Goal: Contribute content: Contribute content

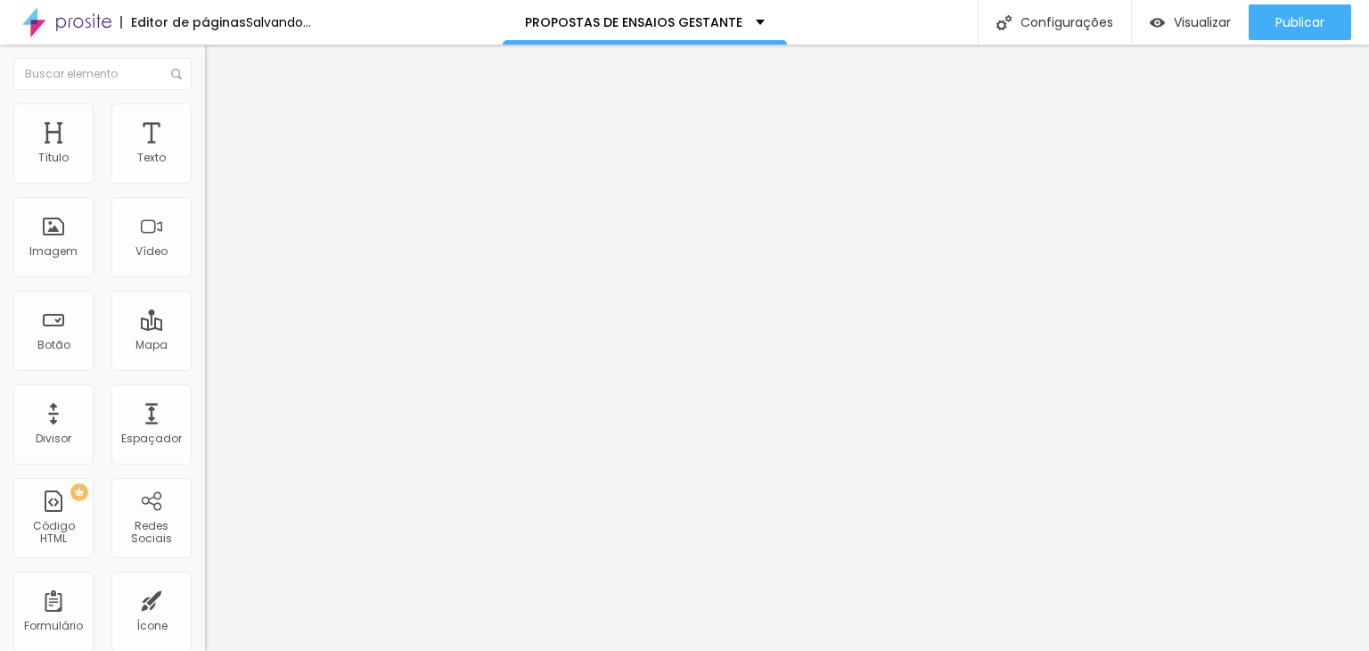
type input "17"
type input "18"
type input "19"
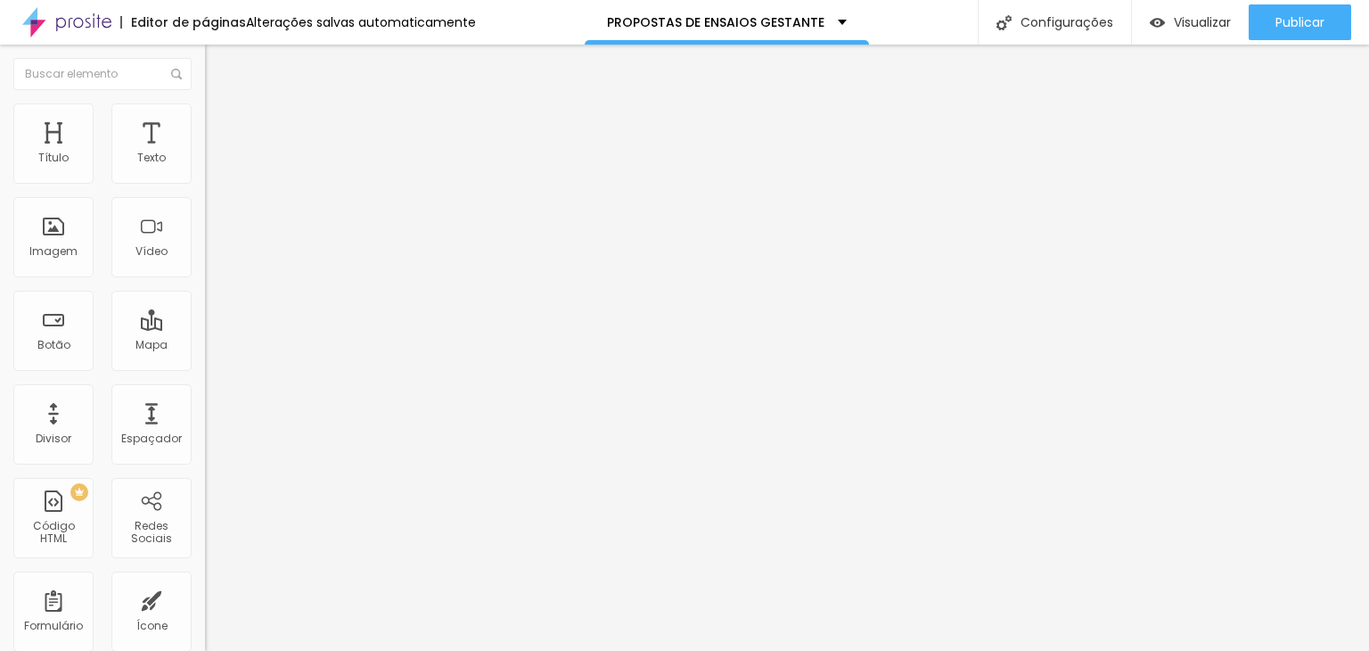
type input "19"
drag, startPoint x: 78, startPoint y: 172, endPoint x: 90, endPoint y: 176, distance: 12.4
click at [205, 328] on input "range" at bounding box center [262, 335] width 115 height 14
type input "20"
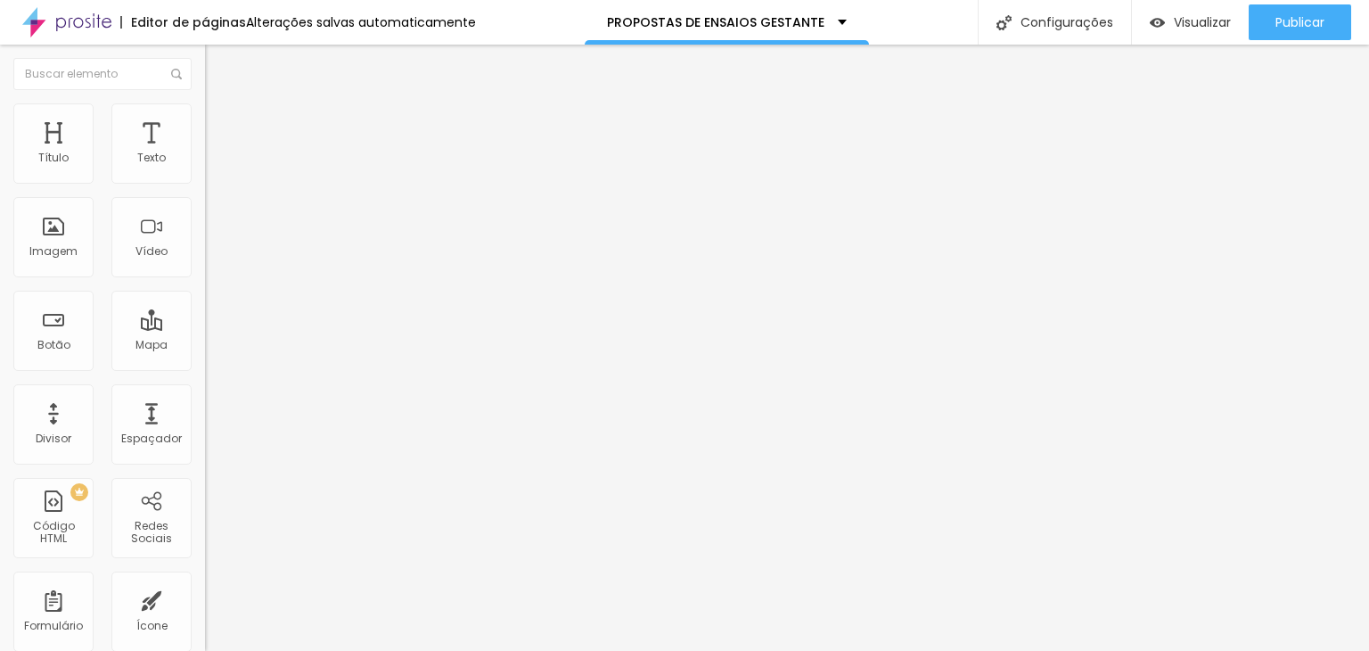
type input "21"
click at [205, 328] on input "range" at bounding box center [262, 335] width 115 height 14
click at [205, 168] on span "Titulo 2" at bounding box center [234, 157] width 58 height 22
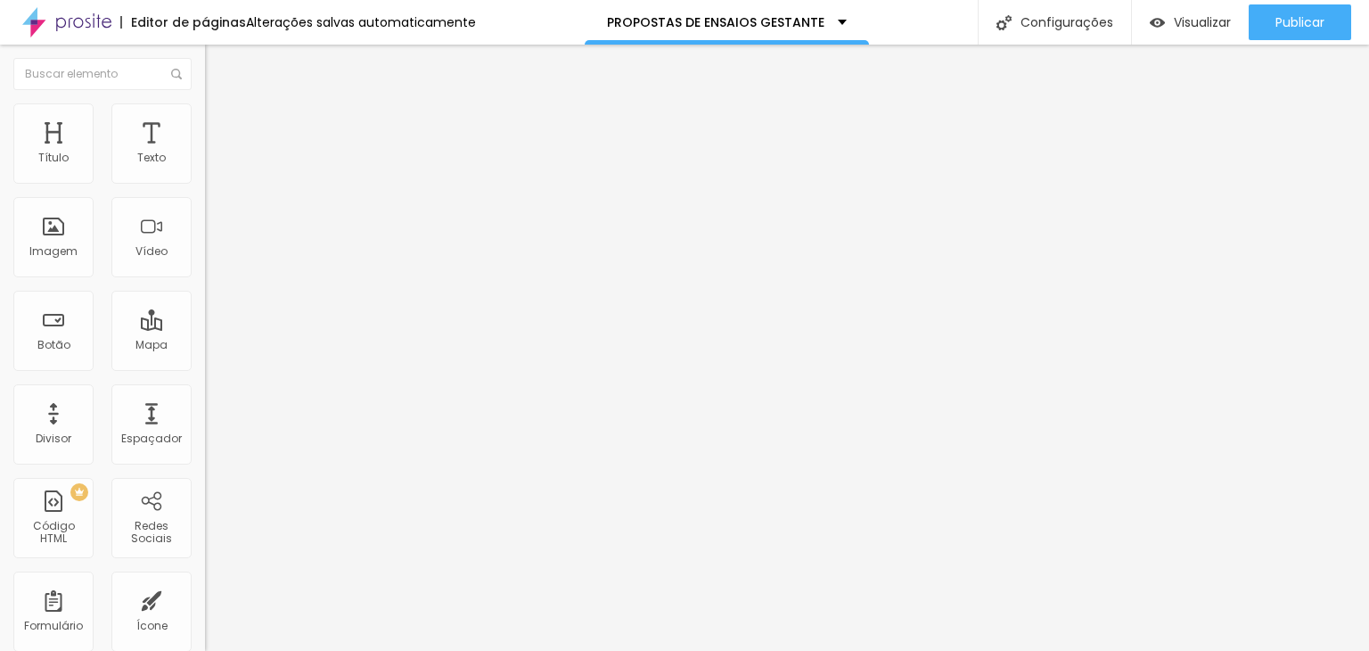
click at [205, 153] on span "Titulo 1" at bounding box center [234, 140] width 58 height 25
click at [205, 437] on input "47" at bounding box center [243, 446] width 77 height 19
type input "14"
type input "6"
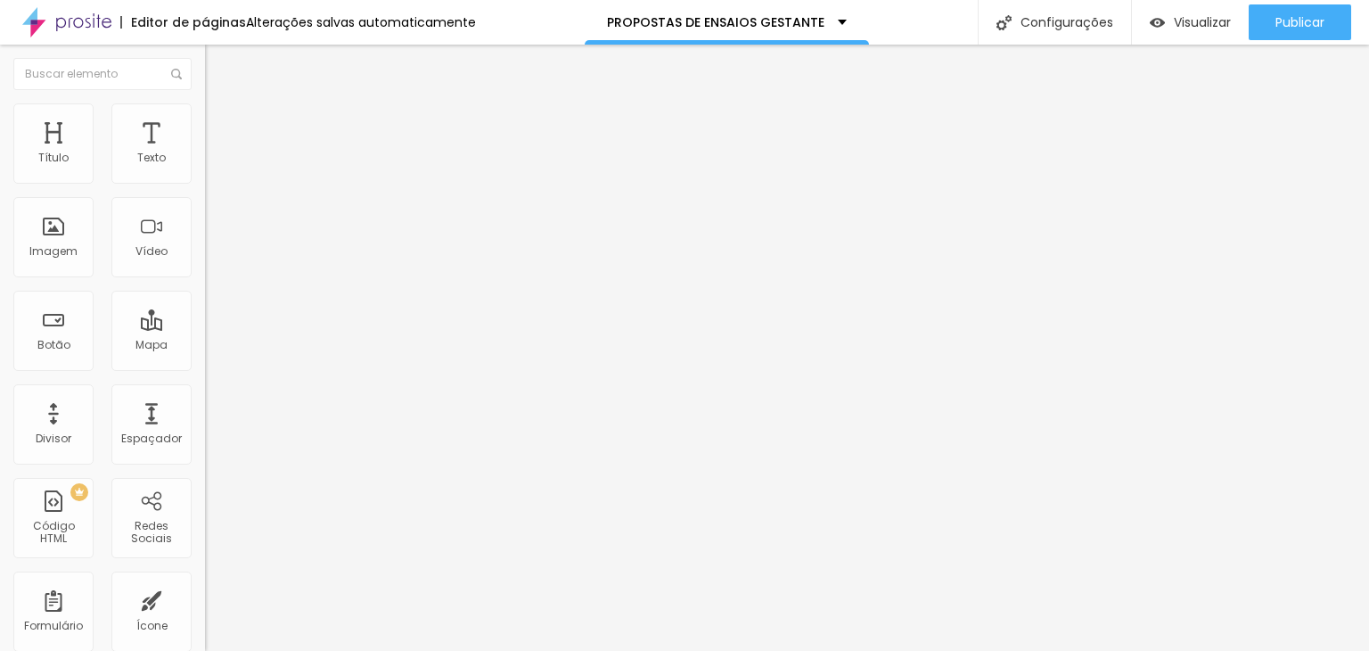
type input "66"
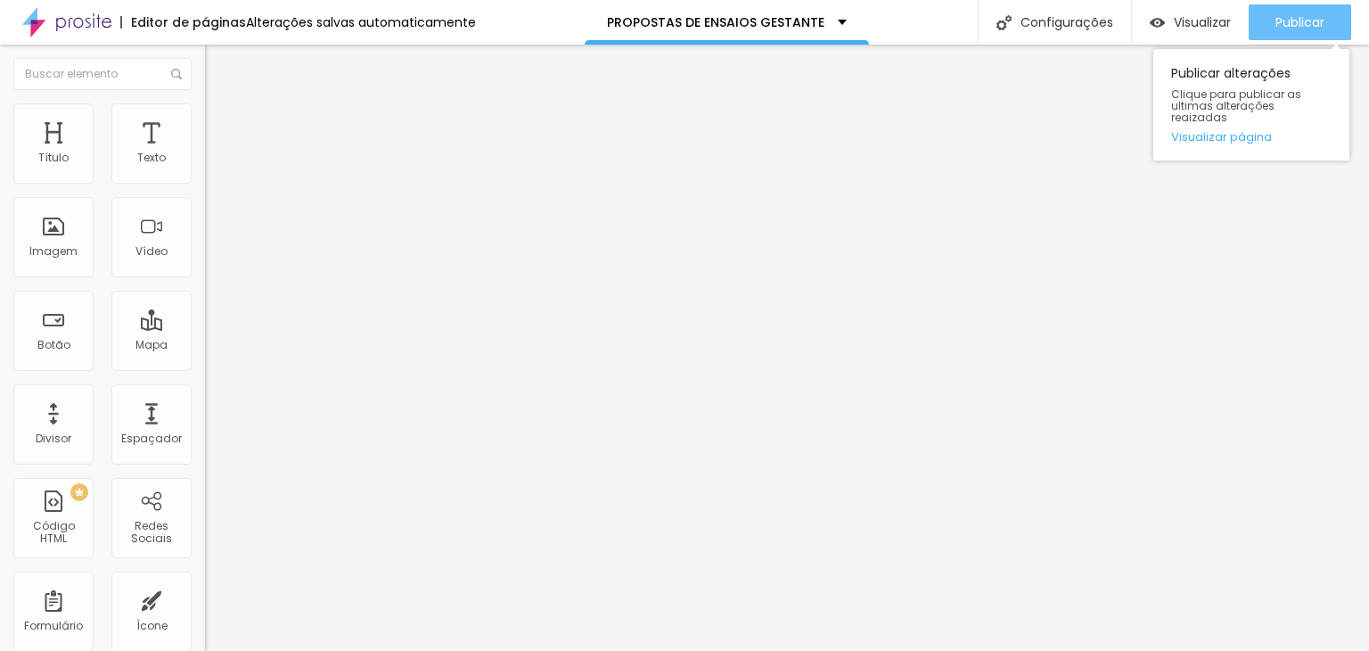
type input "66"
click at [1299, 12] on div "Publicar" at bounding box center [1299, 22] width 49 height 36
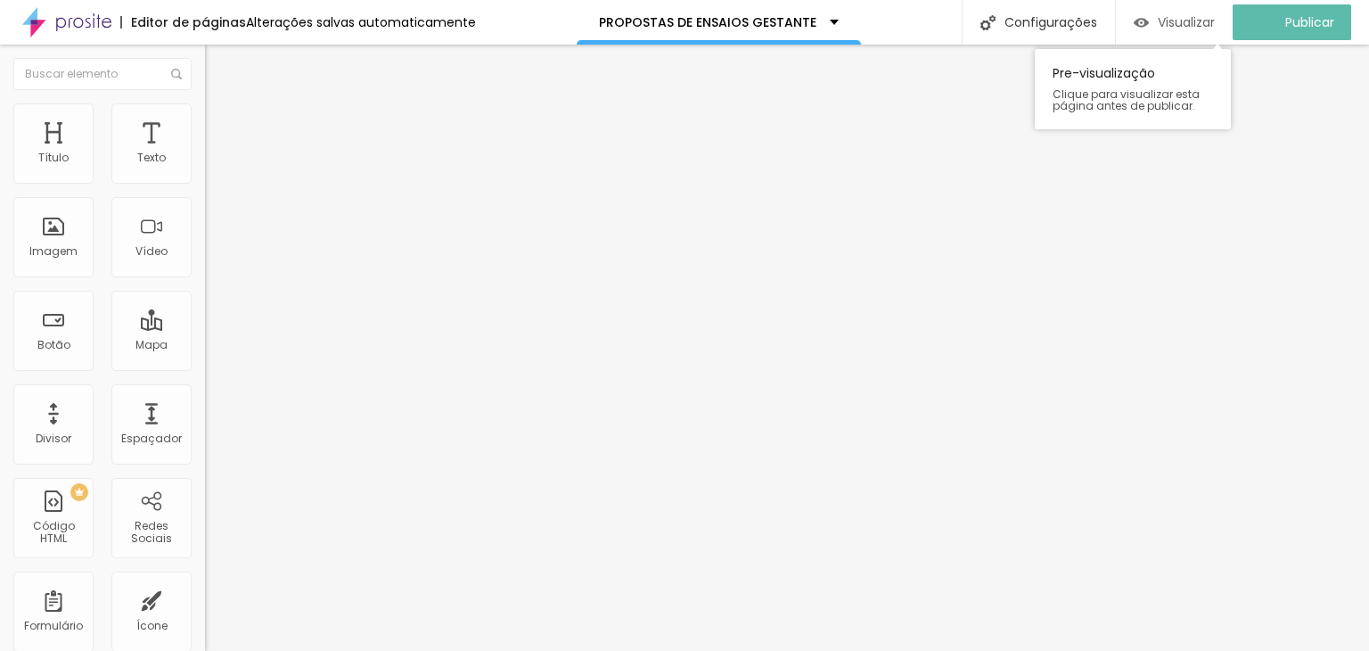
click at [1204, 19] on span "Visualizar" at bounding box center [1186, 22] width 57 height 14
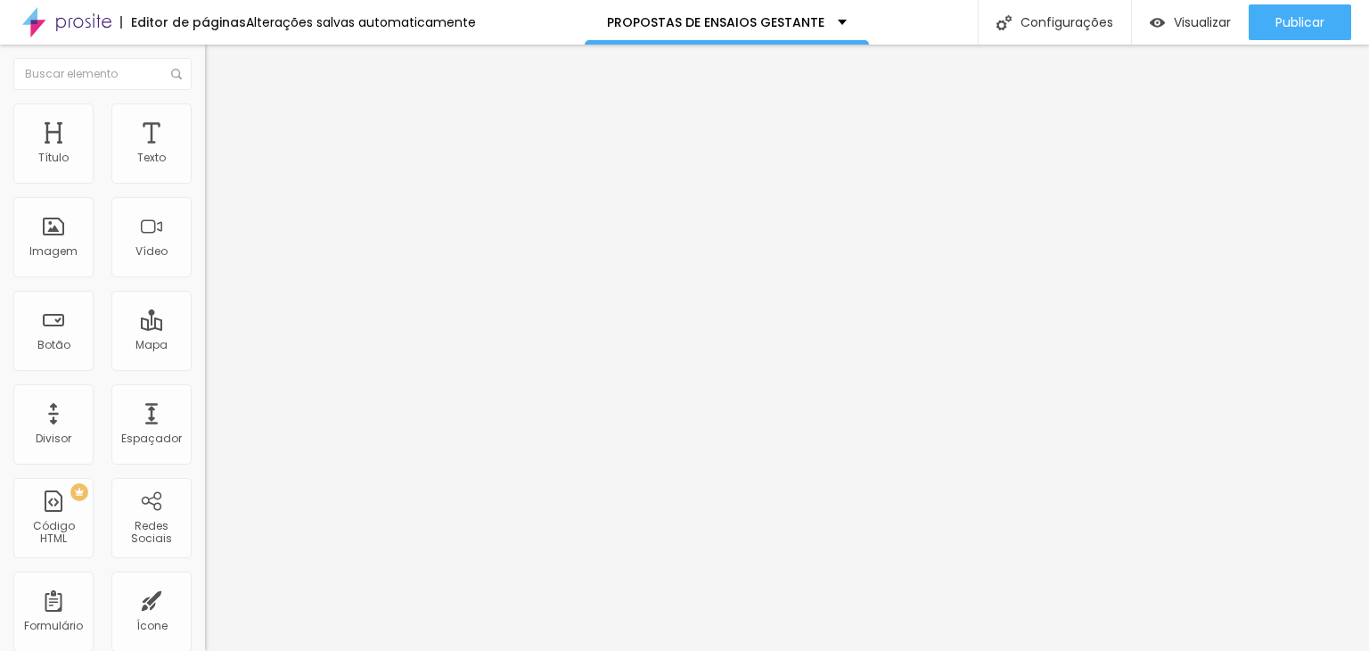
click at [221, 123] on span "Avançado" at bounding box center [250, 115] width 59 height 15
type input "14"
type input "26"
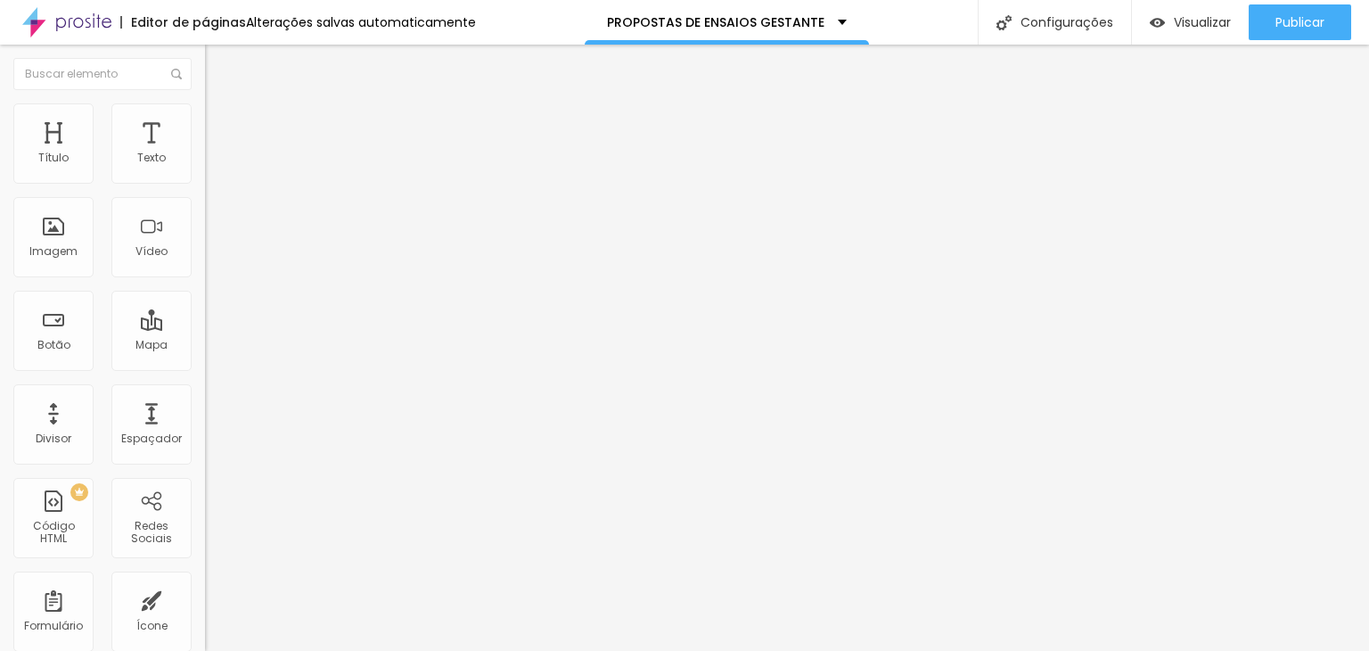
type input "29"
type input "30"
type input "31"
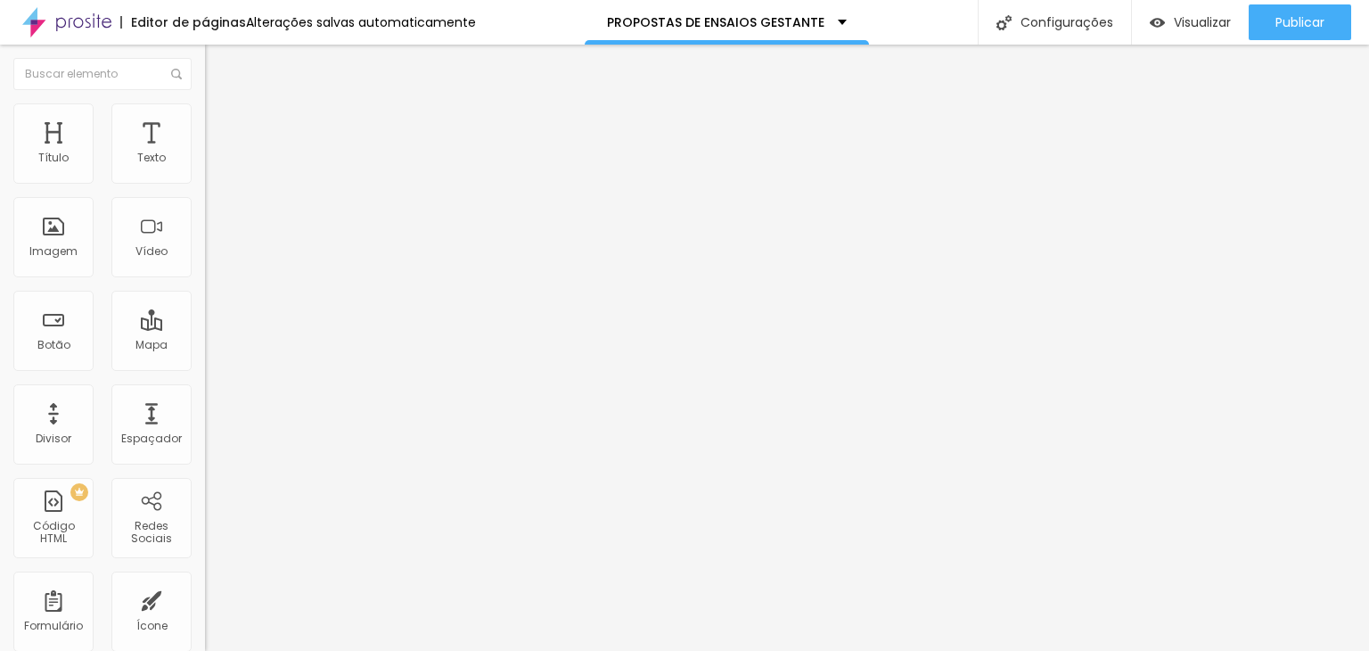
type input "31"
type input "32"
type input "33"
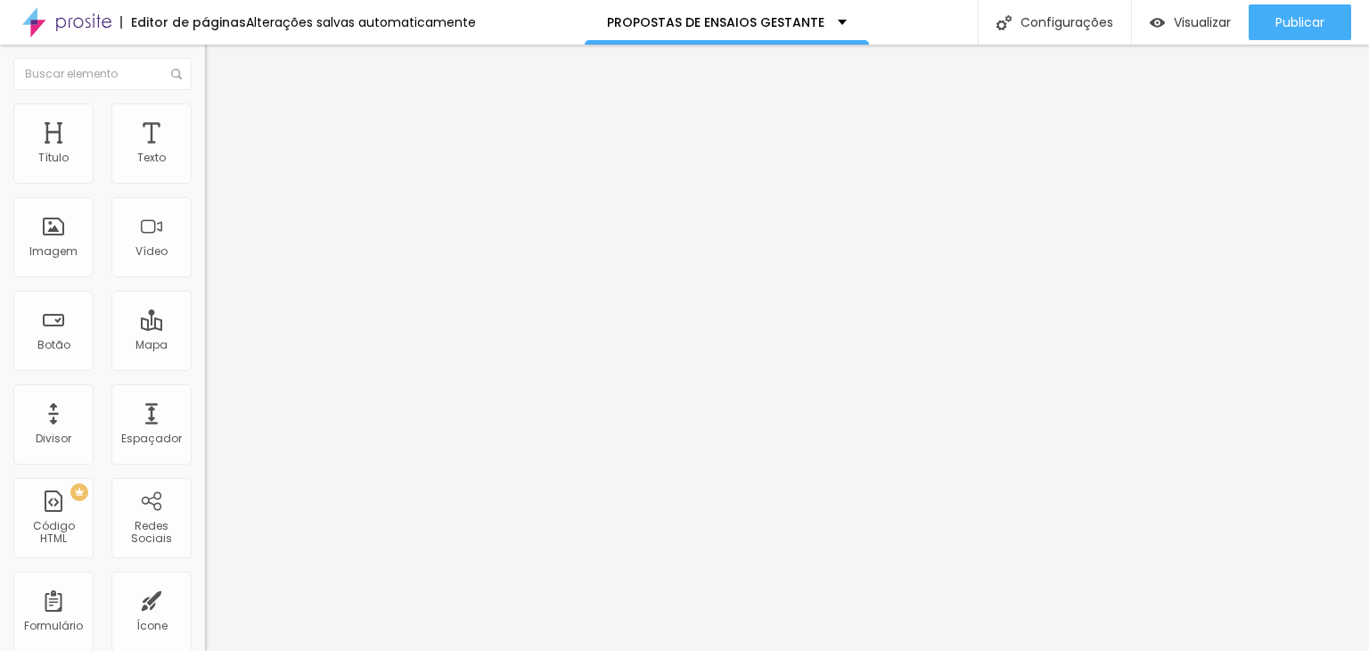
type input "31"
type input "25"
type input "16"
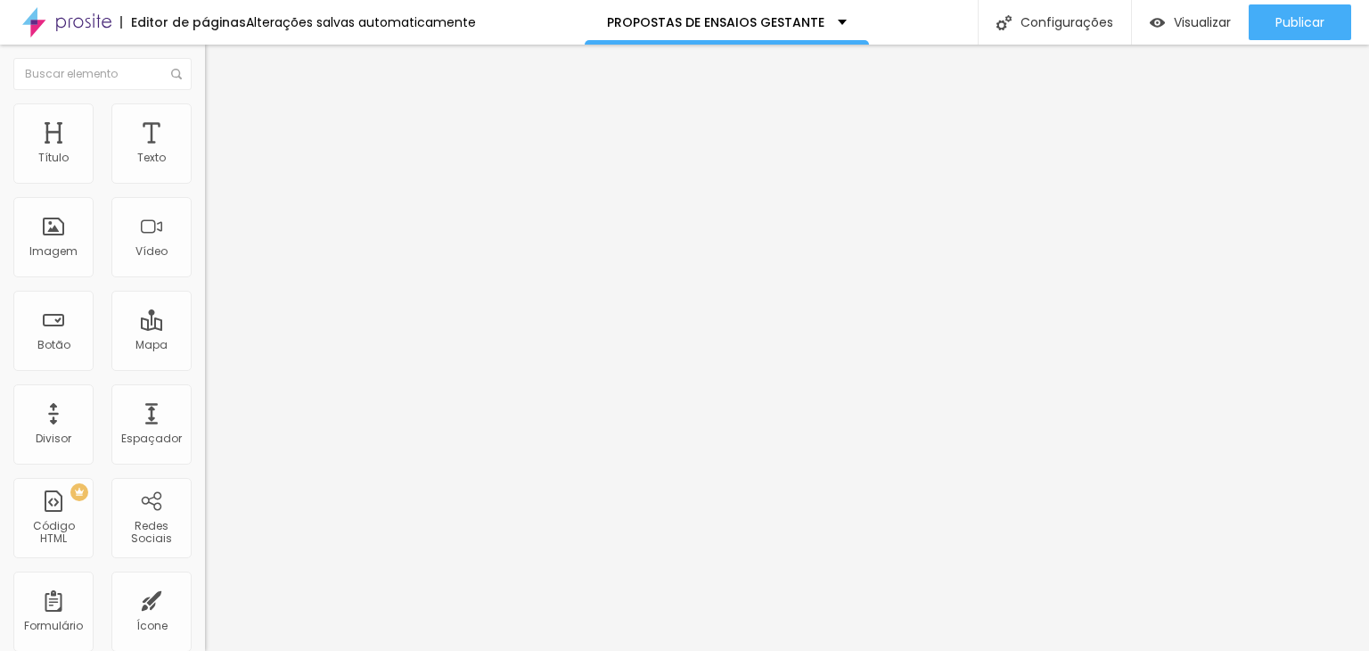
type input "16"
type input "7"
type input "6"
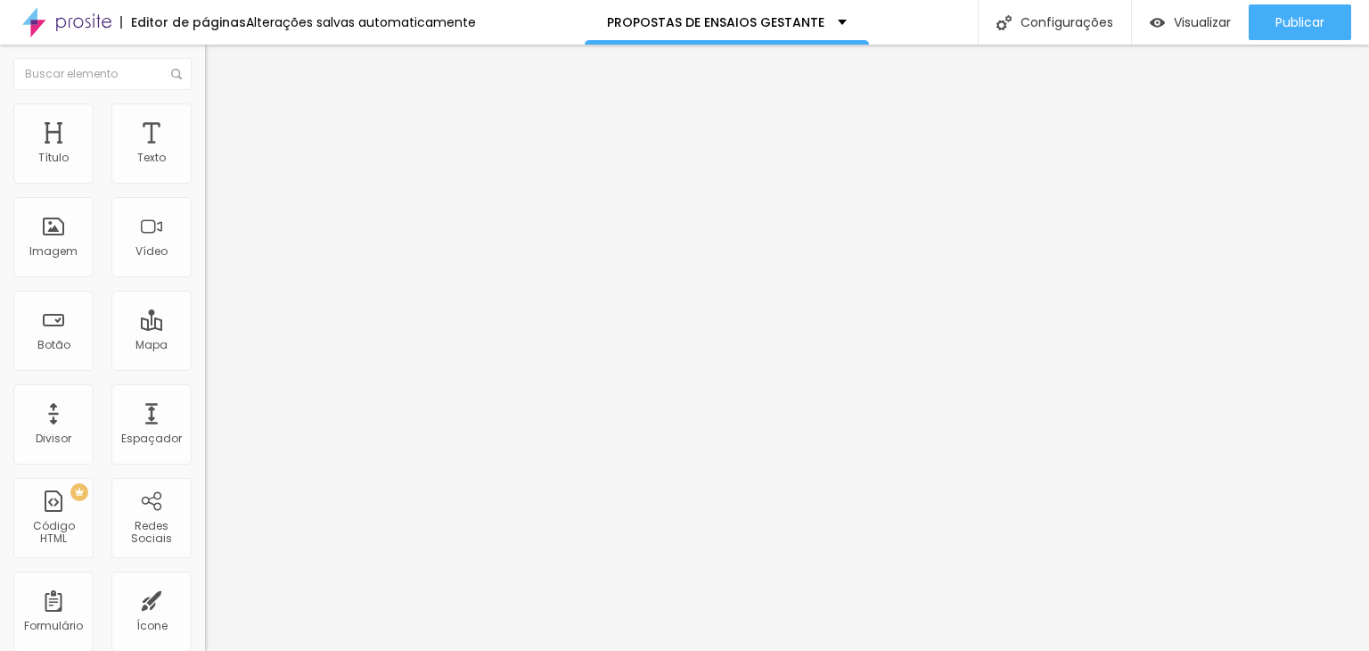
type input "4"
type input "1"
type input "0"
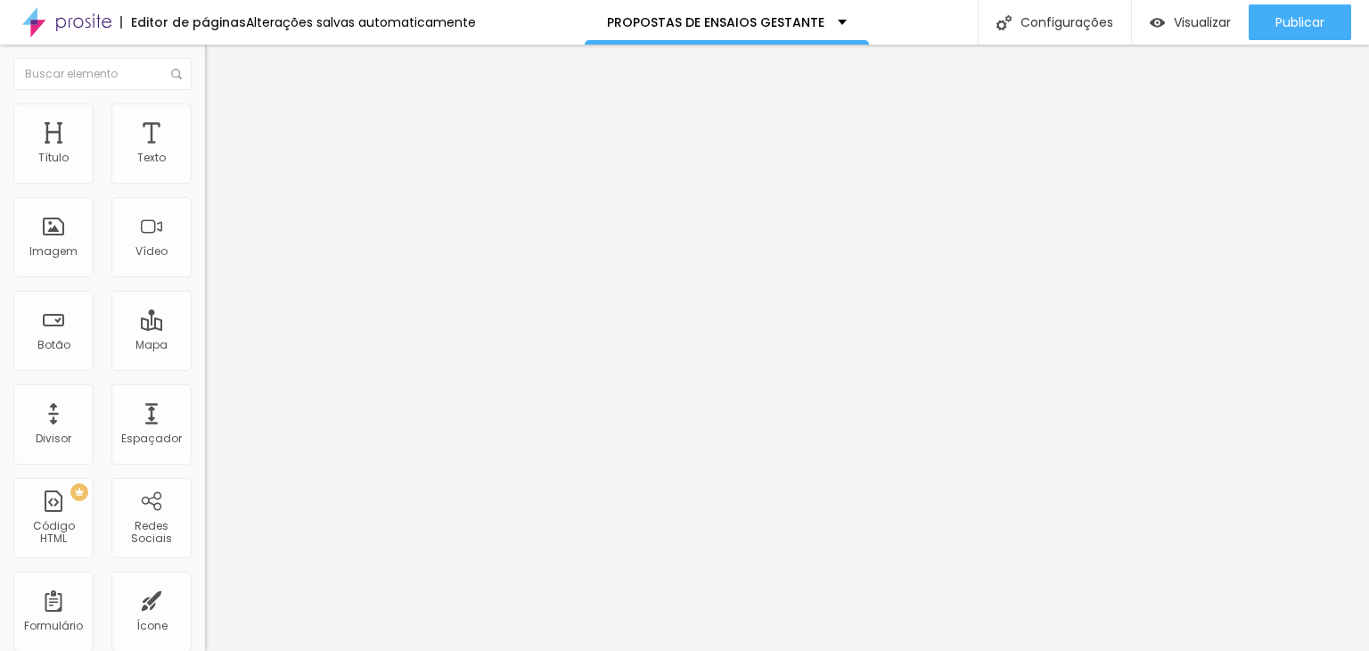
type input "0"
drag, startPoint x: 53, startPoint y: 170, endPoint x: 36, endPoint y: 165, distance: 18.6
type input "0"
click at [205, 328] on input "range" at bounding box center [262, 335] width 115 height 14
click at [221, 105] on span "Estilo" at bounding box center [235, 97] width 28 height 15
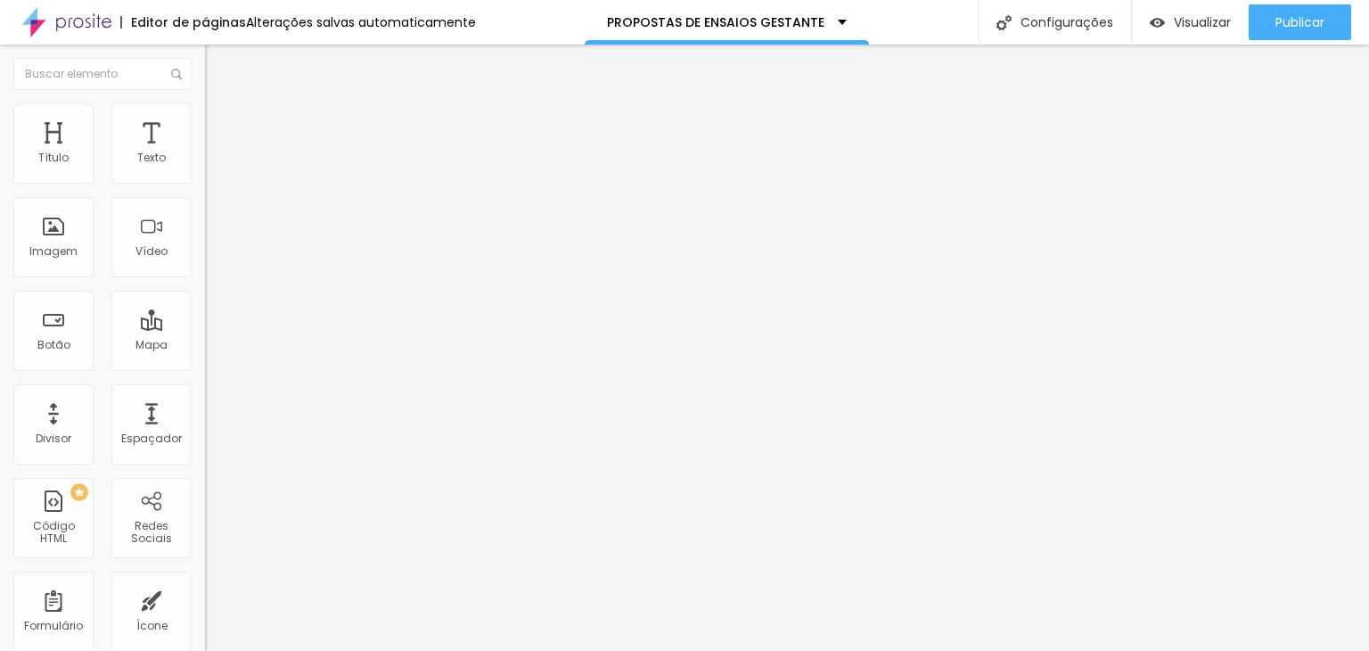
click at [218, 69] on img "button" at bounding box center [225, 65] width 14 height 14
click at [212, 166] on icon "button" at bounding box center [217, 160] width 11 height 11
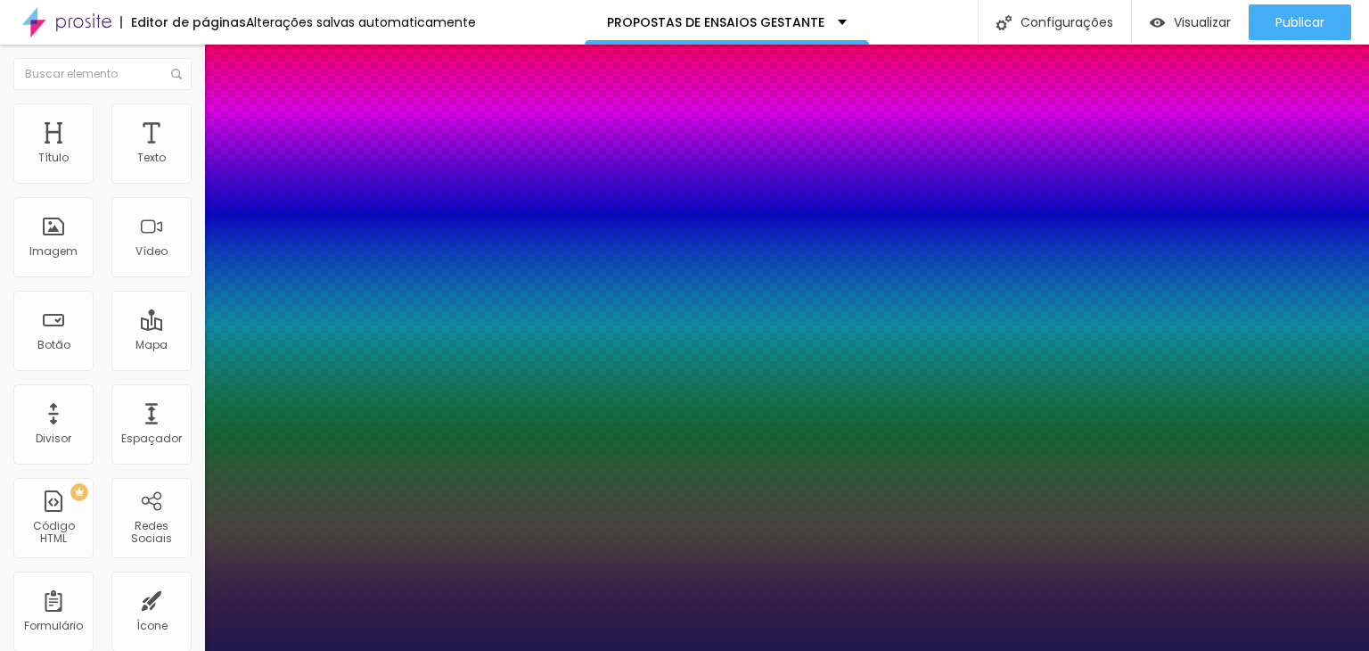
type input "1"
select select "Actor-Regular"
type input "1"
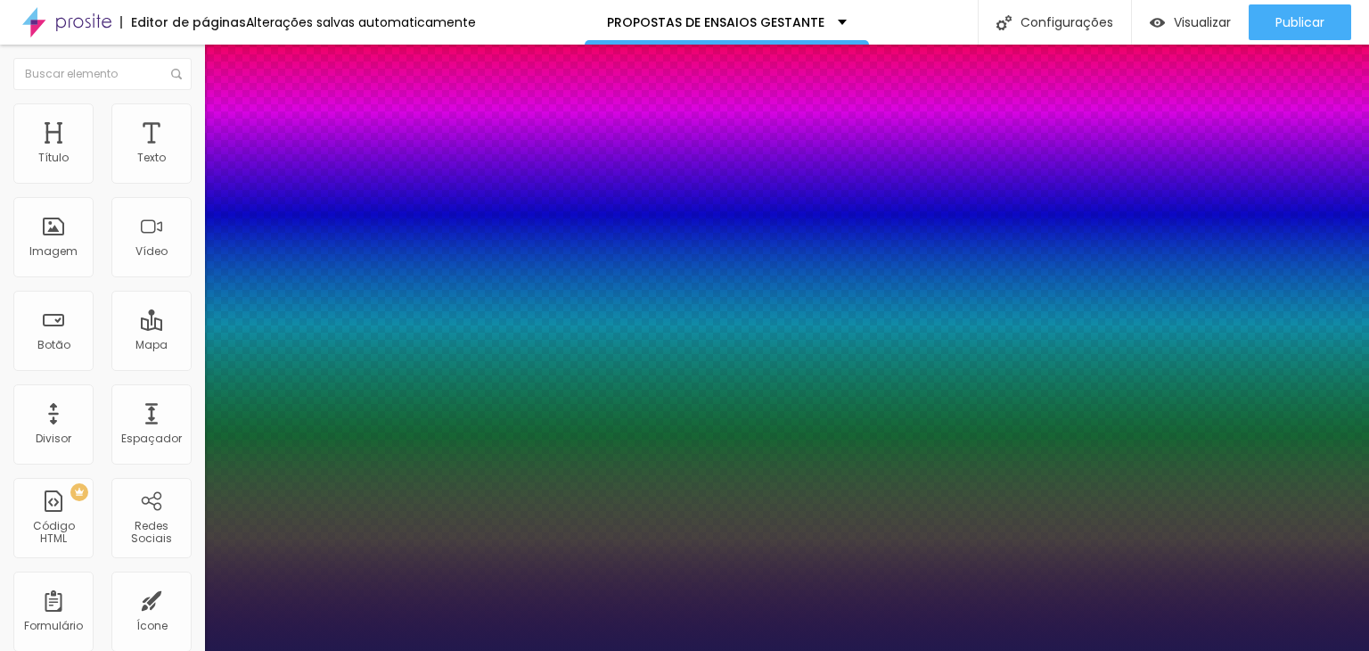
type input "17"
type input "1"
type input "34"
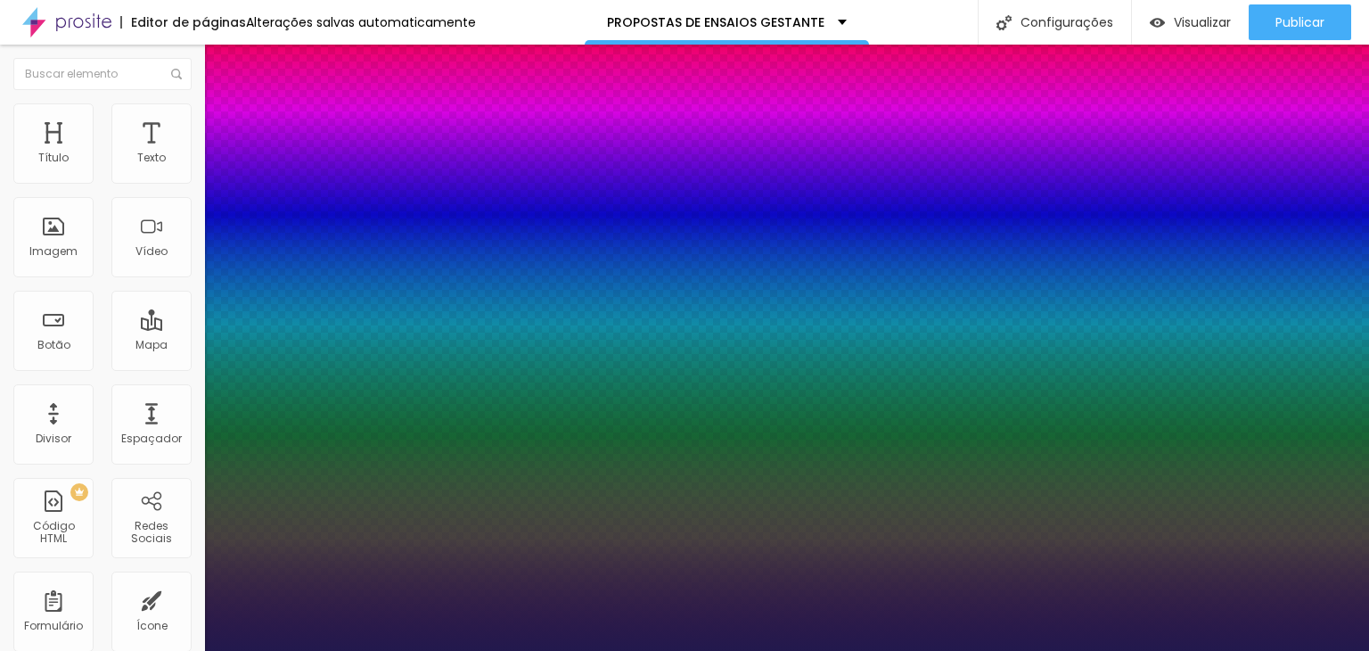
type input "1"
type input "35"
type input "1"
type input "36"
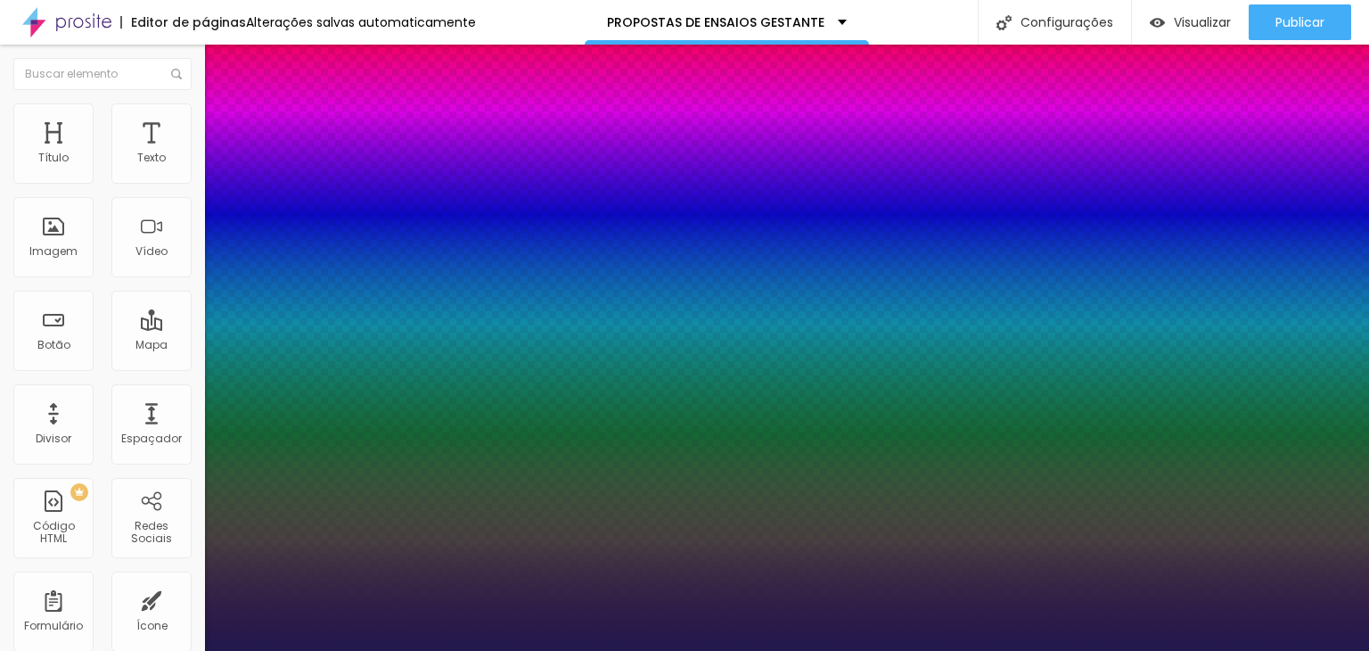
type input "36"
type input "1"
type input "37"
type input "1"
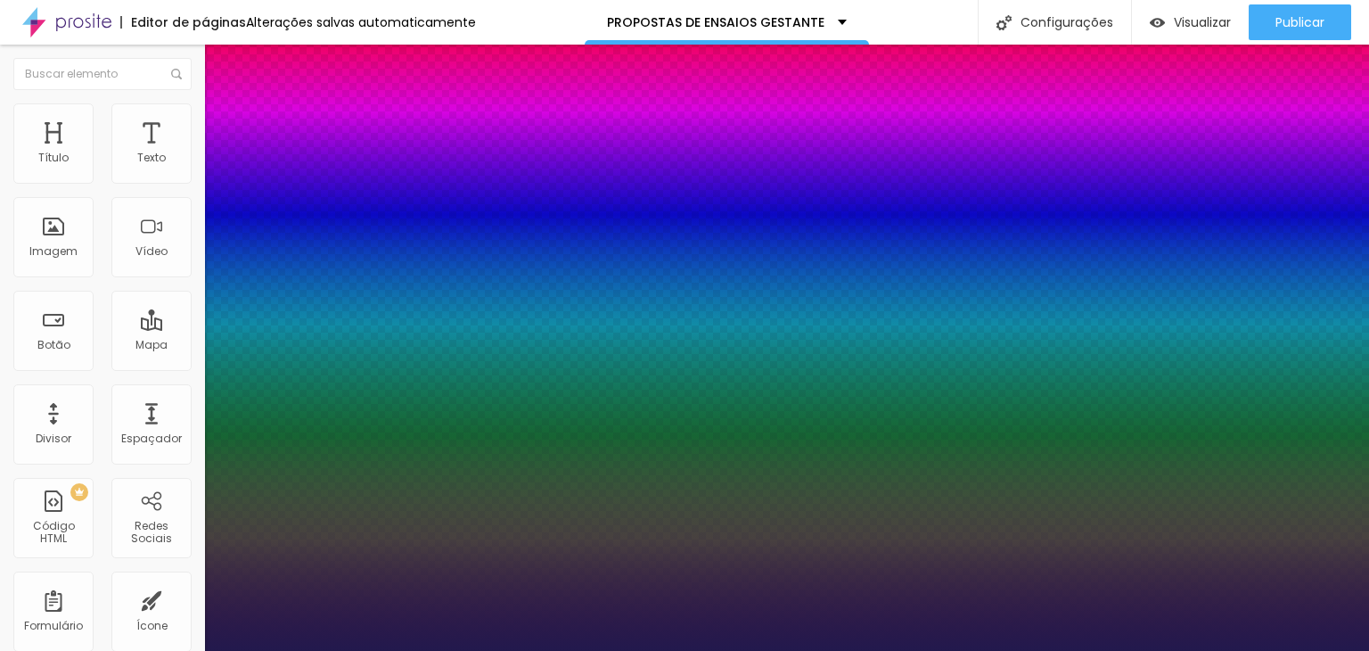
type input "40"
type input "1"
type input "39"
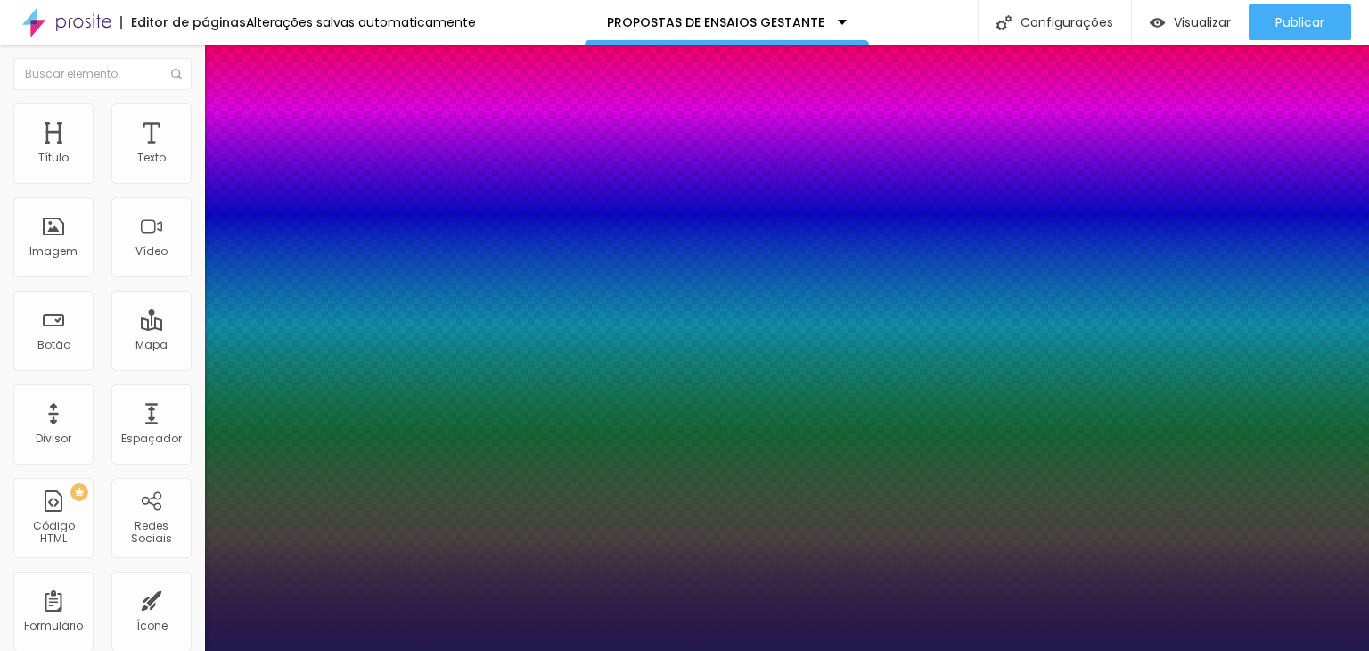
type input "1"
type input "38"
type input "1"
type input "35"
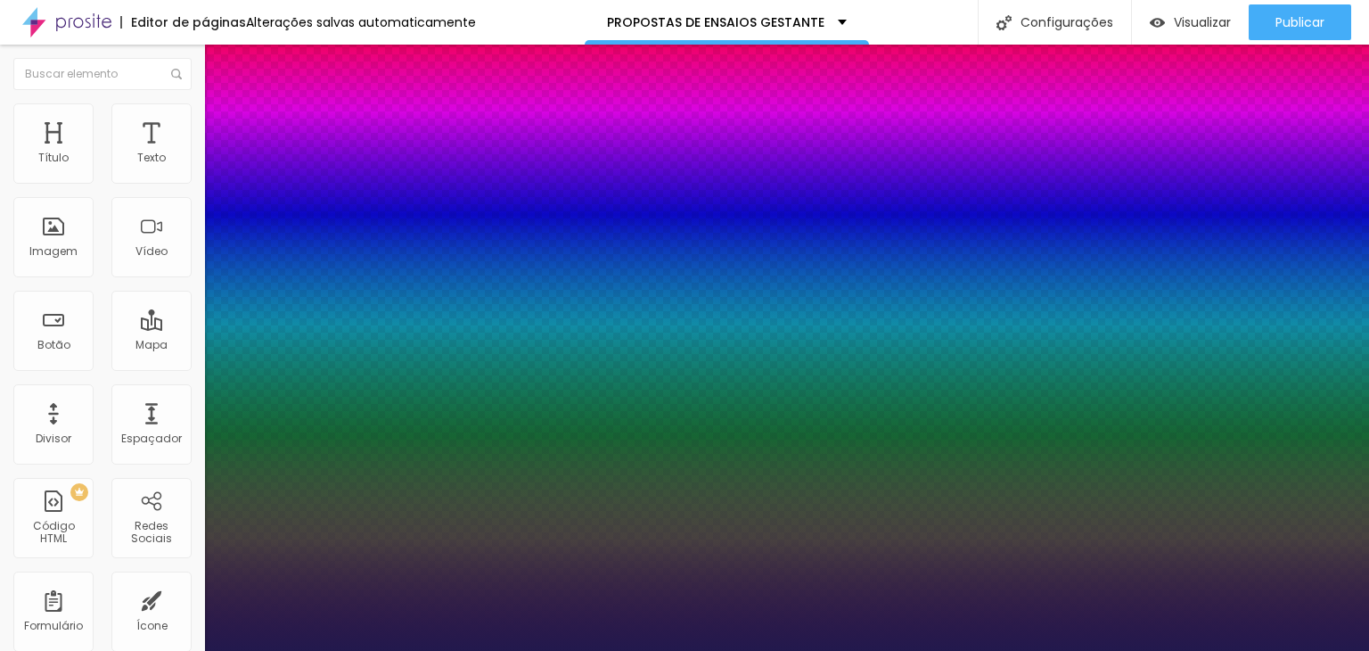
type input "35"
type input "1"
type input "32"
type input "1"
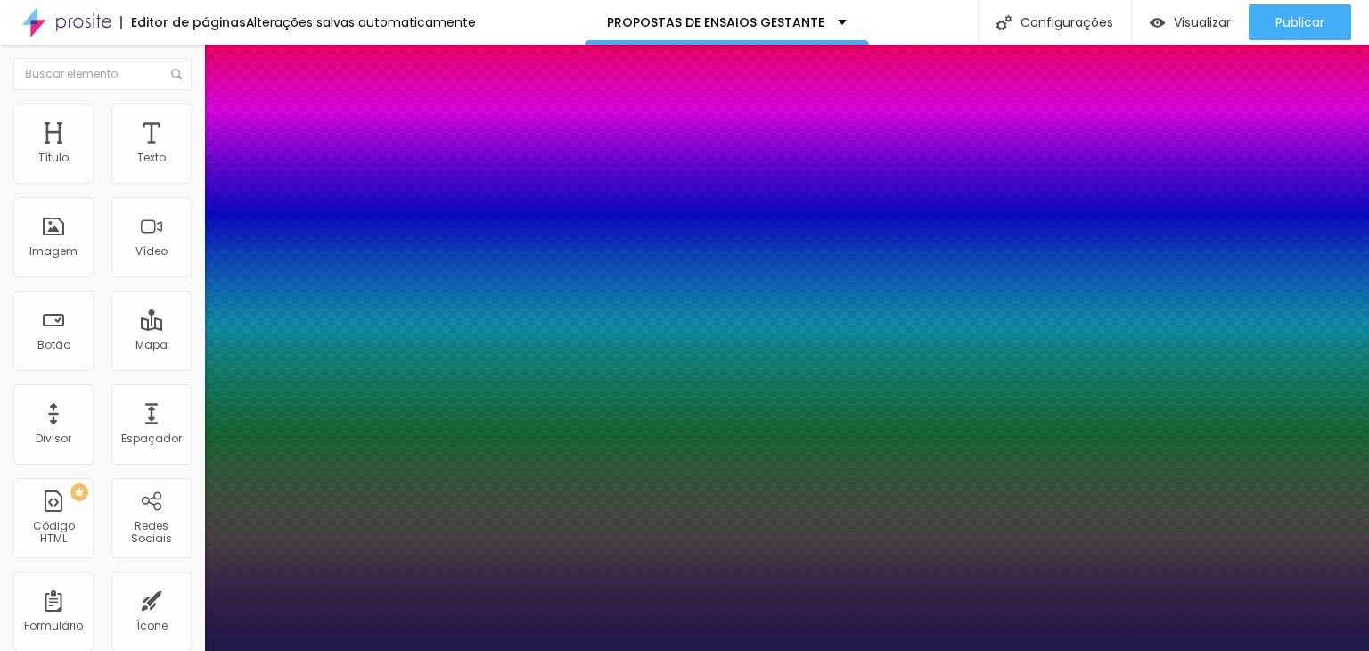
type input "31"
type input "1"
drag, startPoint x: 241, startPoint y: 301, endPoint x: 261, endPoint y: 297, distance: 20.1
type input "31"
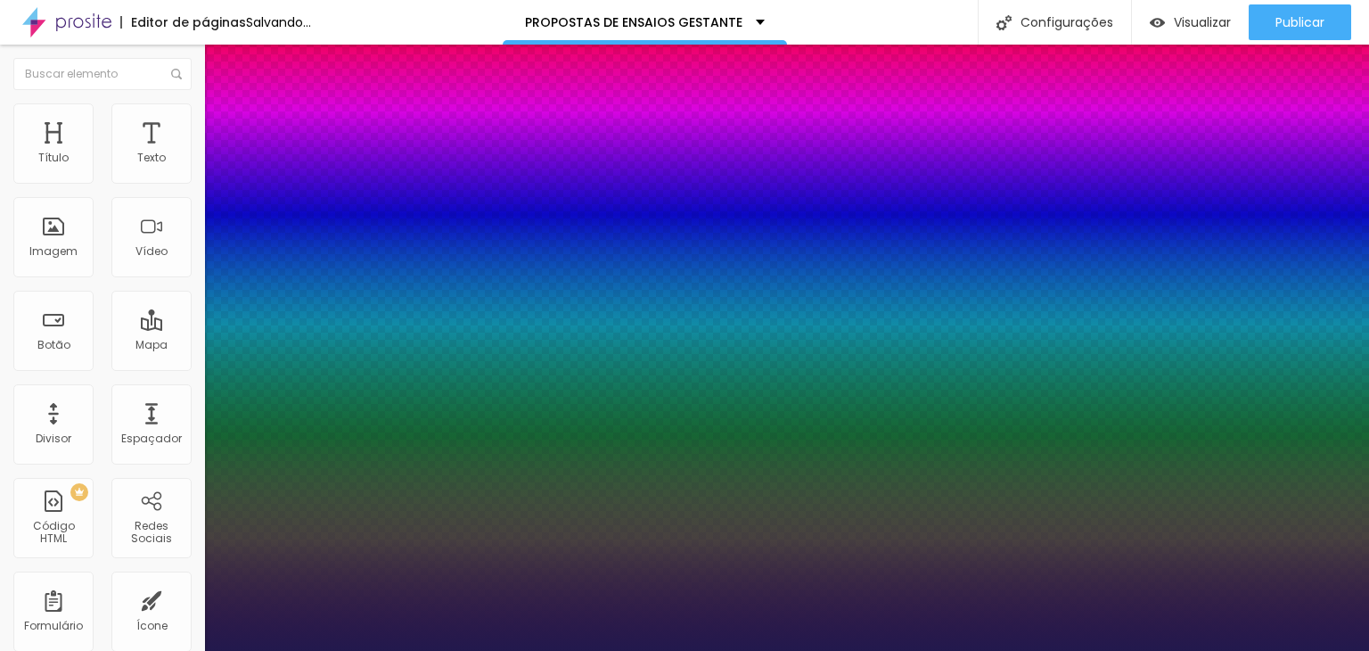
type input "1"
type input "0.3"
type input "1"
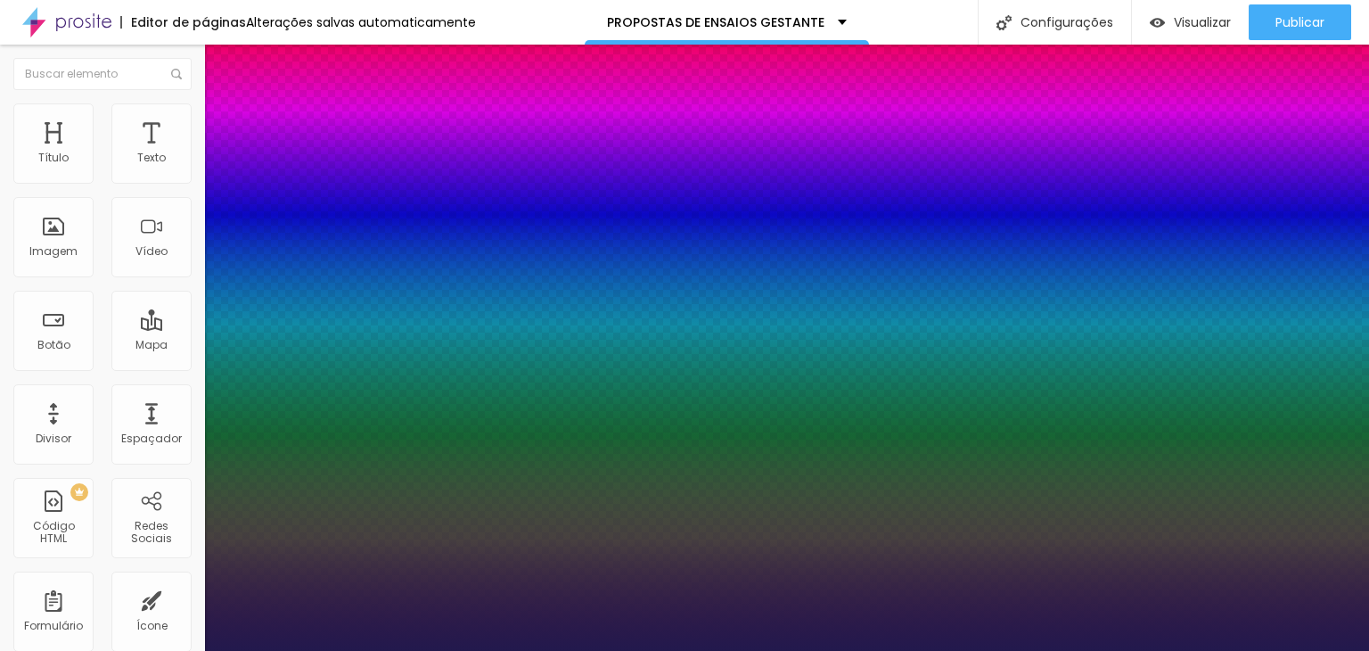
type input "0.5"
type input "1"
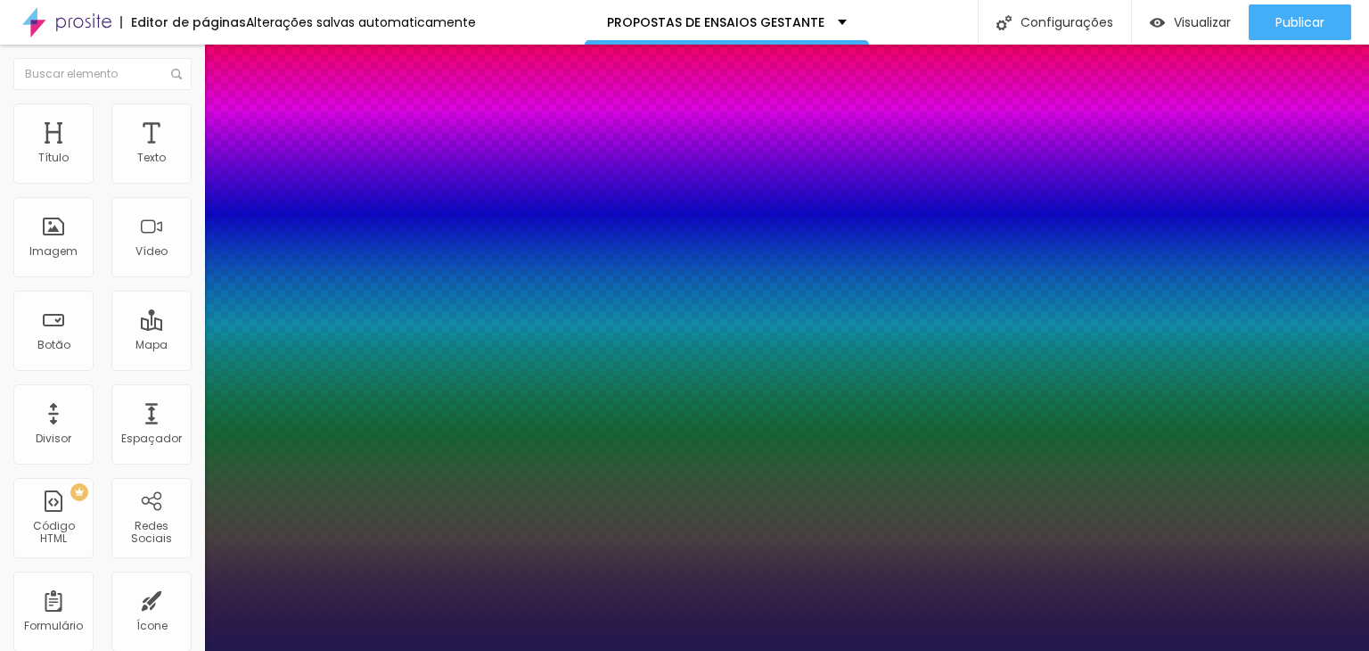
type input "1"
type input "1.4"
type input "1"
type input "1.8"
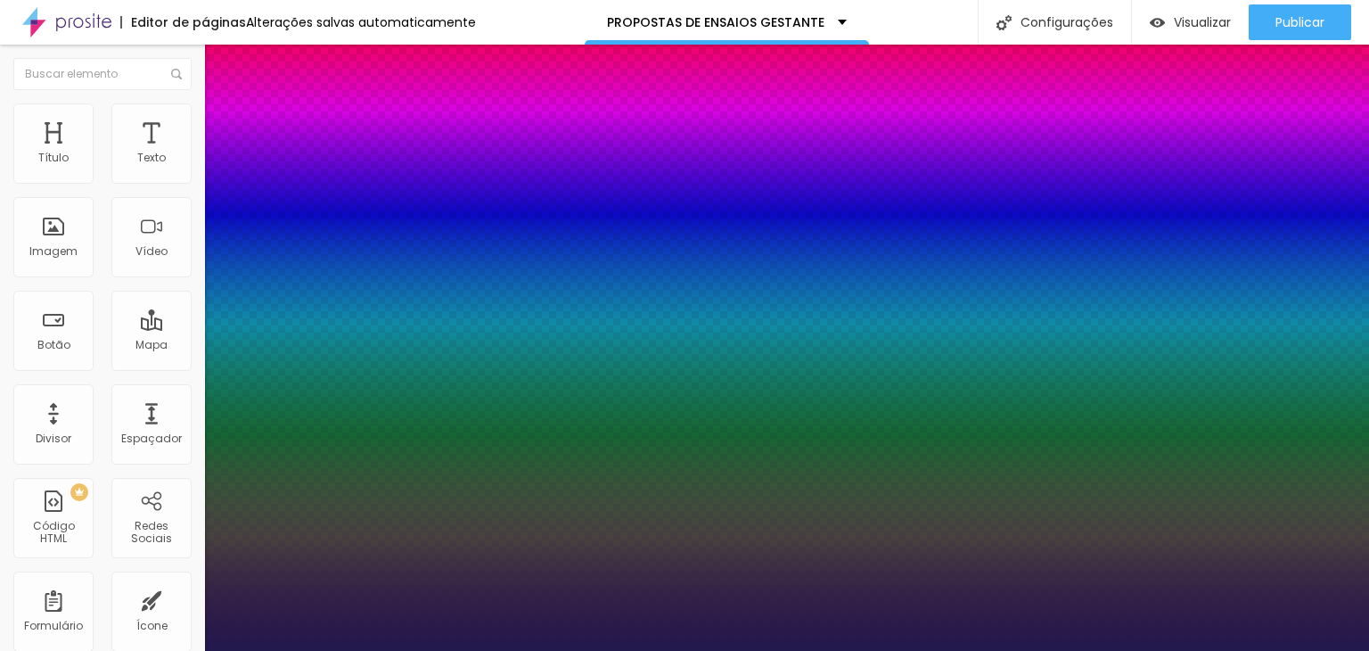
type input "1.8"
type input "1"
type input "1.9"
type input "1"
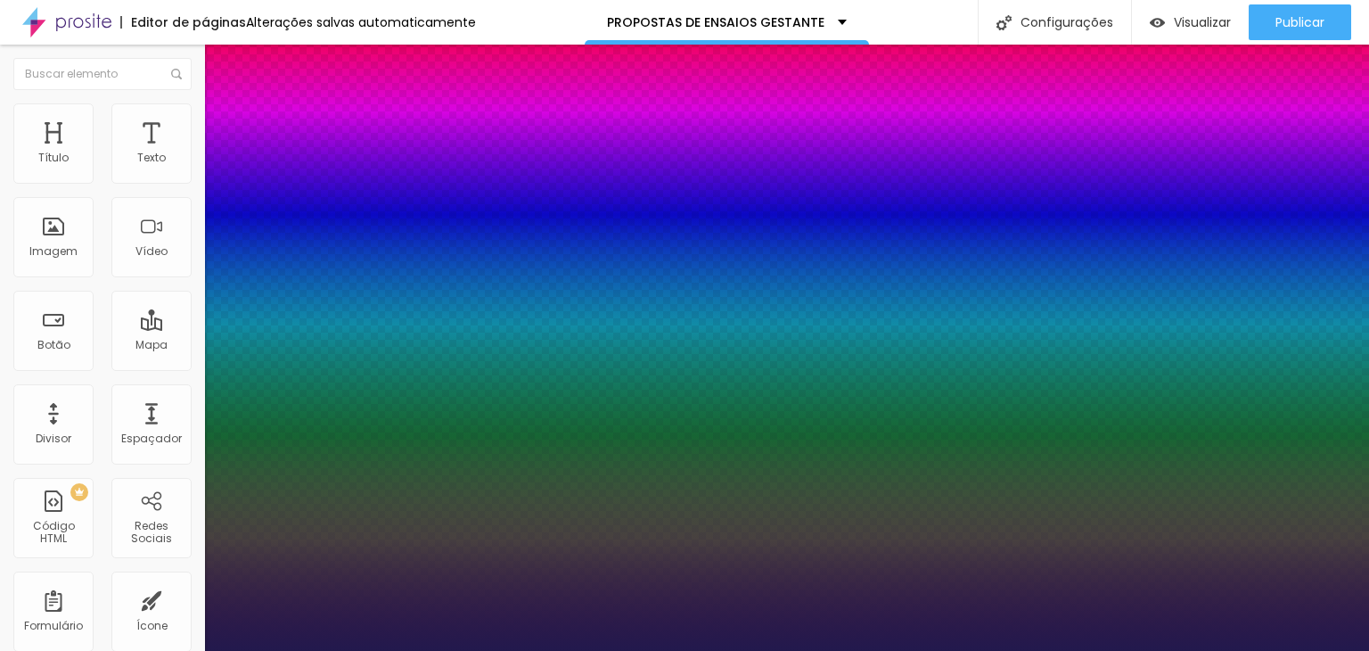
type input "2"
type input "1"
type input "2.3"
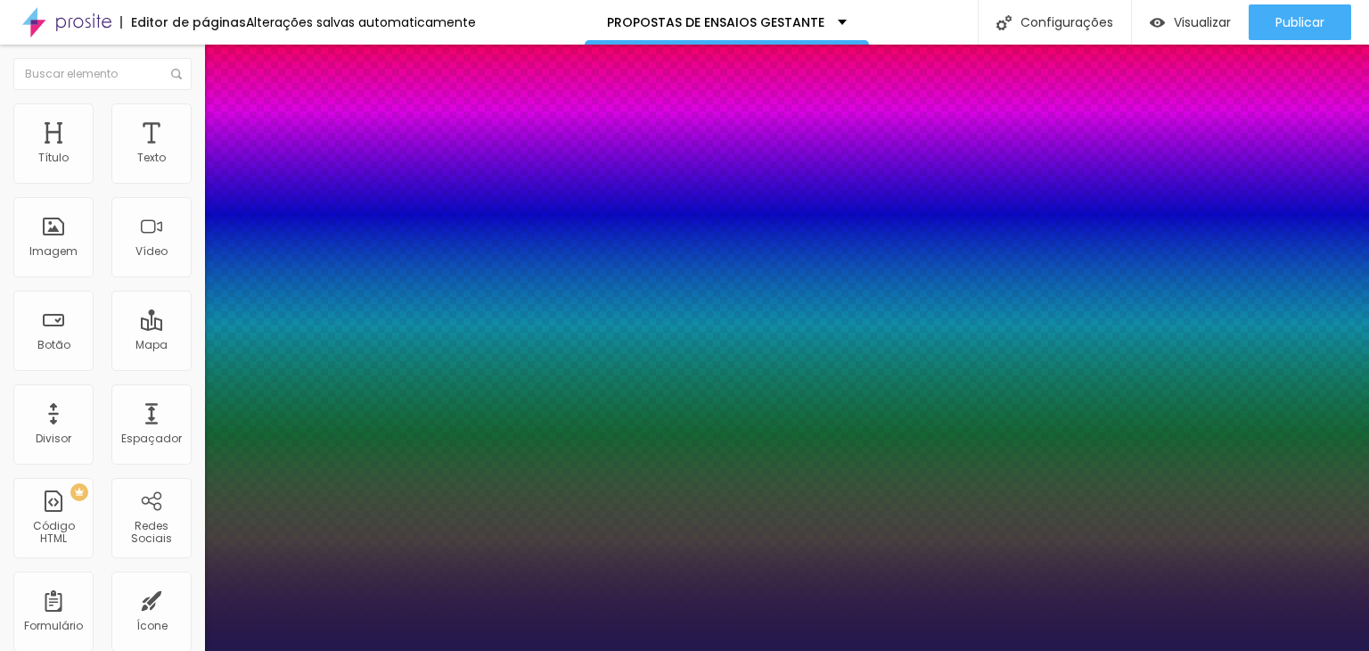
type input "1"
type input "2.4"
type input "1"
type input "2.3"
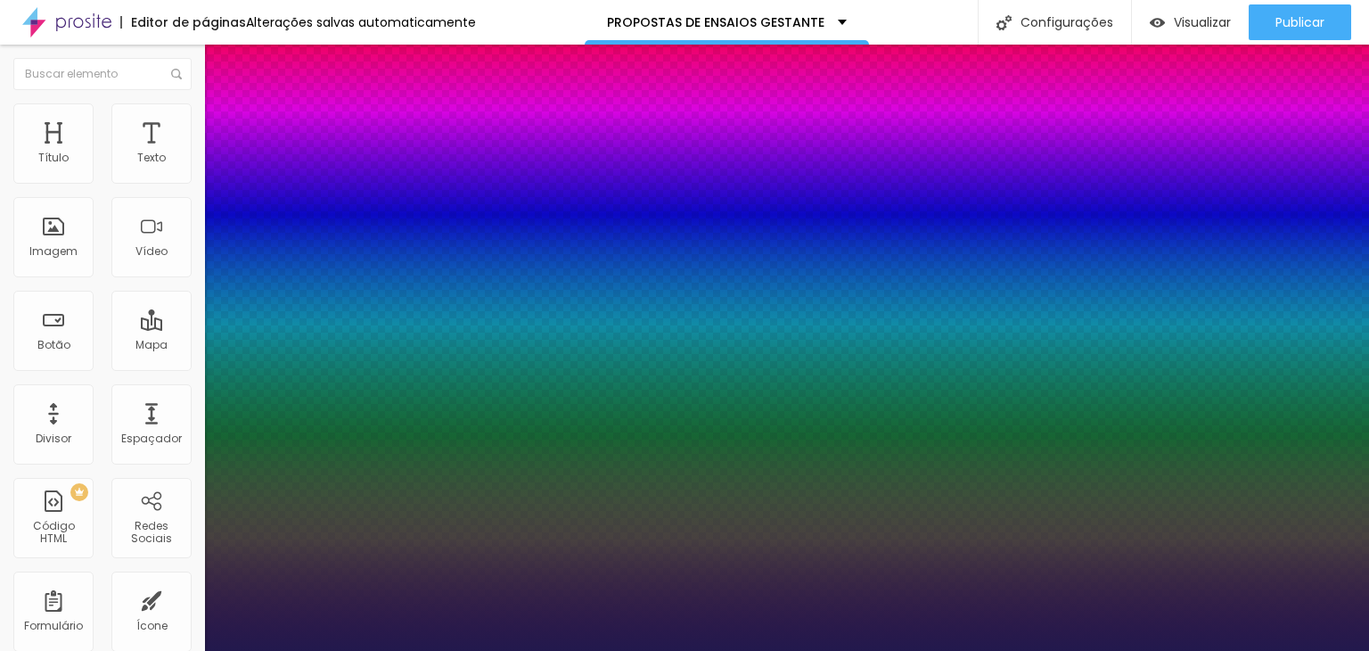
type input "2.3"
type input "1"
type input "1.8"
type input "1"
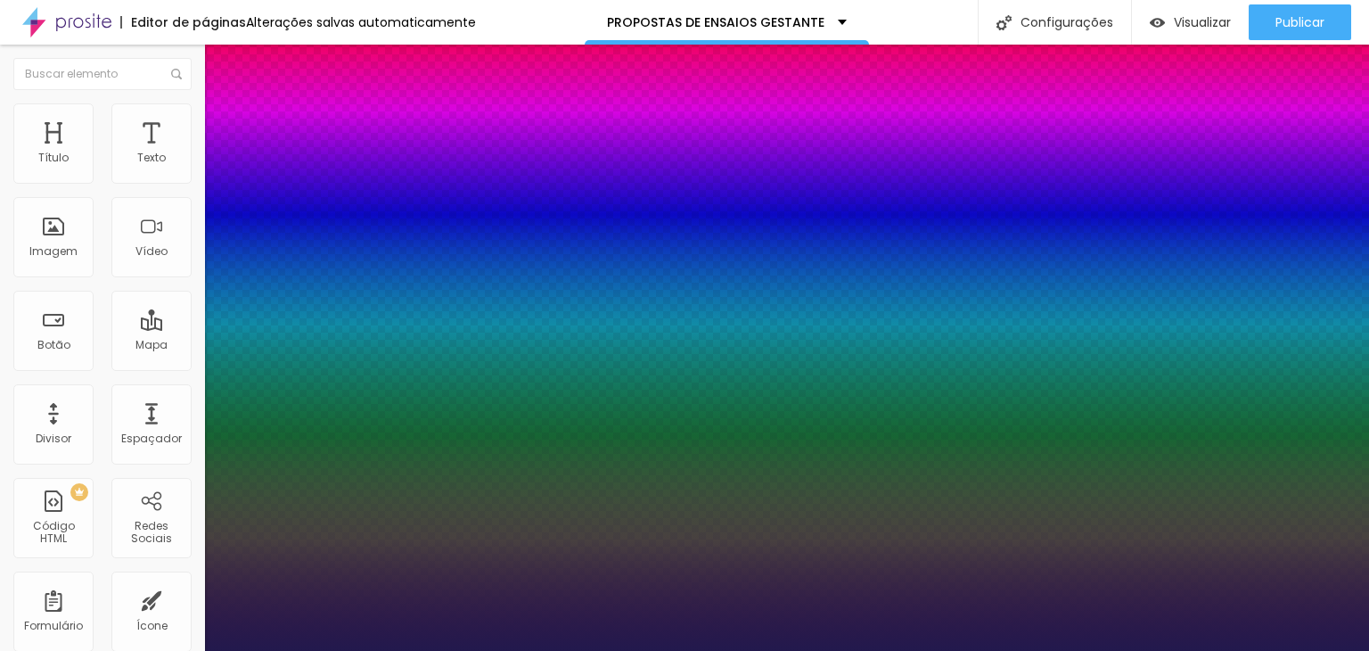
type input "1.7"
type input "1"
type input "1.6"
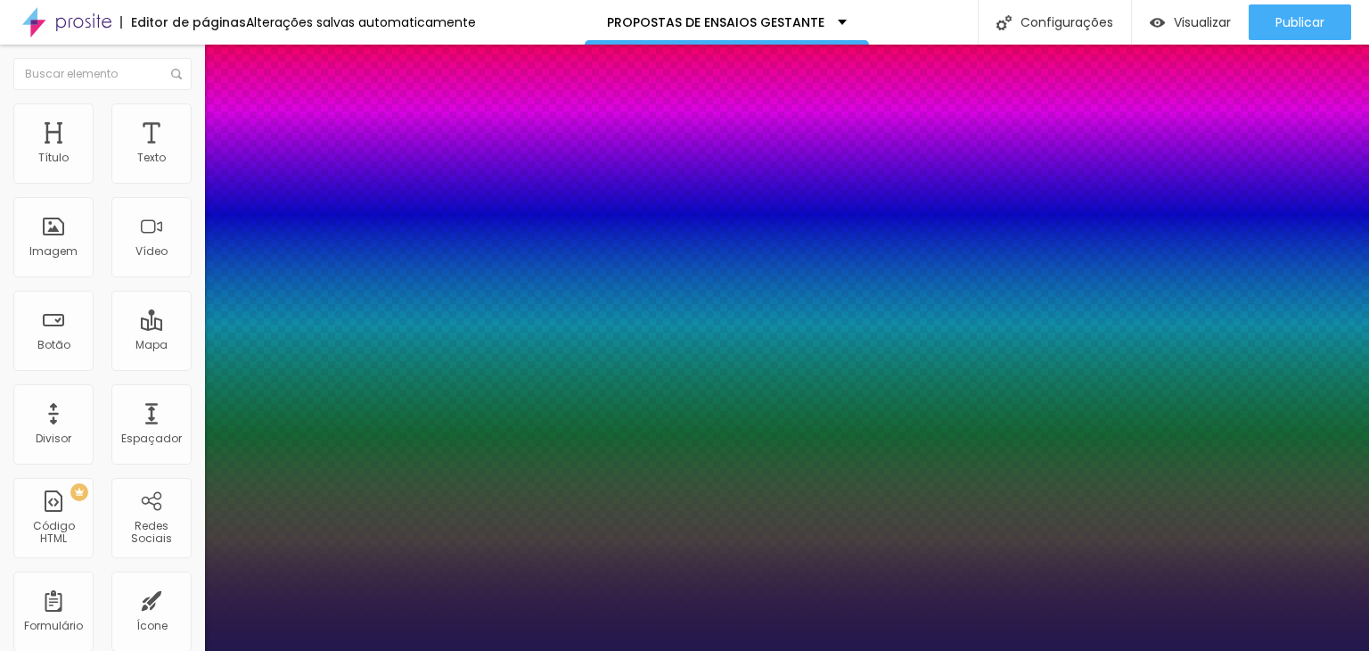
type input "1"
type input "1.5"
type input "1"
type input "1.4"
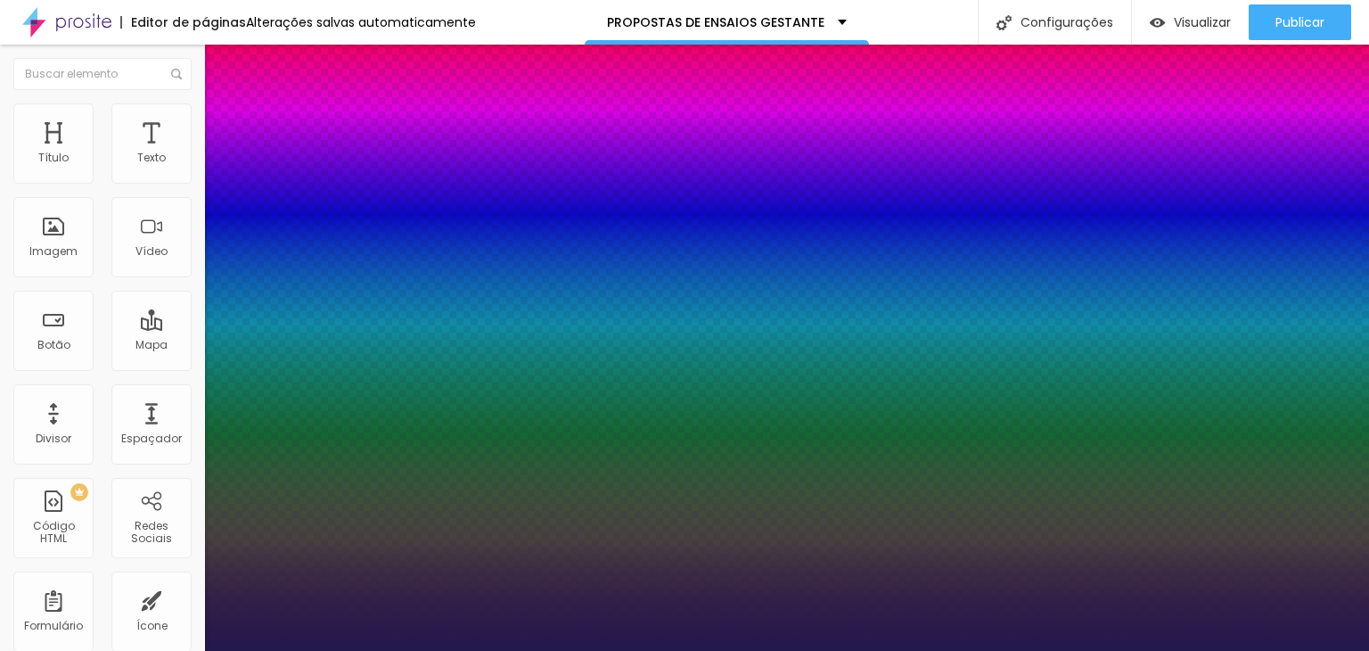
type input "1.4"
type input "1"
type input "1.3"
type input "1"
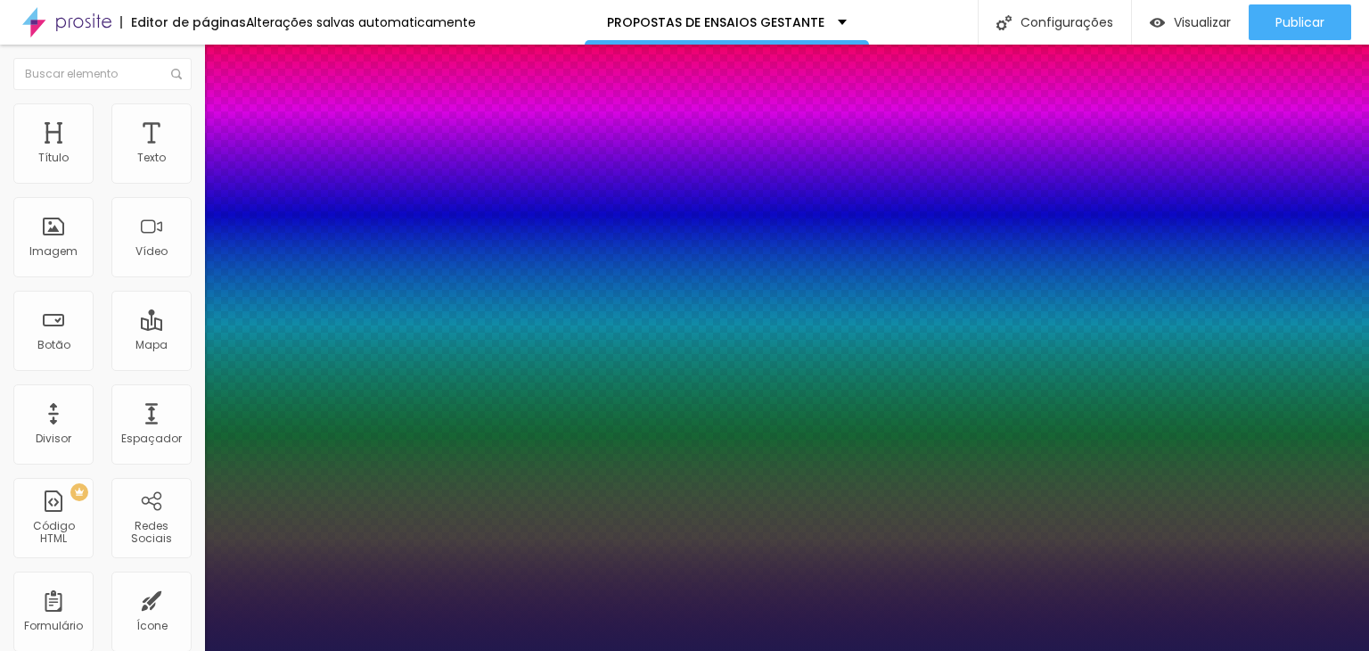
drag, startPoint x: 233, startPoint y: 341, endPoint x: 246, endPoint y: 335, distance: 14.8
type input "1.3"
type input "1"
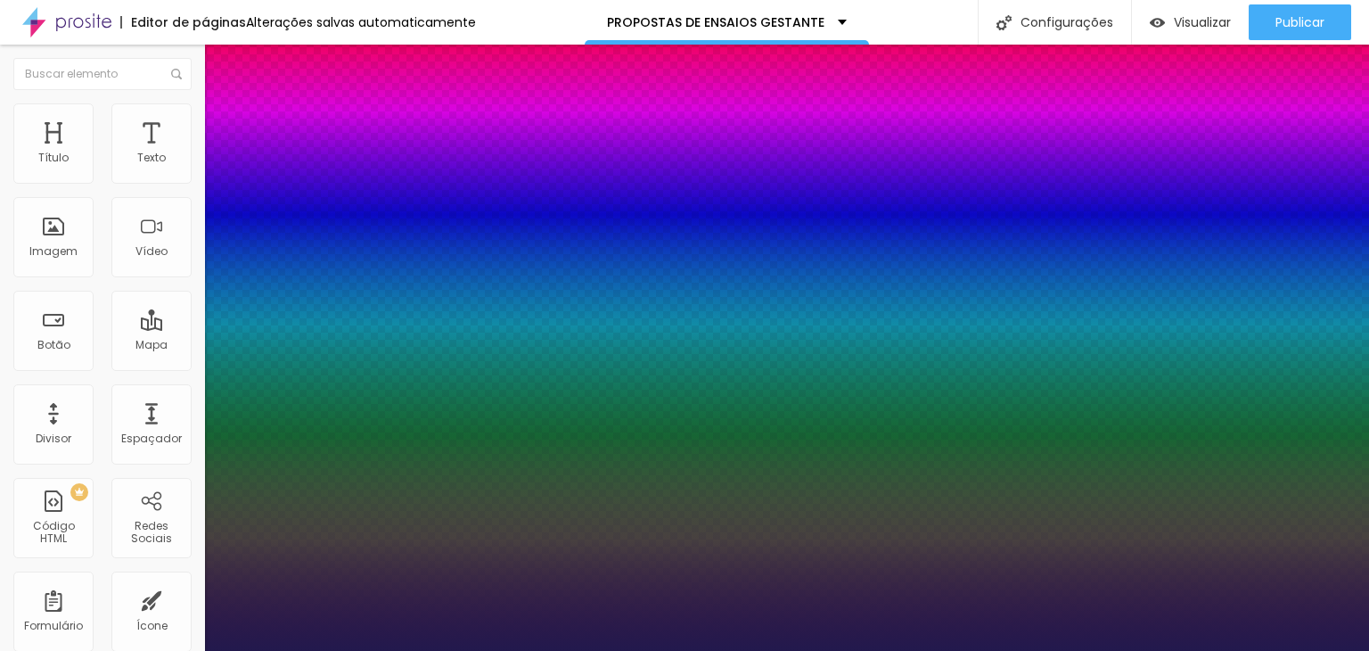
select select "AlegreyaBlack"
type input "1"
select select "AmaticaSC"
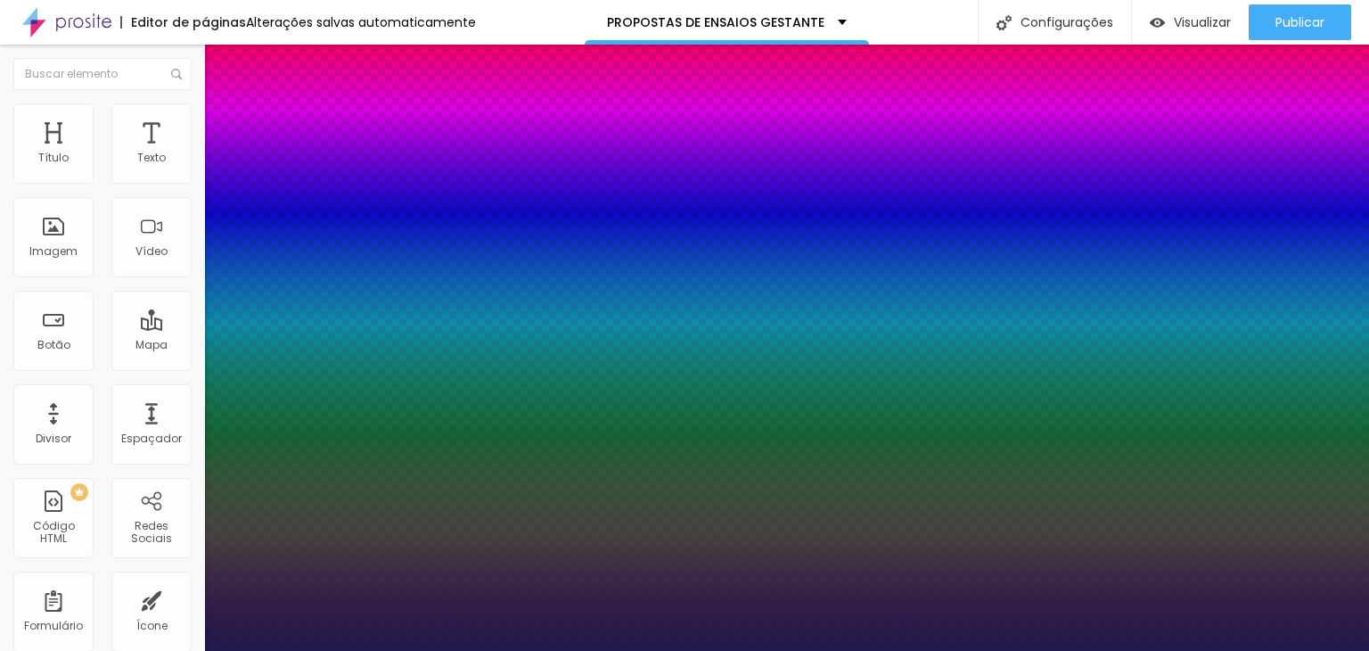
type input "1"
select select "Amaranth"
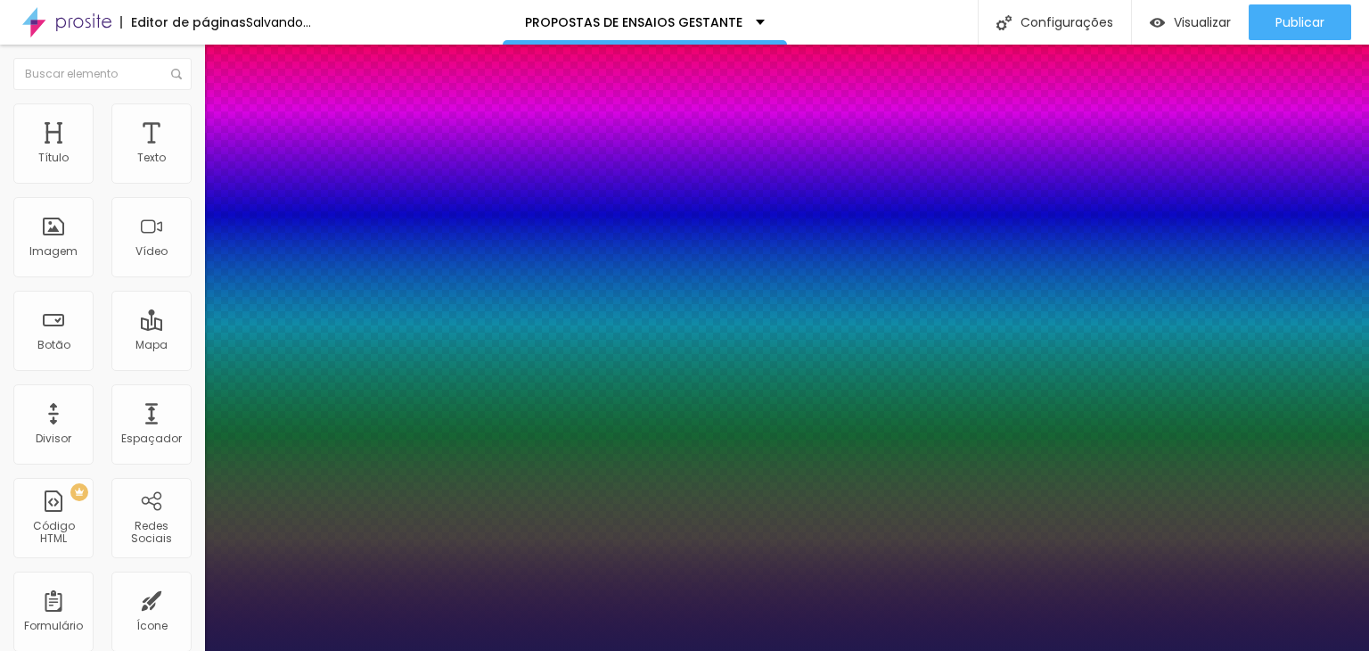
type input "1"
click at [548, 650] on div at bounding box center [684, 651] width 1369 height 0
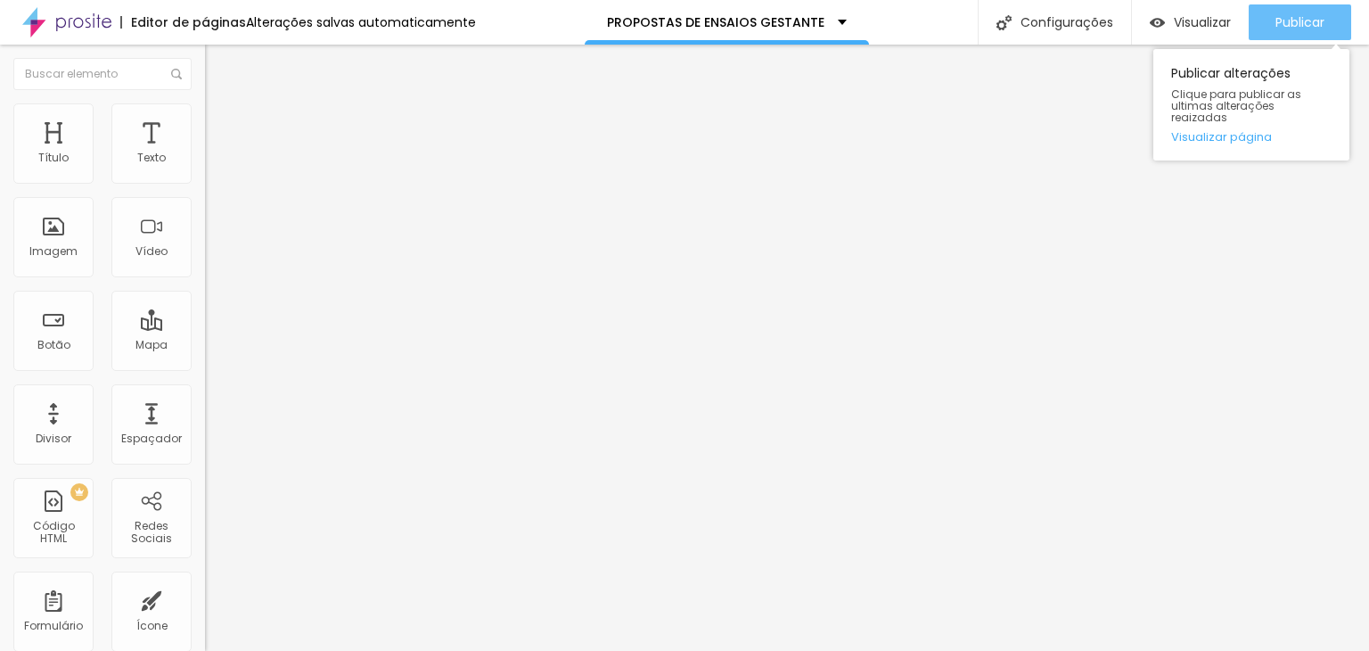
click at [1305, 21] on span "Publicar" at bounding box center [1299, 22] width 49 height 14
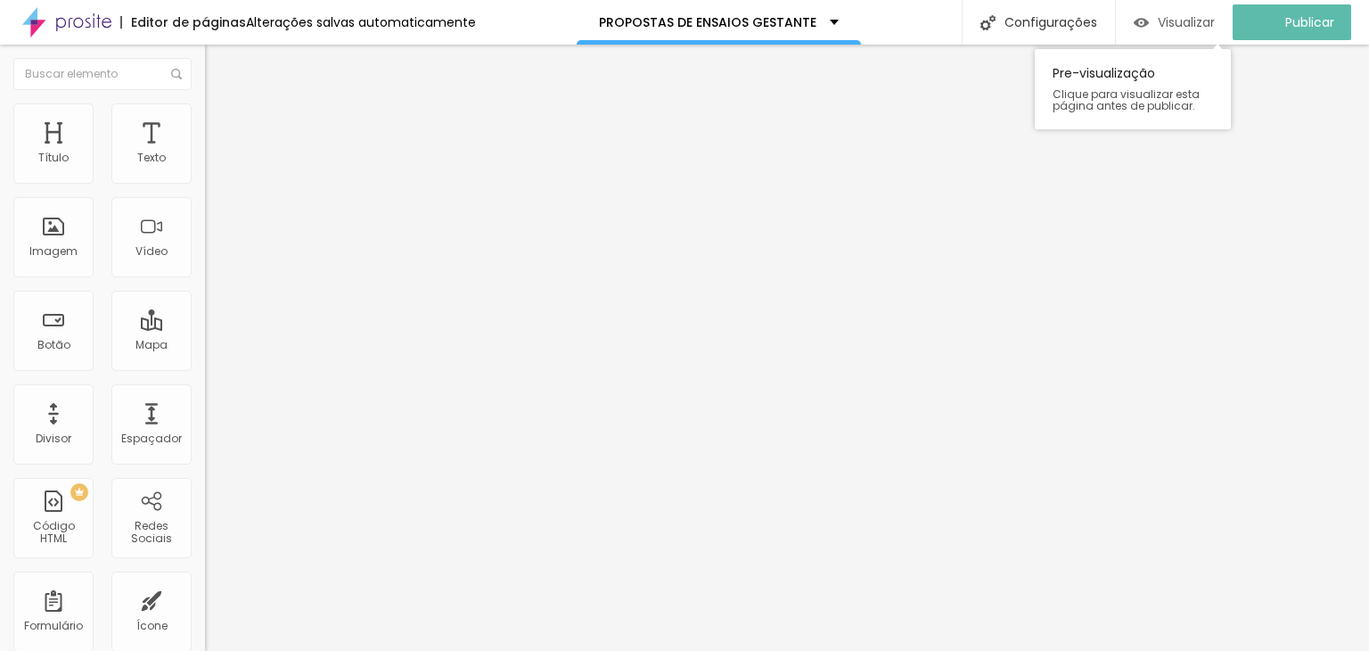
click at [1183, 15] on span "Visualizar" at bounding box center [1186, 22] width 57 height 14
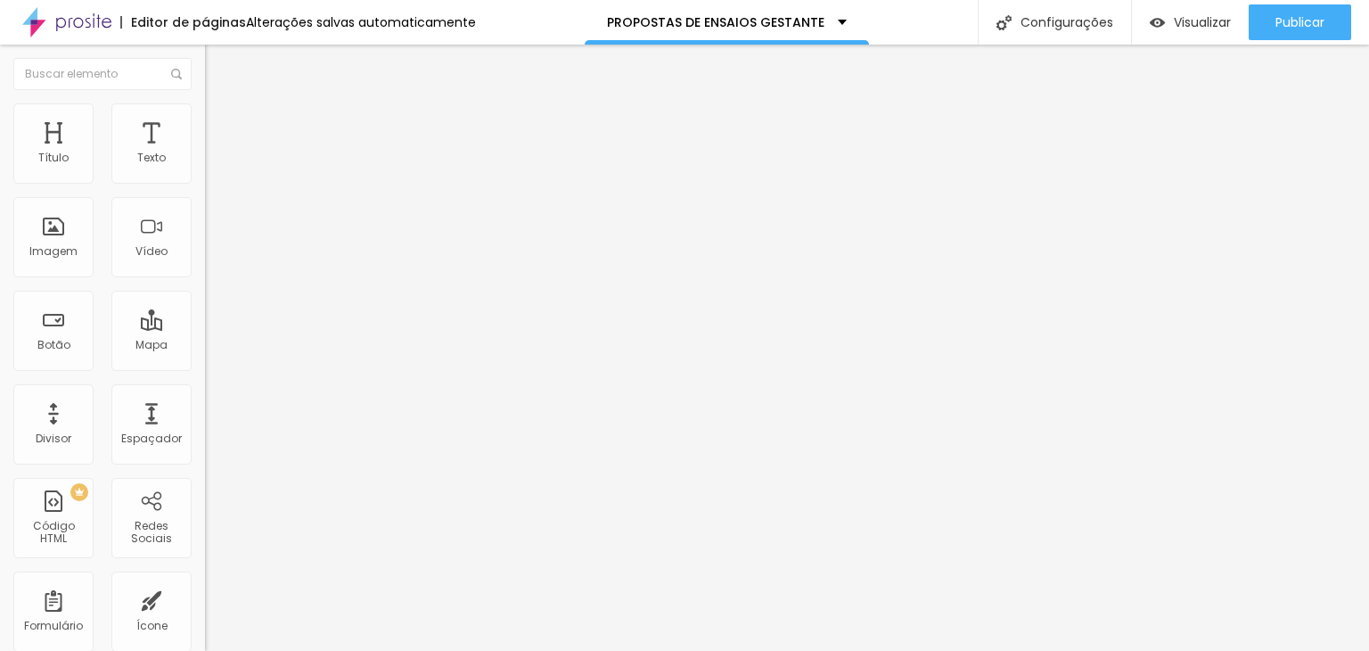
click at [205, 171] on button "button" at bounding box center [217, 161] width 25 height 19
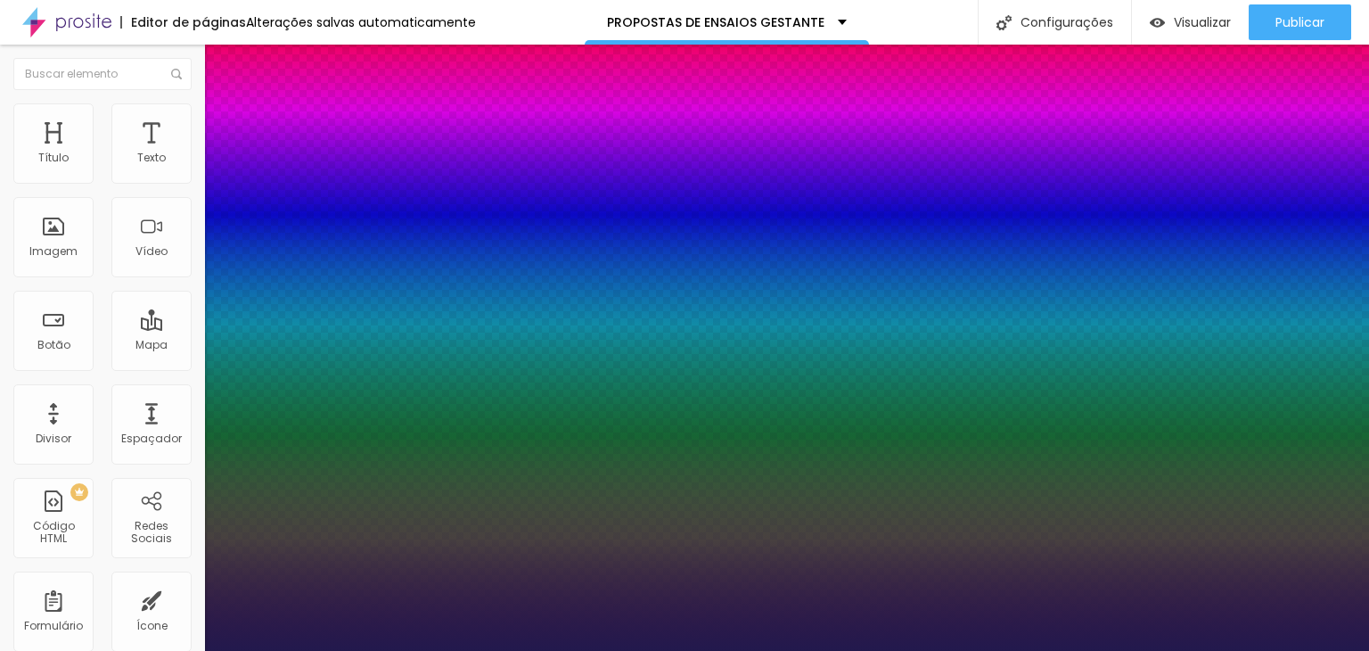
type input "1"
click at [562, 650] on div at bounding box center [684, 651] width 1369 height 0
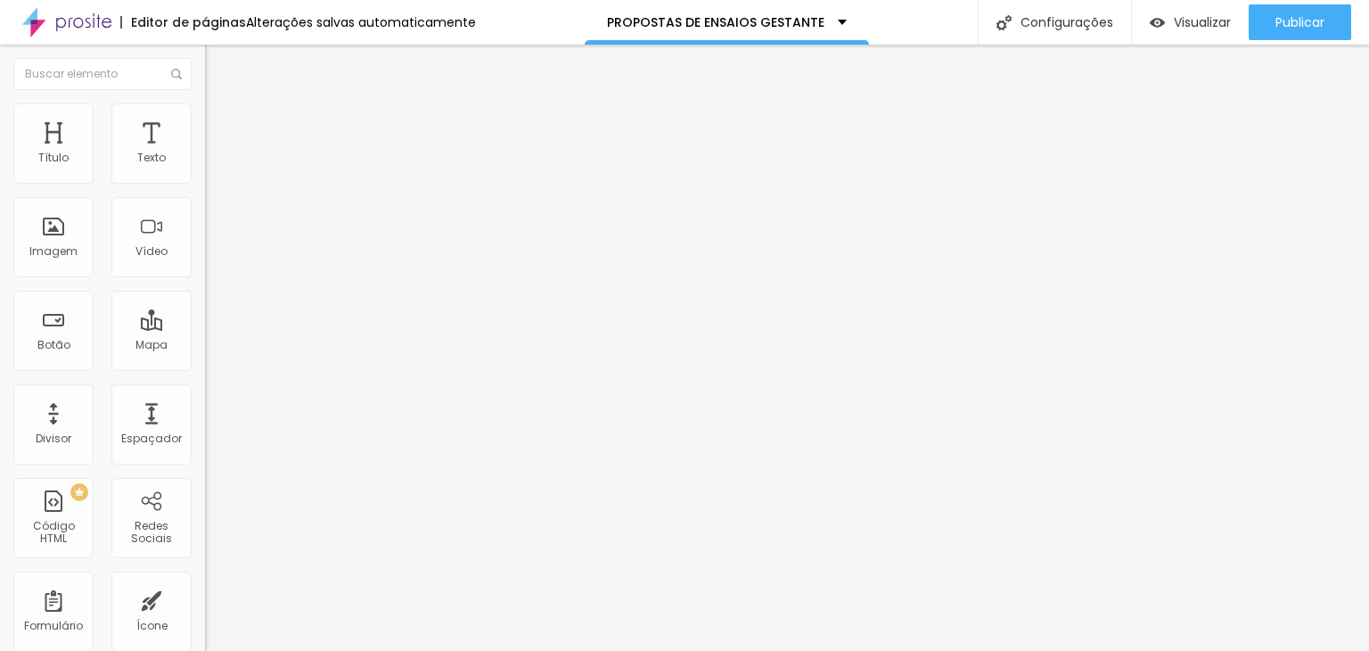
click at [212, 166] on icon "button" at bounding box center [217, 160] width 11 height 11
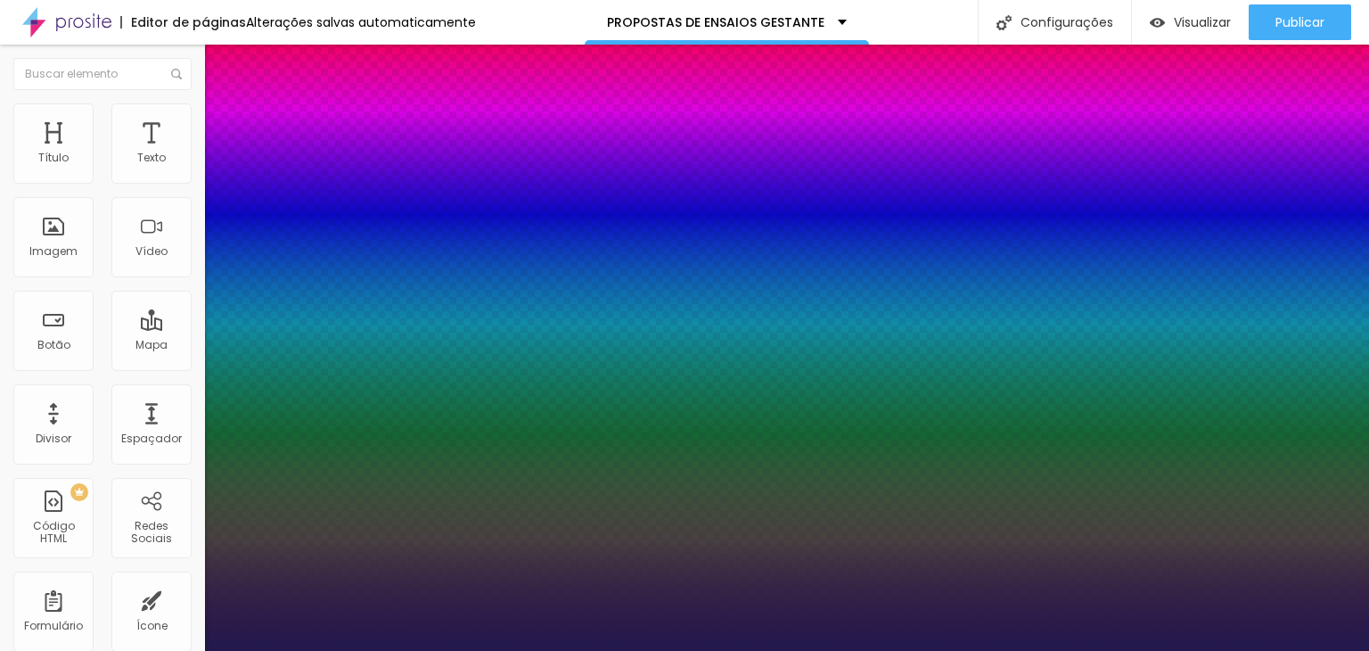
type input "1"
click at [483, 650] on div at bounding box center [684, 651] width 1369 height 0
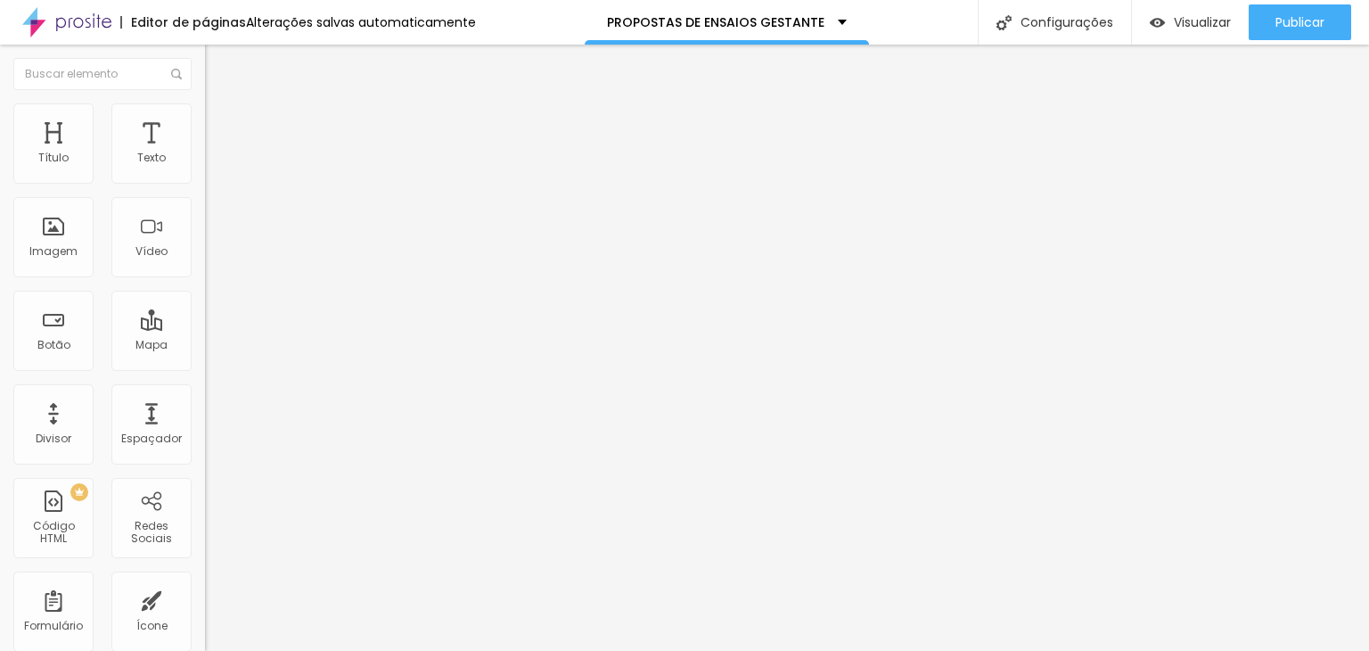
click at [205, 171] on button "button" at bounding box center [217, 161] width 25 height 19
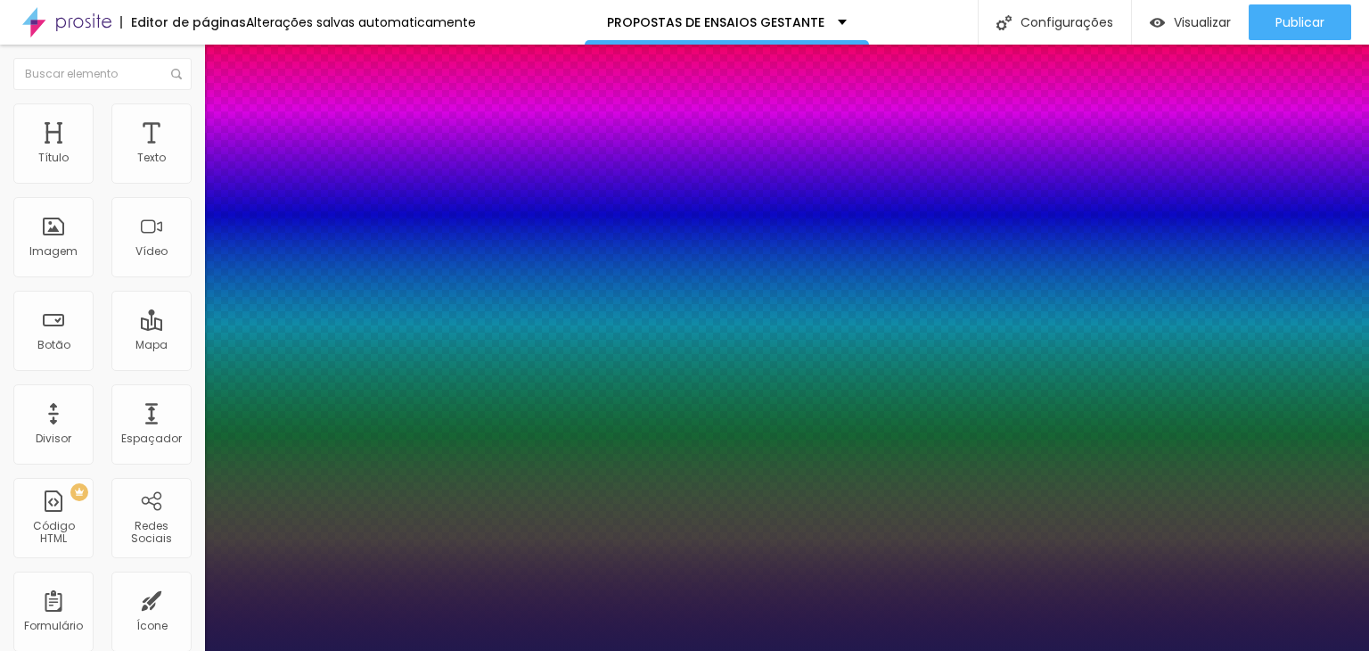
type input "1"
select select "Allan-Regular"
type input "1"
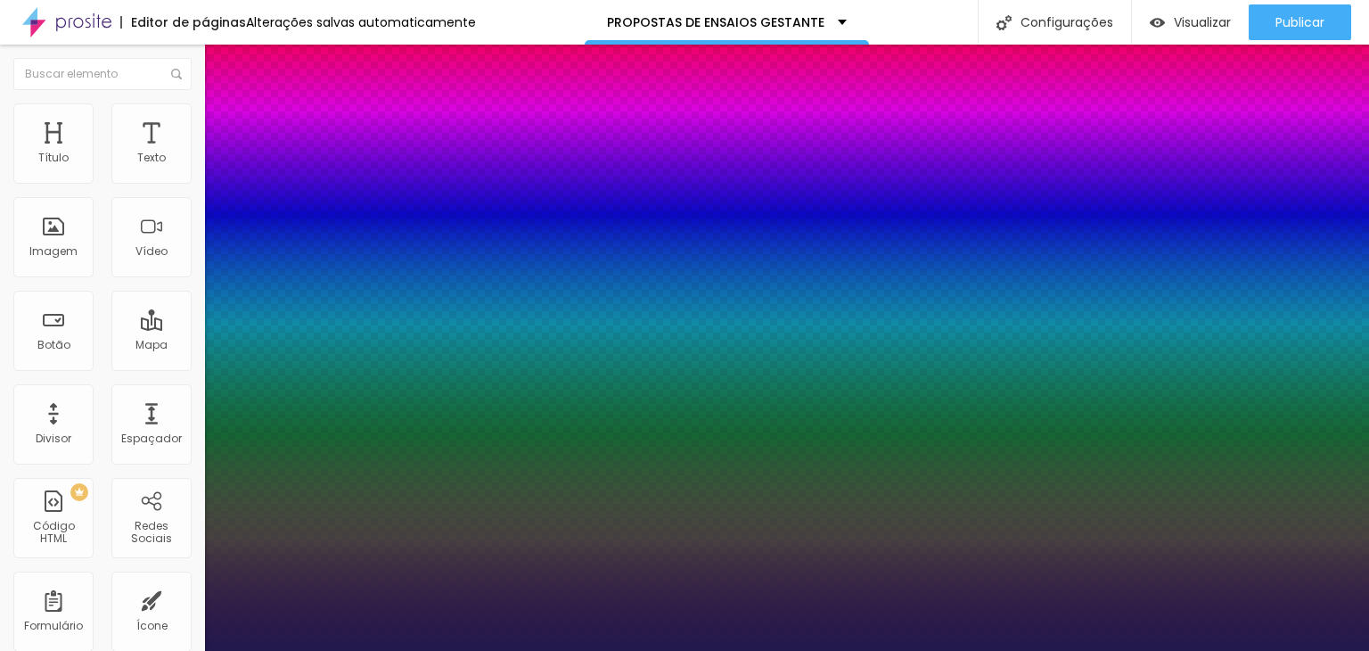
type input "32"
type input "1"
type input "36"
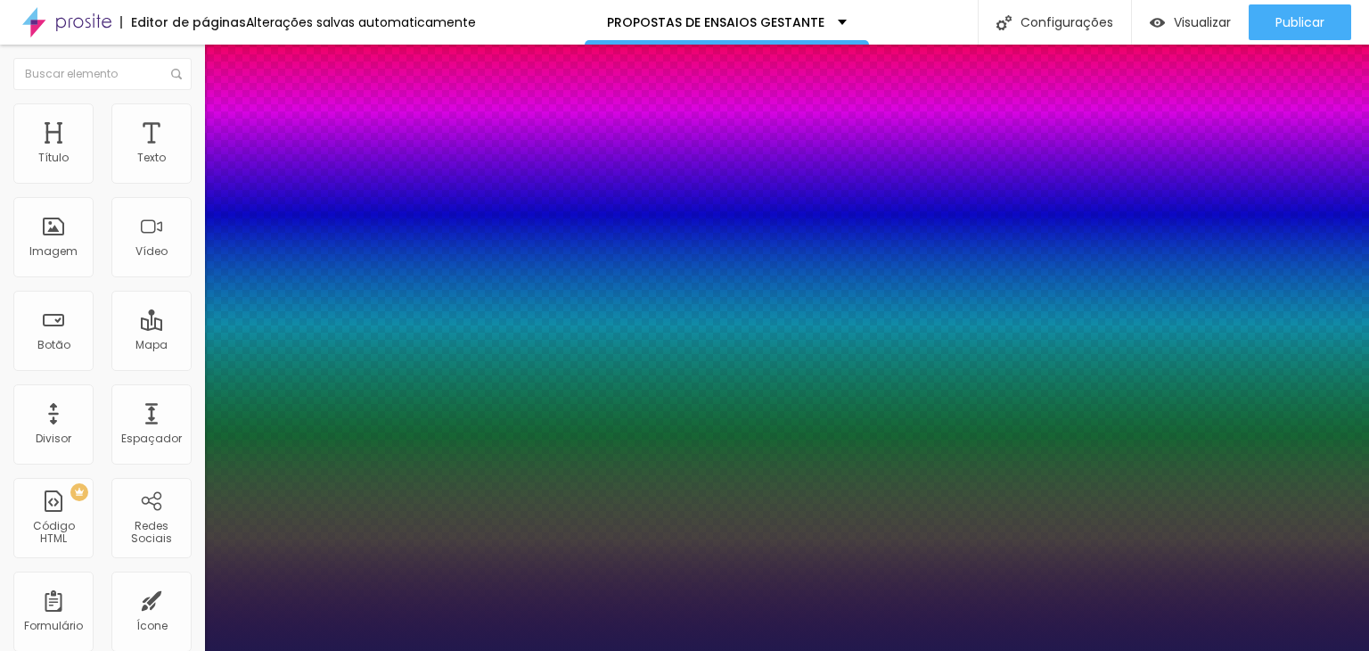
type input "1"
type input "37"
type input "1"
drag, startPoint x: 260, startPoint y: 302, endPoint x: 270, endPoint y: 304, distance: 10.0
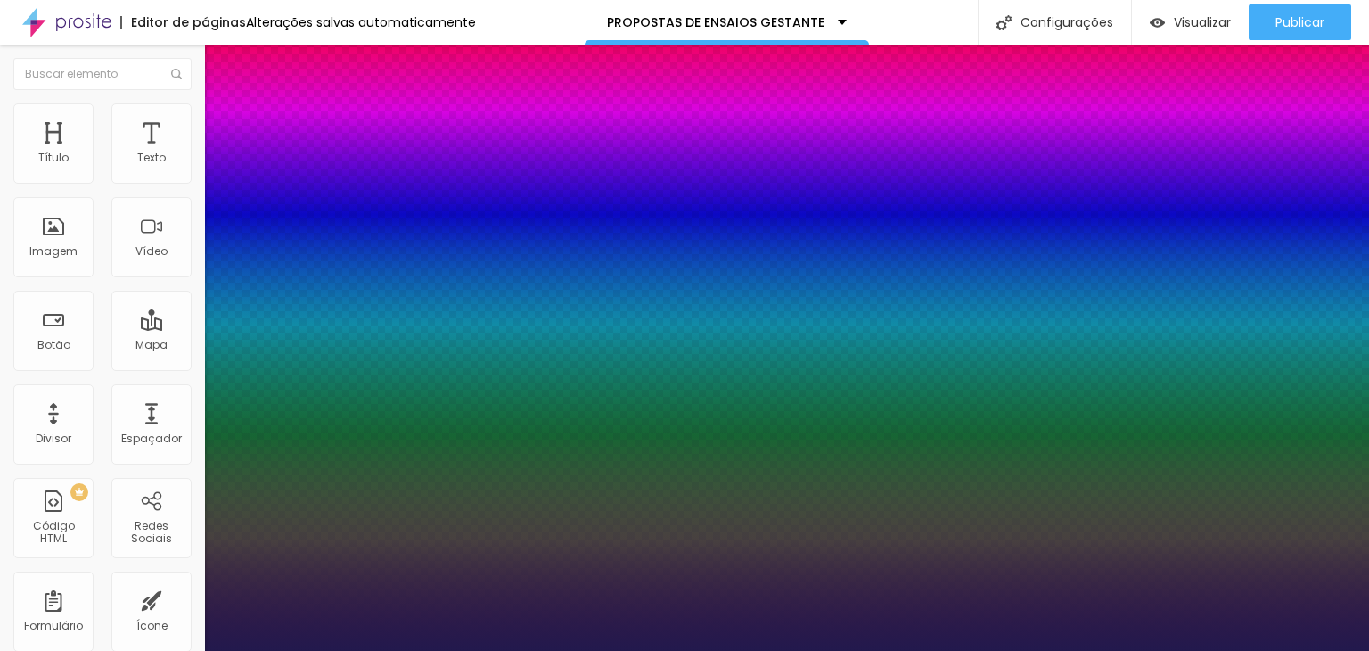
type input "37"
click at [654, 650] on div at bounding box center [684, 651] width 1369 height 0
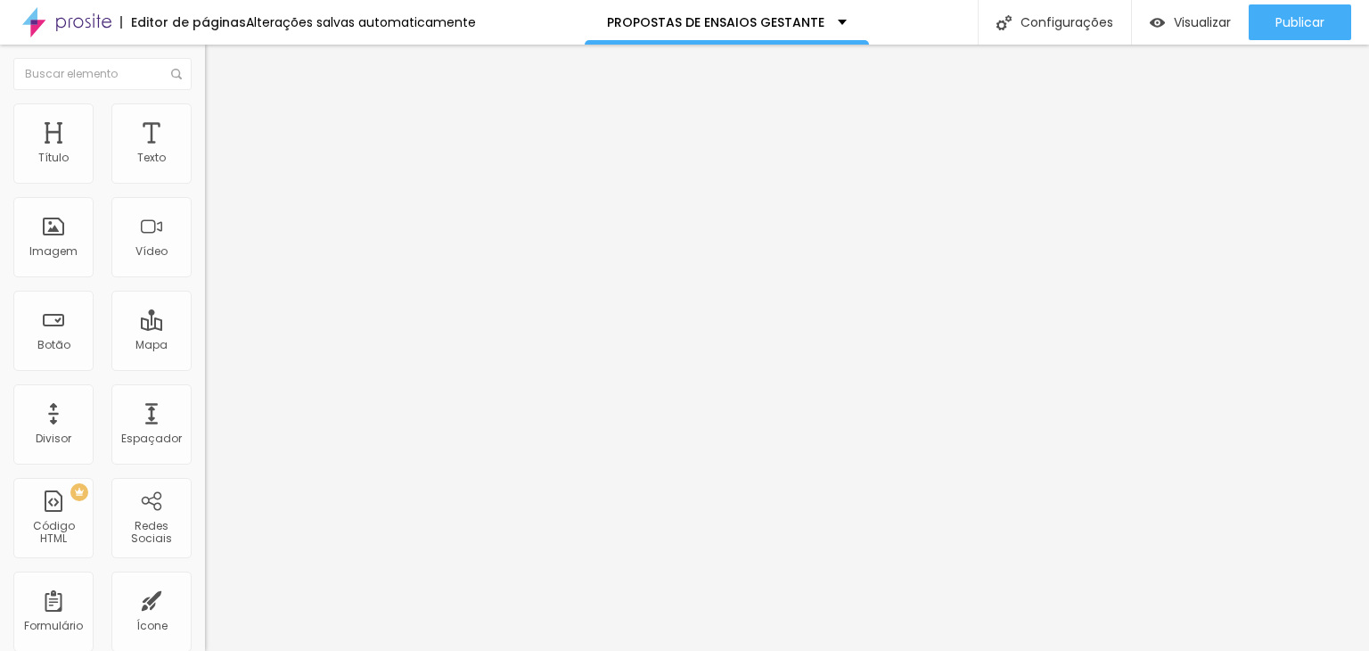
click at [212, 166] on icon "button" at bounding box center [217, 160] width 11 height 11
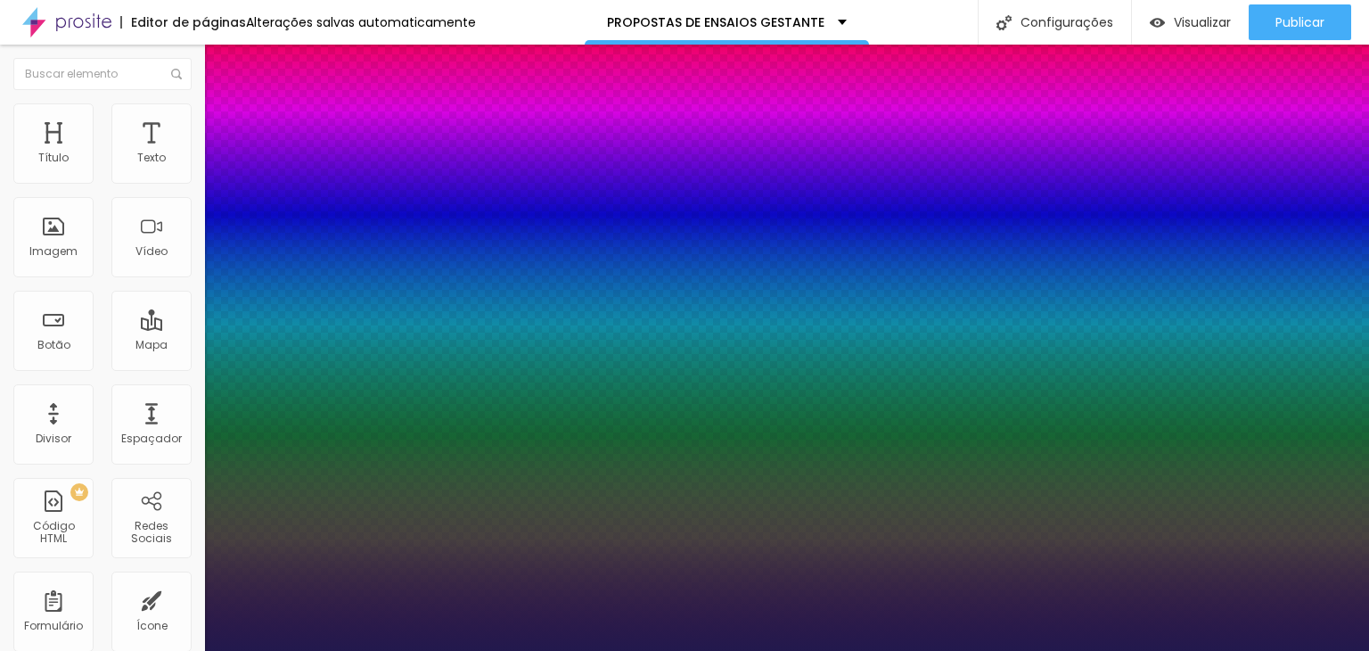
type input "1"
select select "Amaranth"
type input "1"
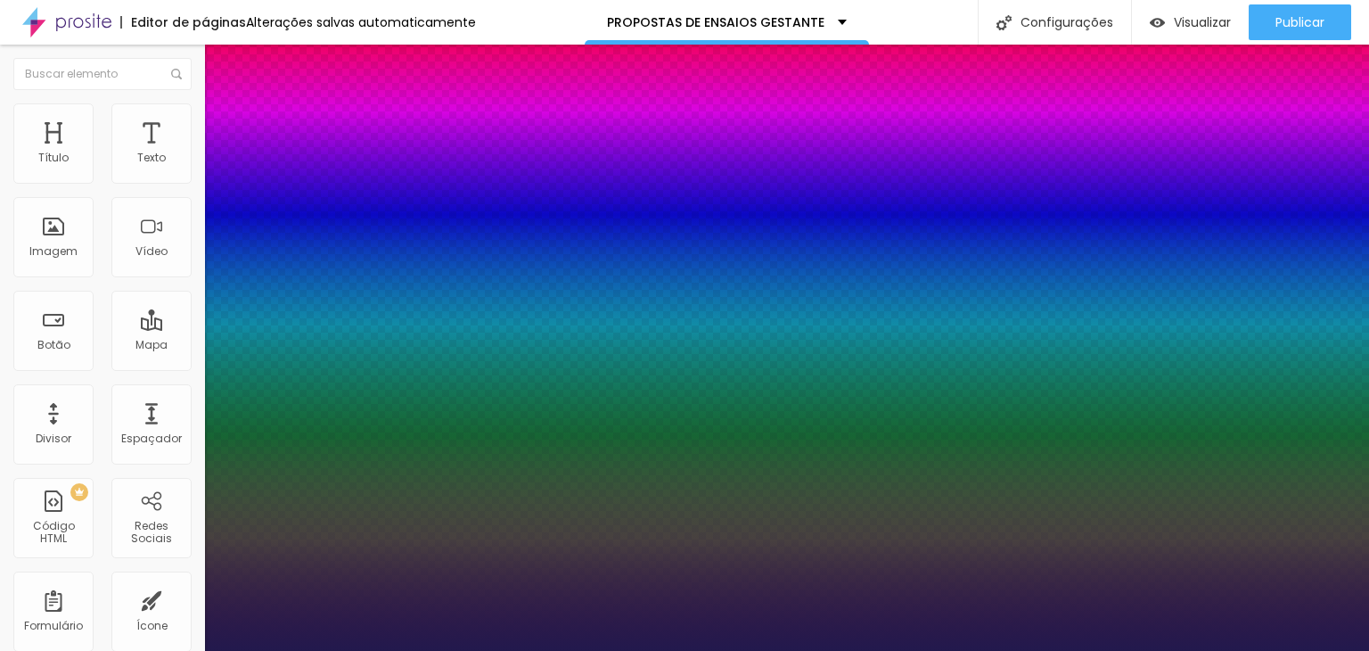
click at [515, 650] on div at bounding box center [684, 651] width 1369 height 0
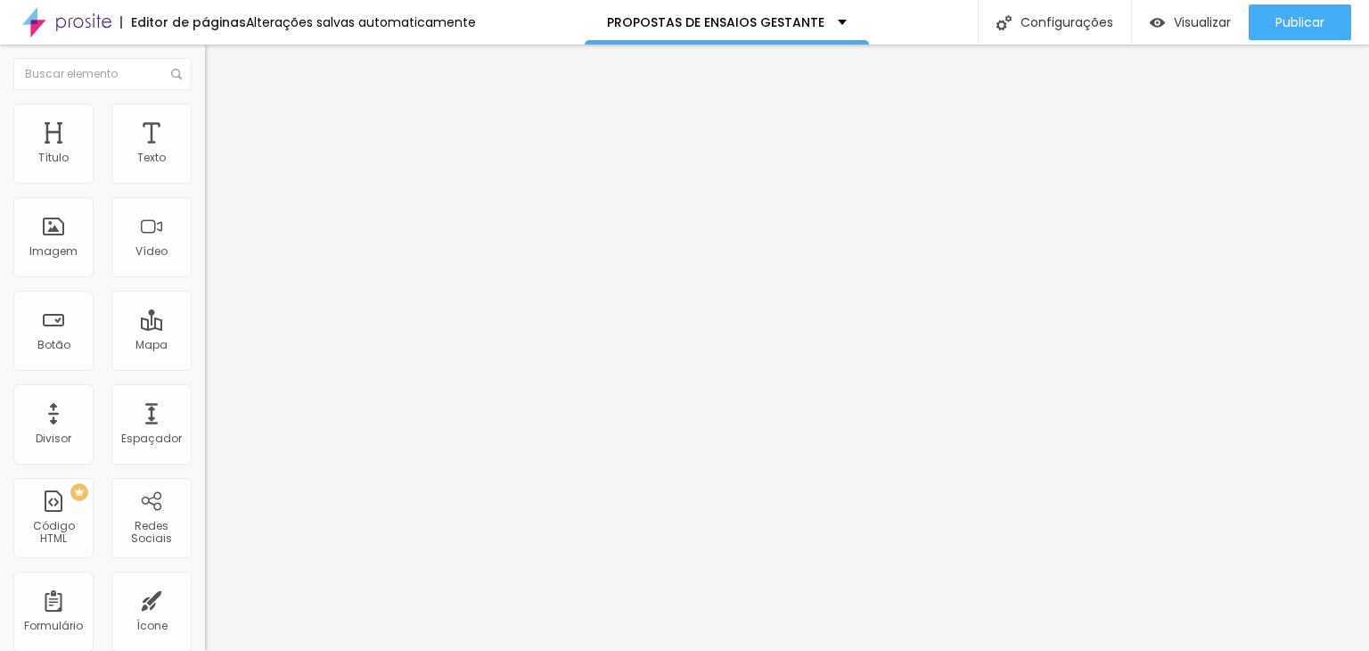
click at [221, 123] on span "Avançado" at bounding box center [250, 115] width 59 height 15
click at [221, 105] on span "Estilo" at bounding box center [235, 97] width 28 height 15
click at [205, 107] on li "Avançado" at bounding box center [307, 112] width 205 height 18
click at [205, 68] on button "Editar Texto" at bounding box center [307, 65] width 205 height 41
drag, startPoint x: 100, startPoint y: 181, endPoint x: 128, endPoint y: 181, distance: 28.5
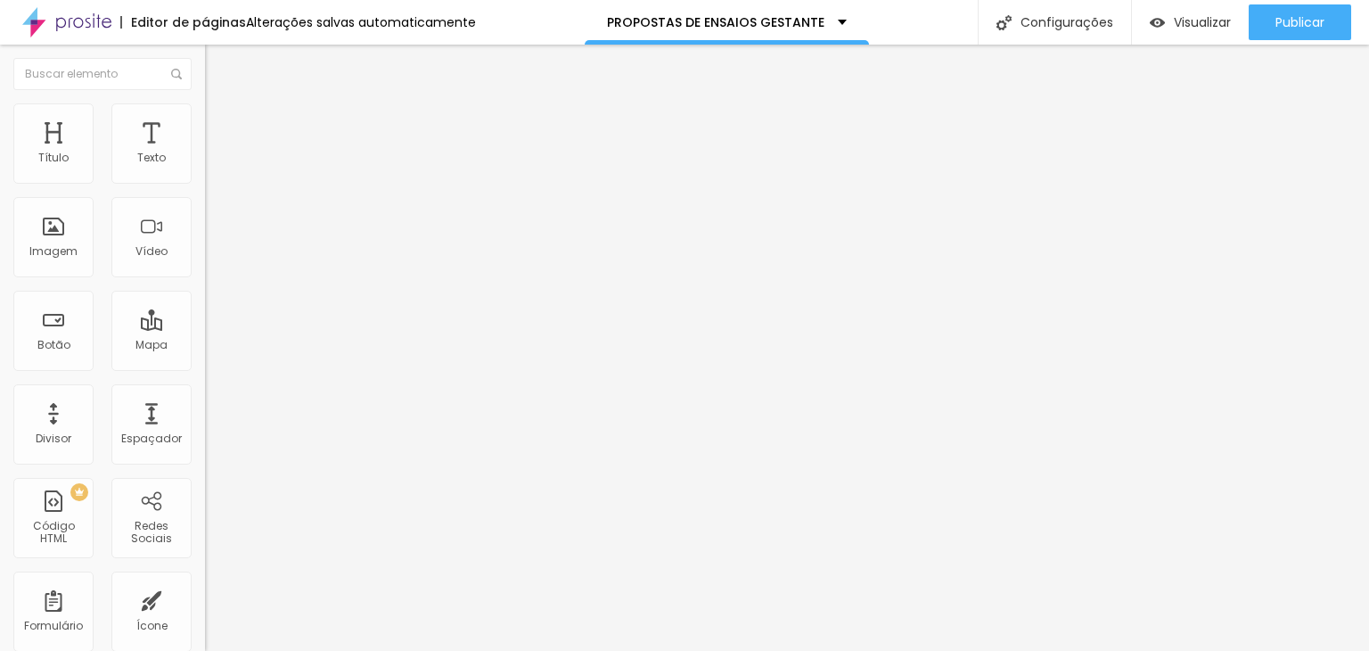
click at [205, 328] on div at bounding box center [307, 336] width 205 height 16
type input "22"
type input "23"
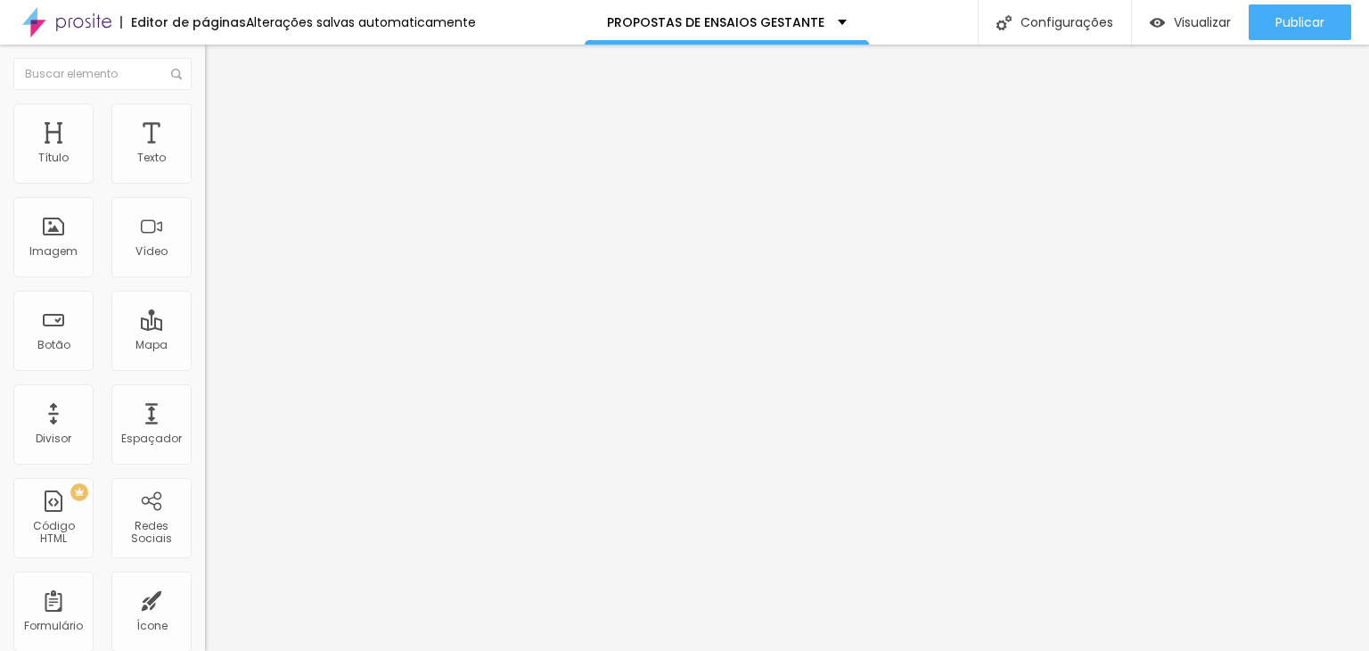
type input "24"
type input "25"
type input "24"
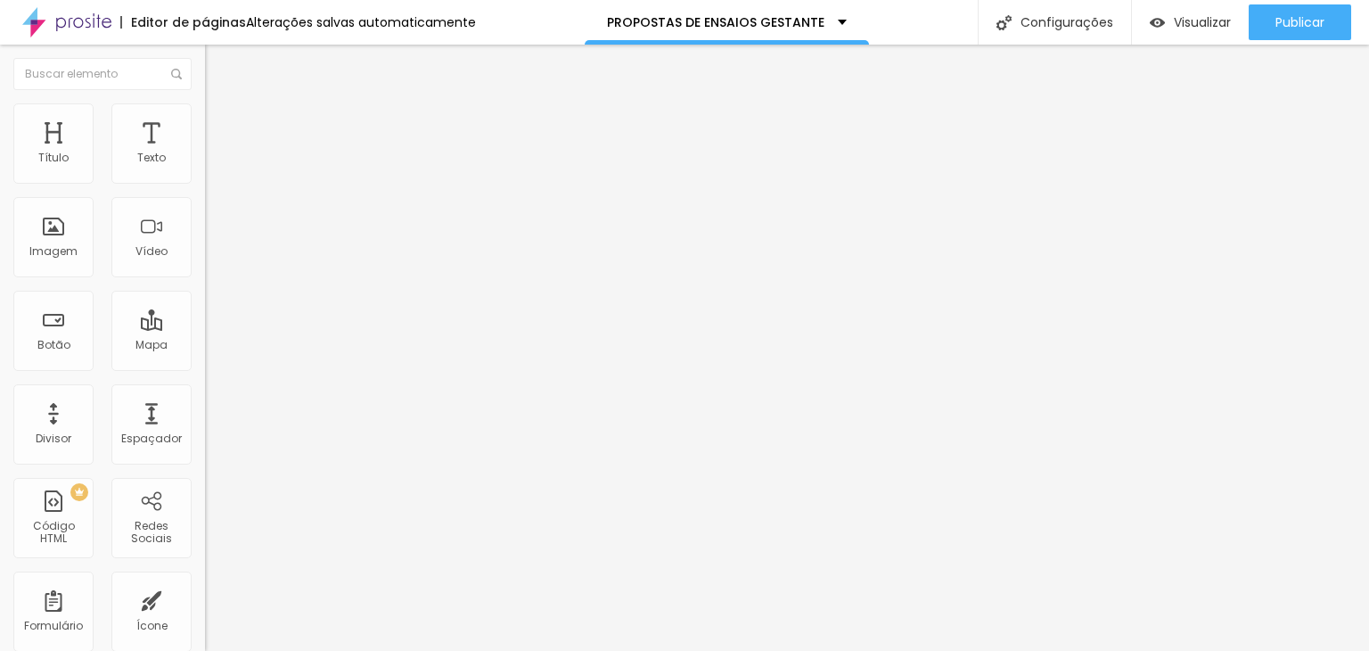
type input "24"
type input "23"
type input "21"
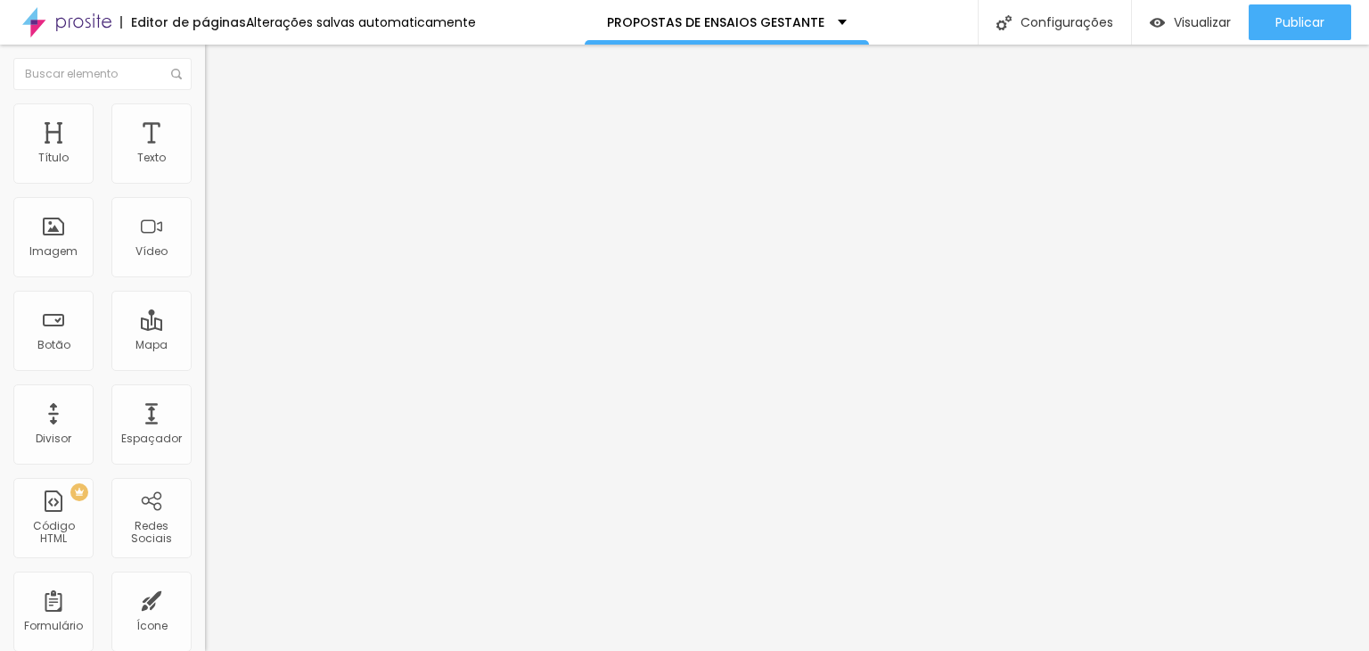
type input "20"
type input "19"
drag, startPoint x: 103, startPoint y: 176, endPoint x: 93, endPoint y: 174, distance: 10.8
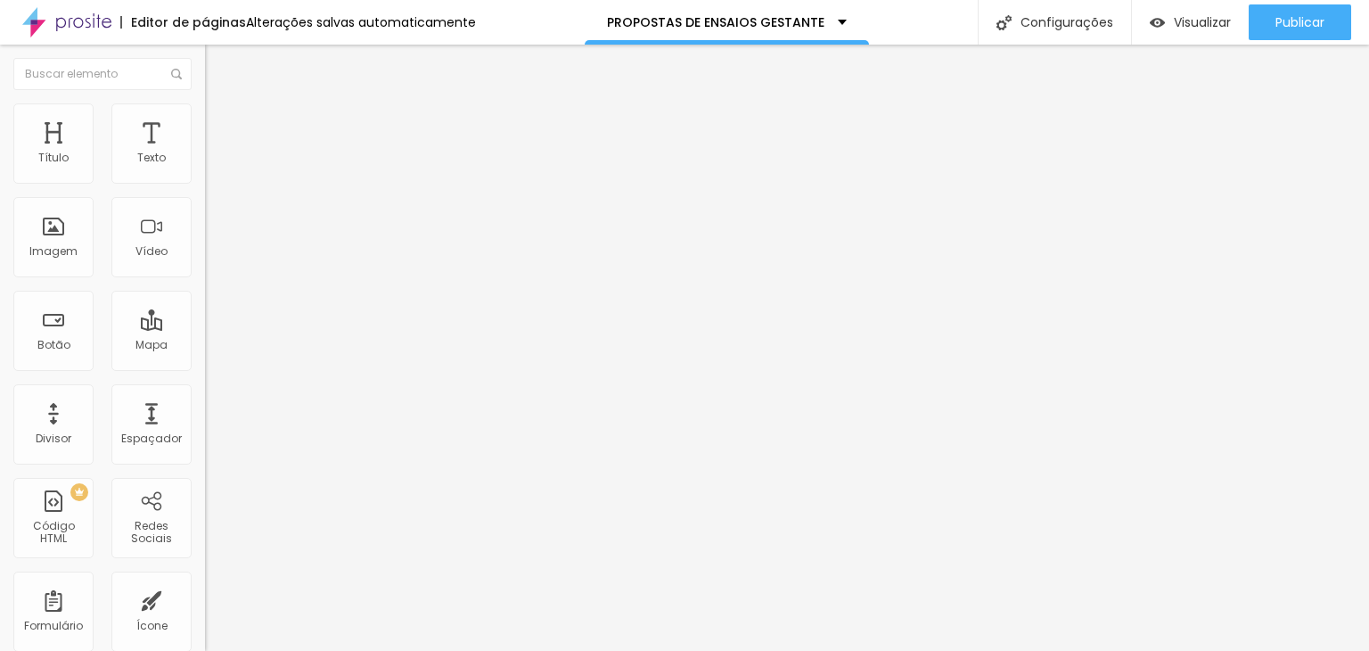
type input "19"
click at [205, 328] on input "range" at bounding box center [262, 335] width 115 height 14
click at [212, 166] on icon "button" at bounding box center [217, 160] width 11 height 11
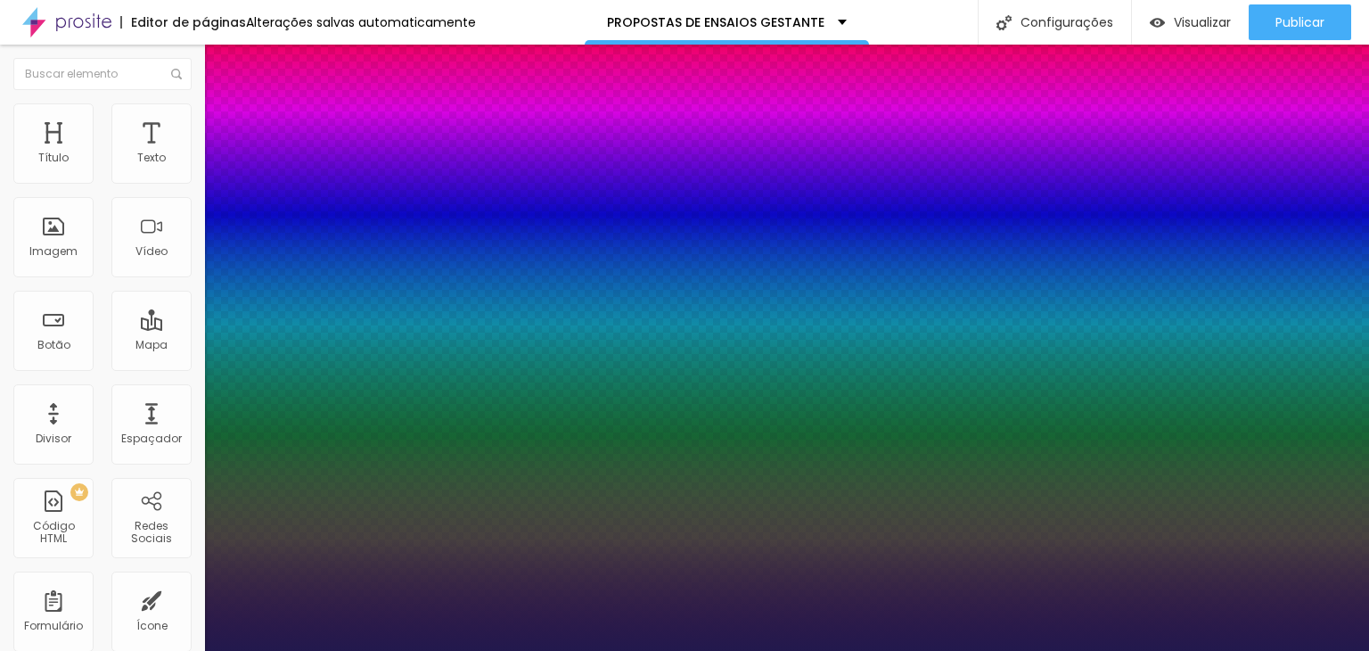
type input "1"
type input "39"
type input "1"
type input "38"
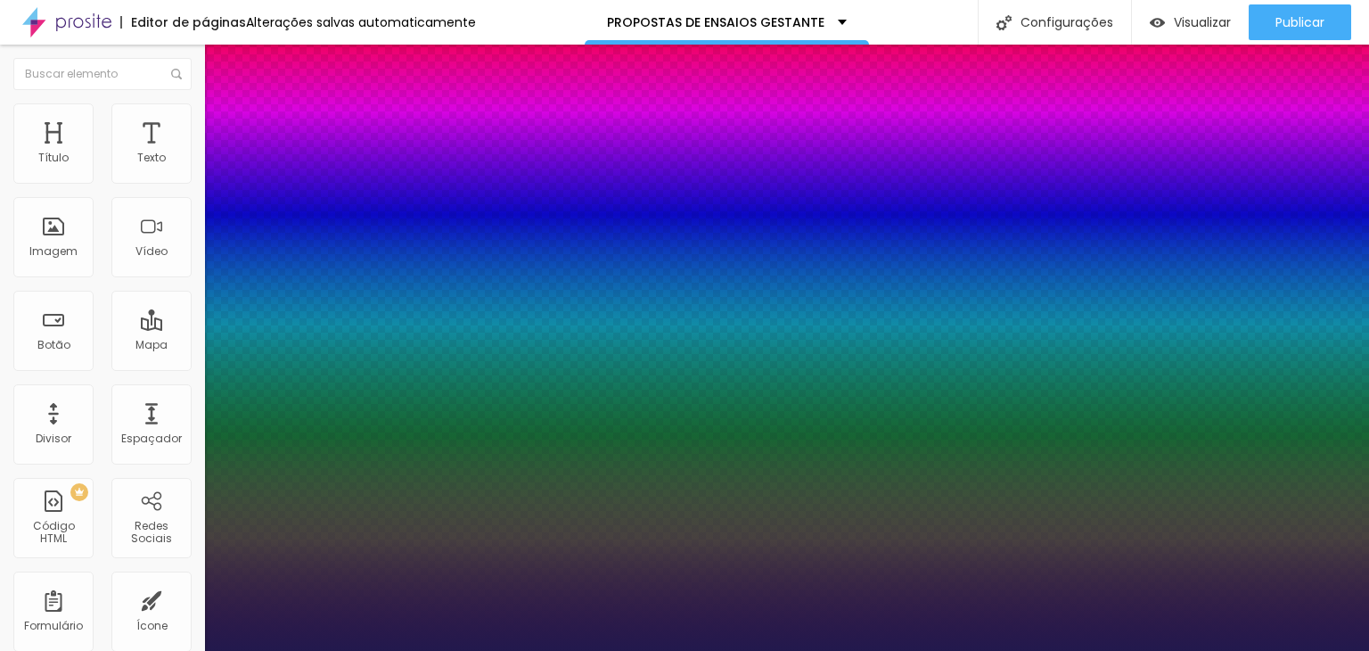
type input "38"
type input "1"
type input "36"
type input "1"
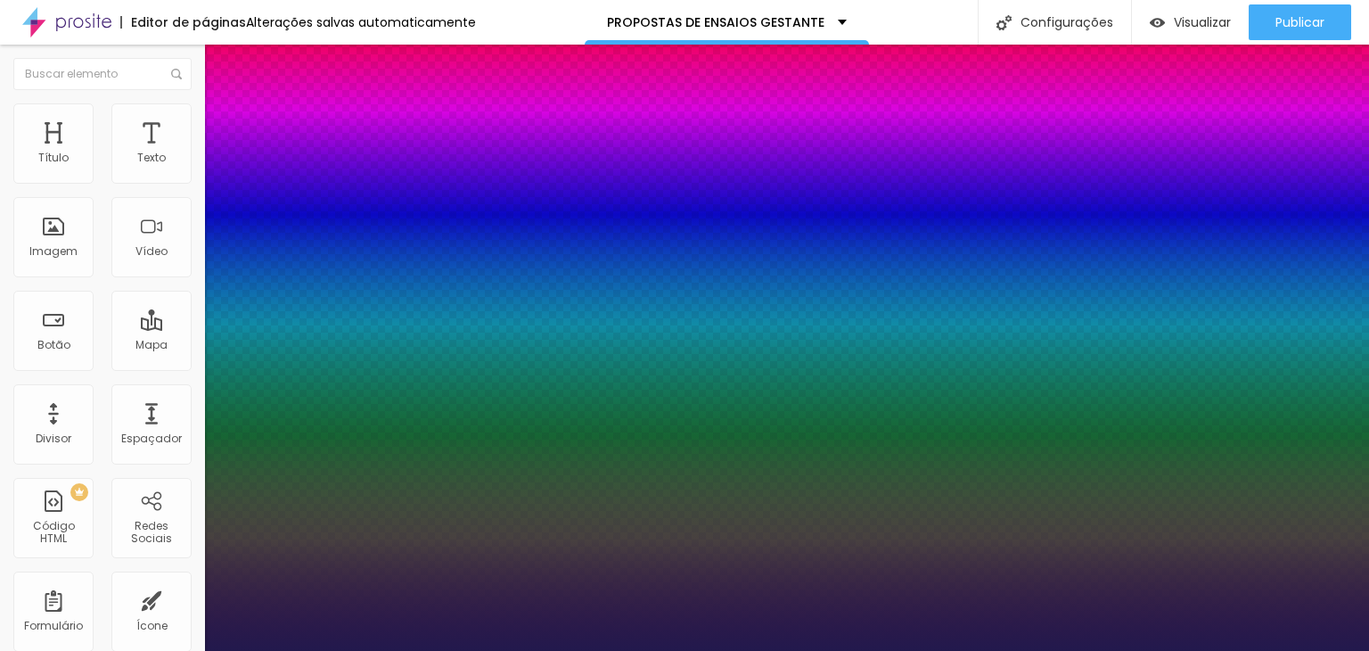
type input "35"
type input "1"
type input "34"
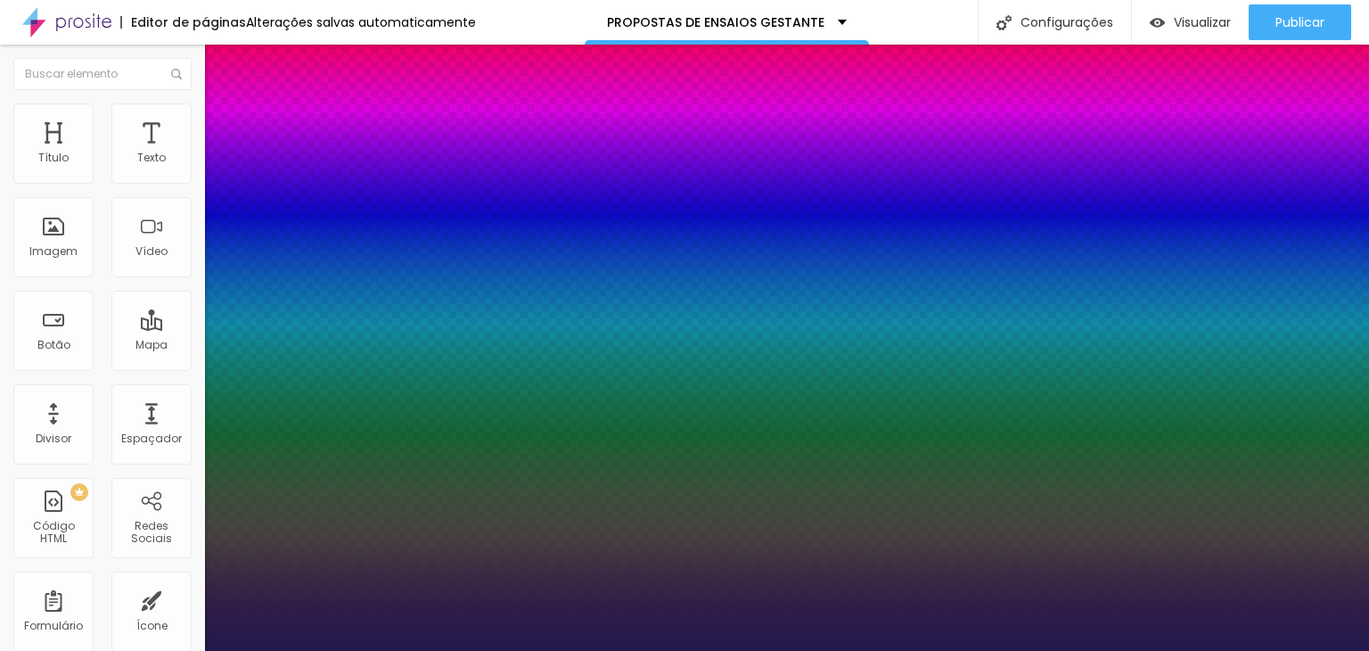
type input "1"
type input "28"
type input "1"
drag, startPoint x: 274, startPoint y: 302, endPoint x: 258, endPoint y: 300, distance: 16.1
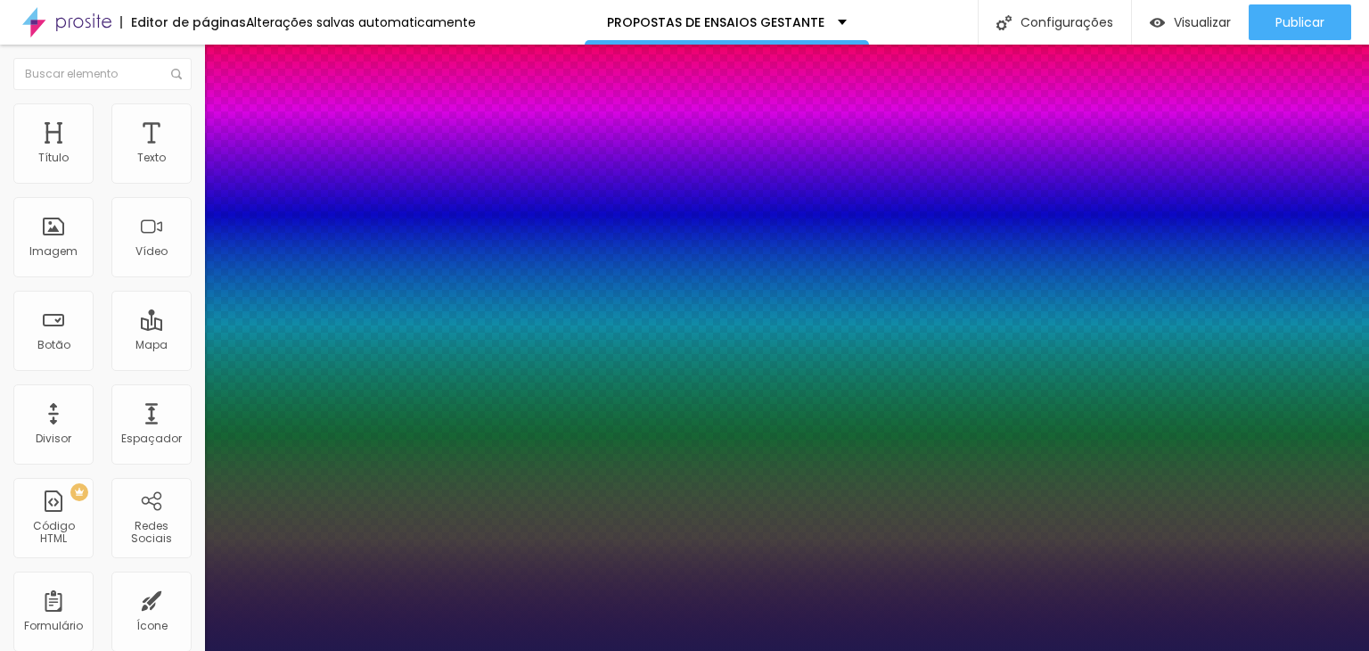
type input "28"
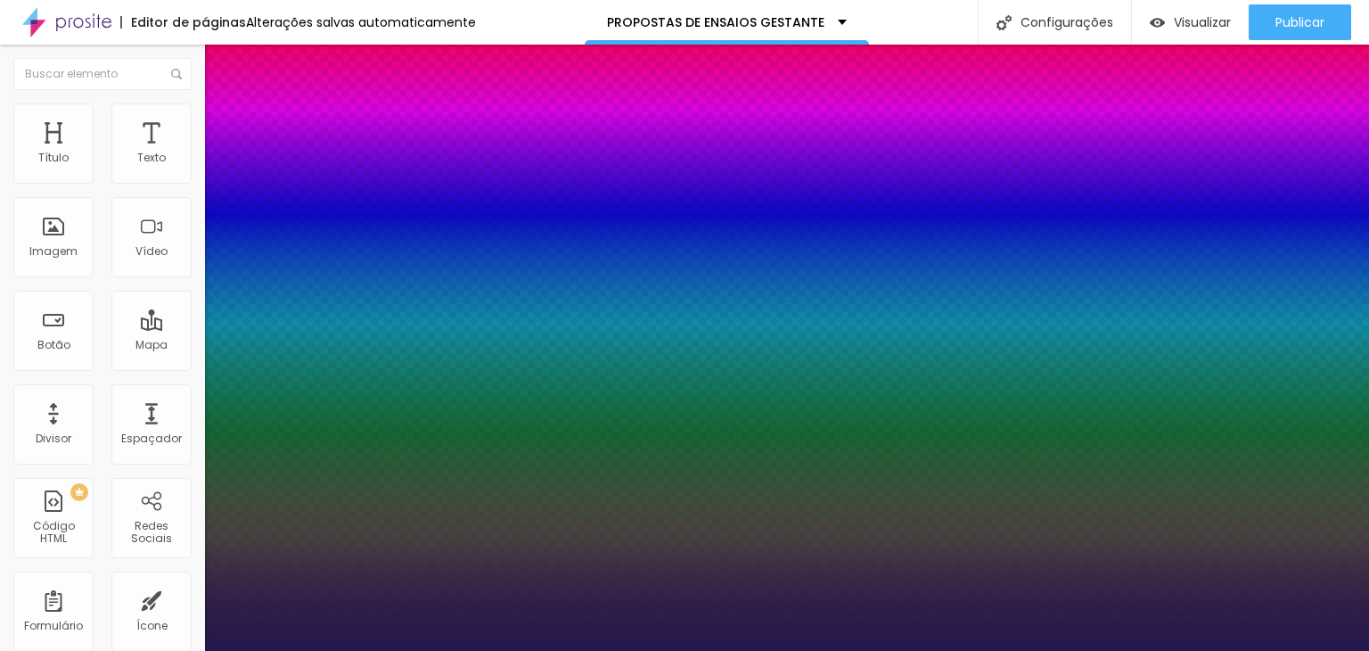
type input "1"
click at [587, 650] on div at bounding box center [684, 651] width 1369 height 0
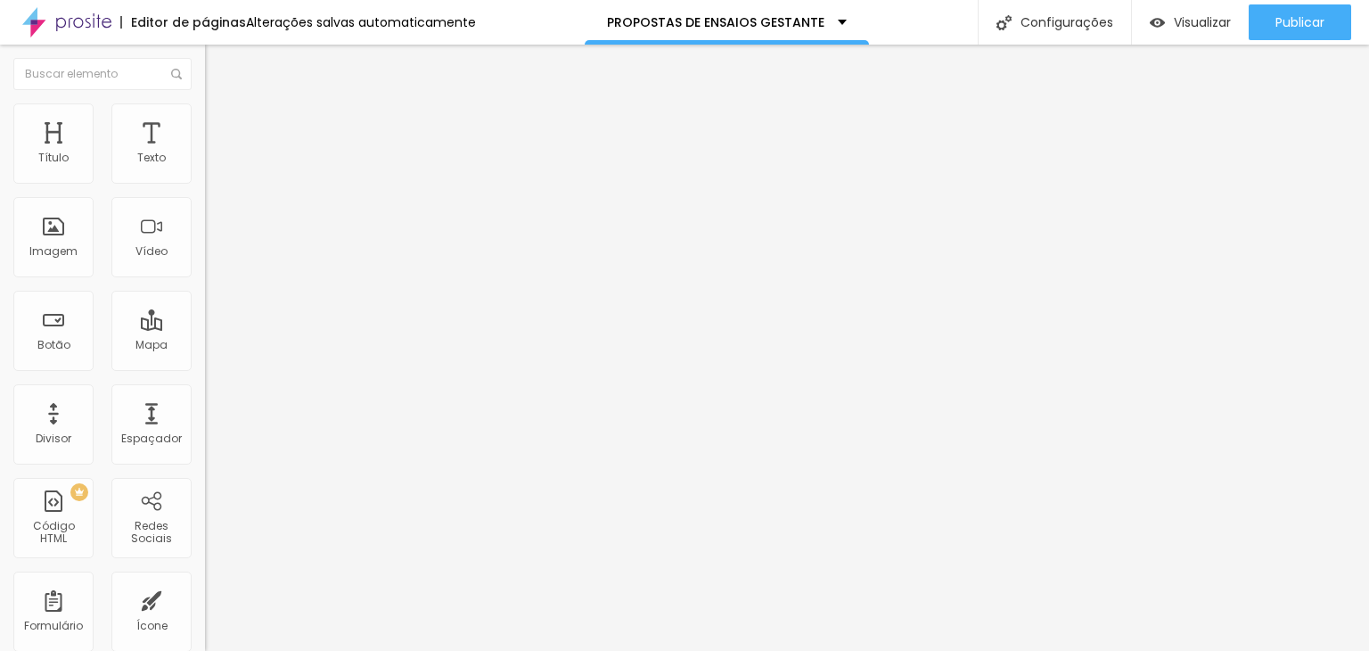
click at [205, 171] on button "button" at bounding box center [217, 161] width 25 height 19
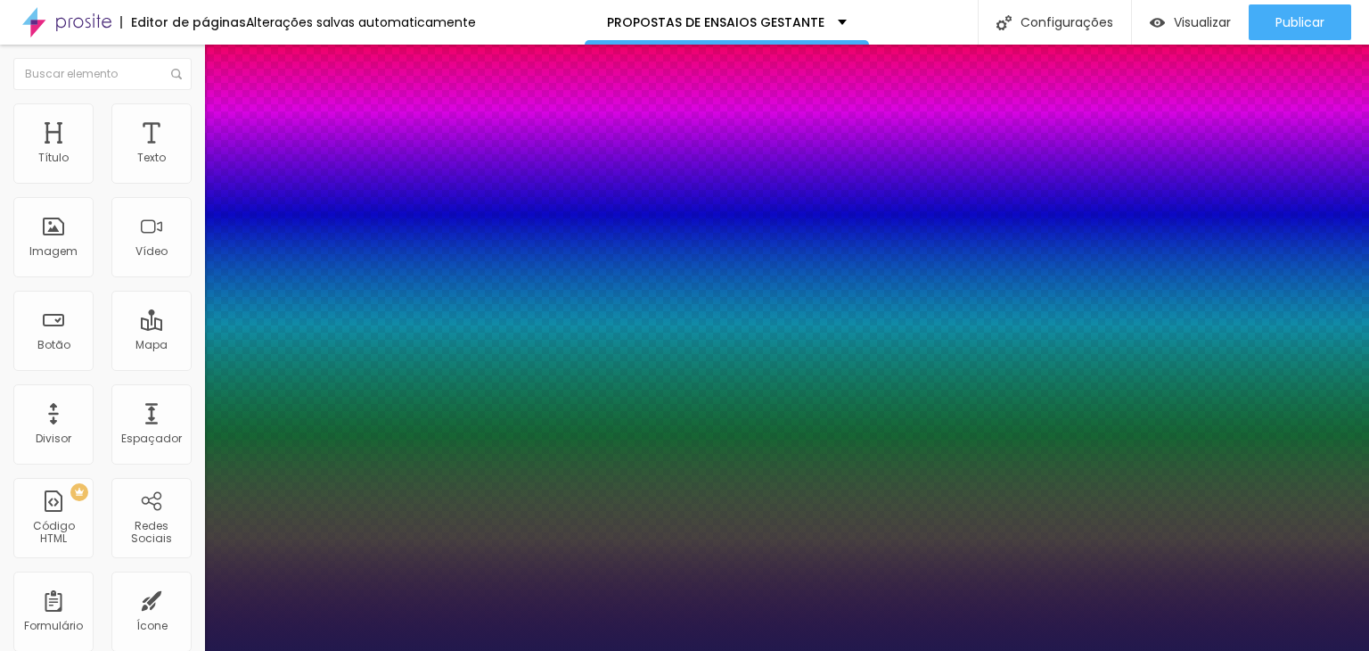
type input "1"
type input "23"
click at [453, 650] on div at bounding box center [684, 651] width 1369 height 0
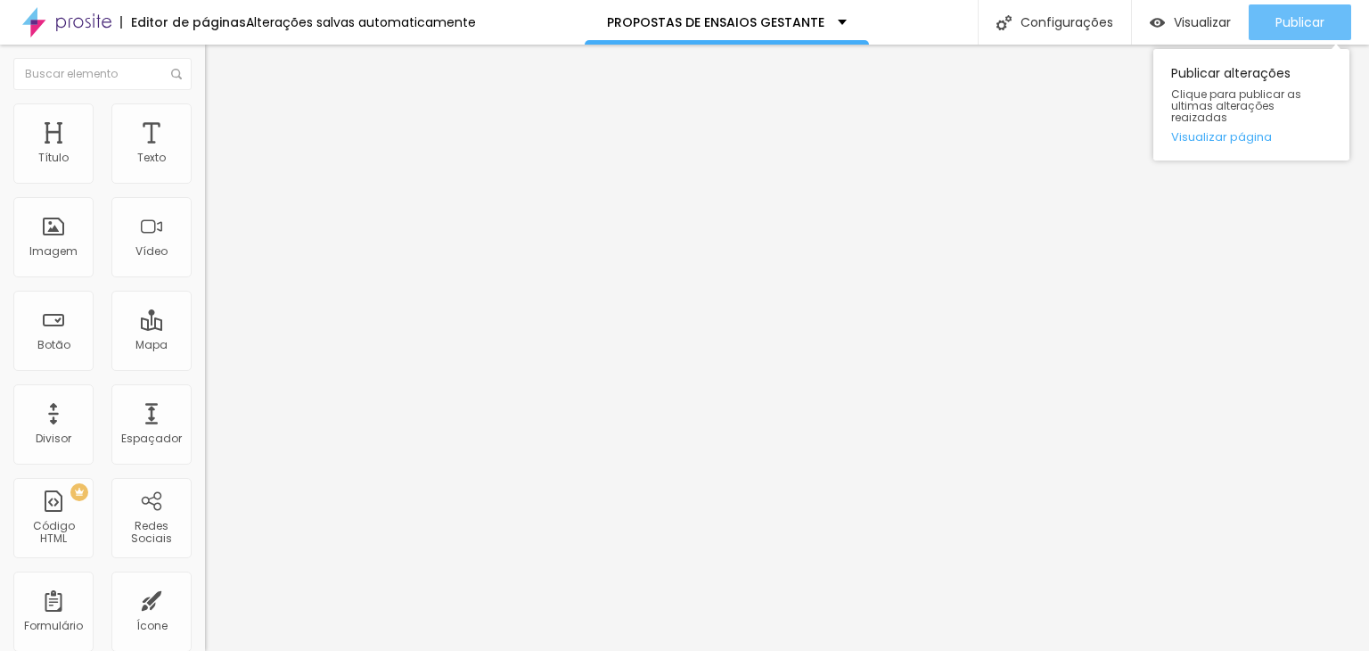
click at [1306, 26] on span "Publicar" at bounding box center [1299, 22] width 49 height 14
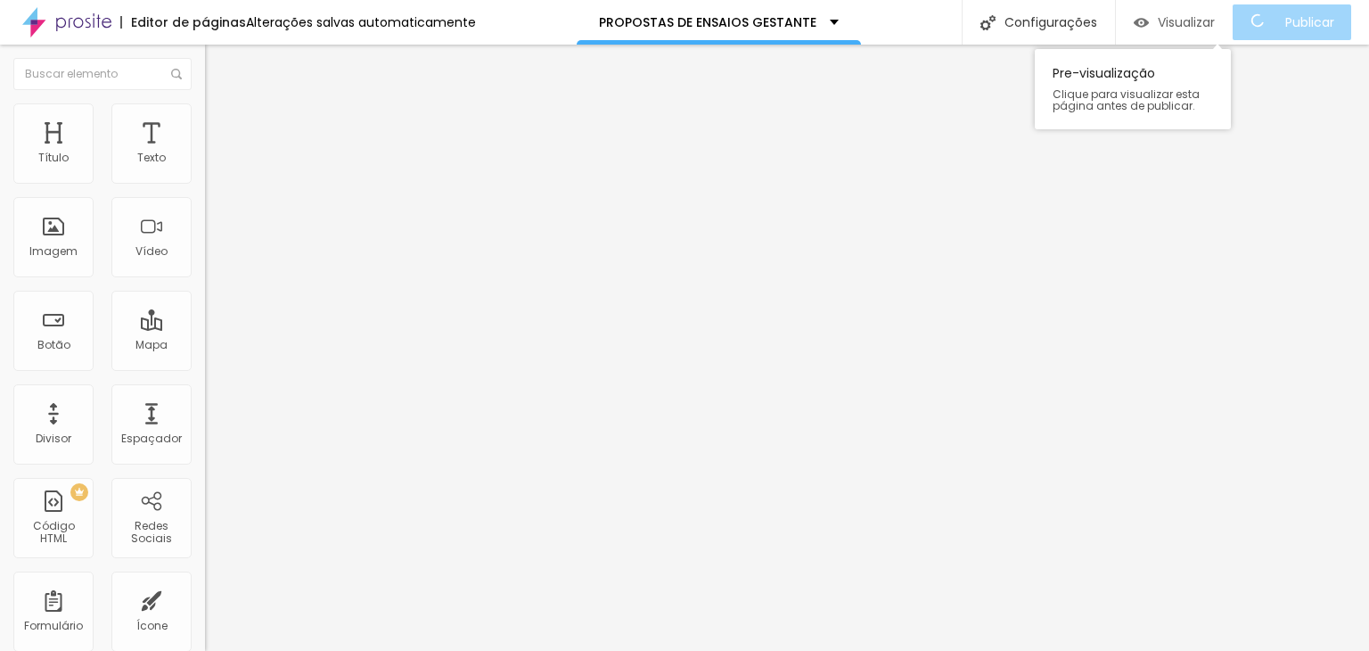
click at [1193, 28] on span "Visualizar" at bounding box center [1186, 22] width 57 height 14
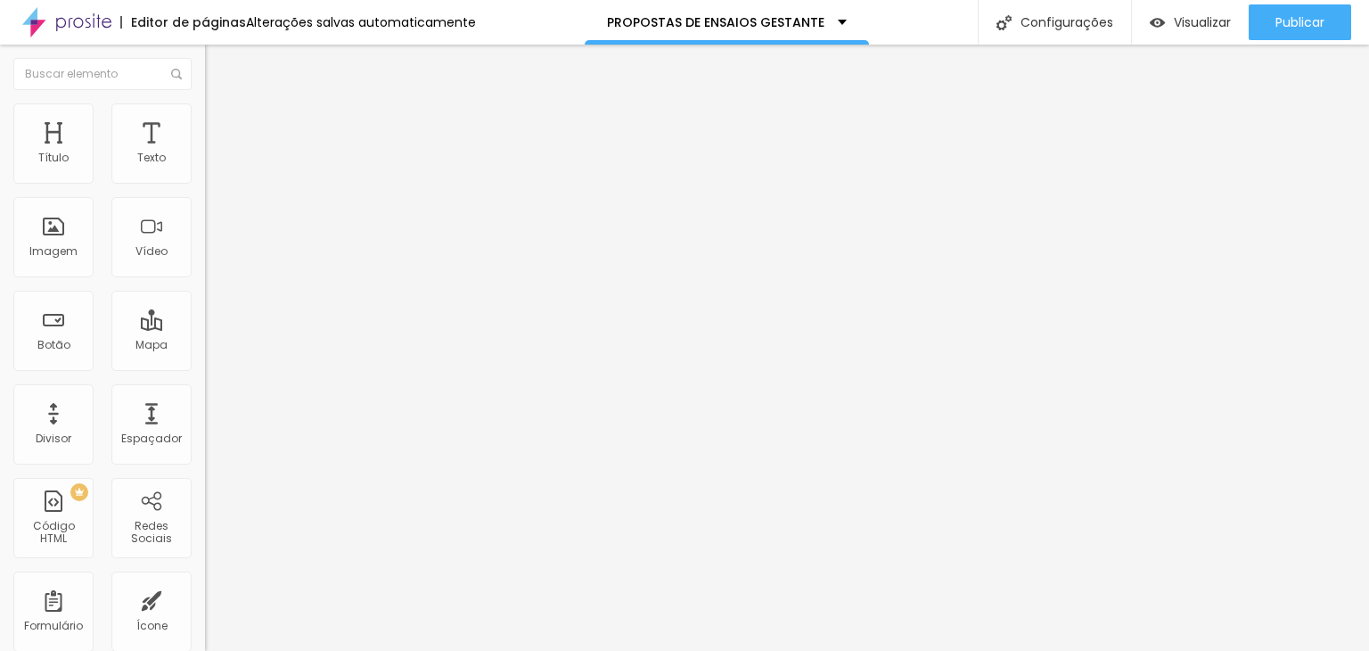
click at [214, 164] on icon "button" at bounding box center [217, 160] width 7 height 7
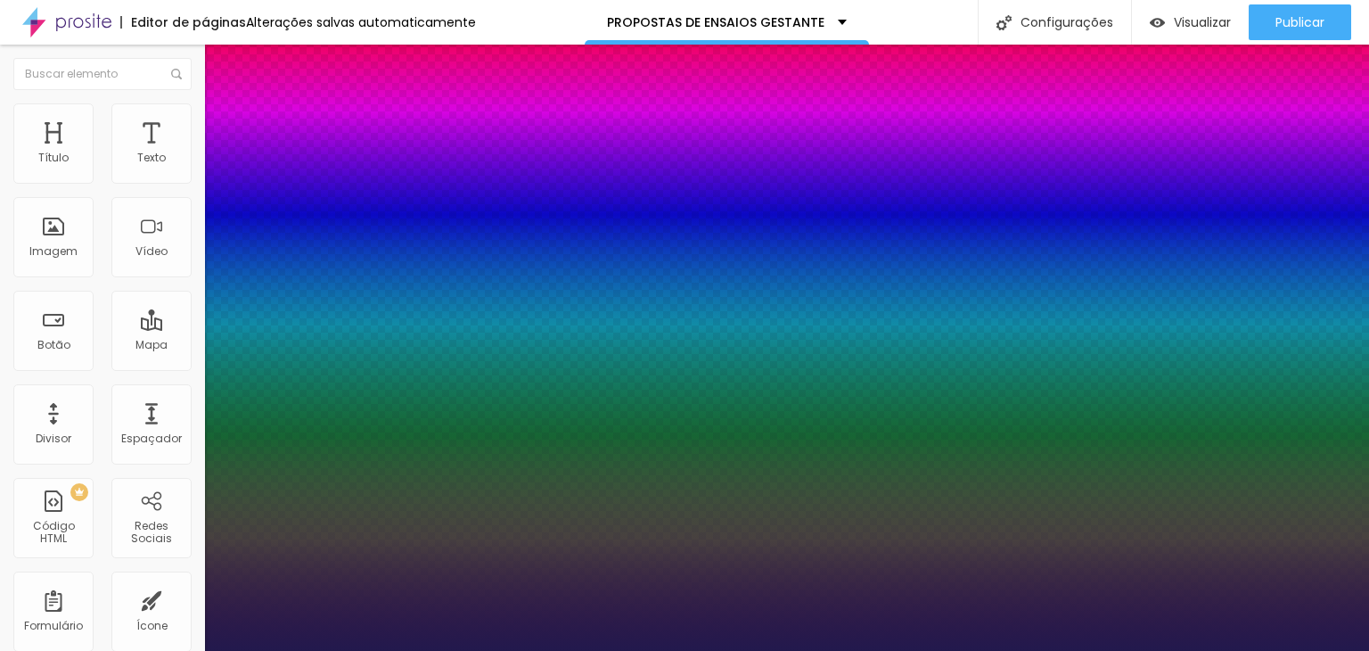
click at [598, 650] on div at bounding box center [684, 651] width 1369 height 0
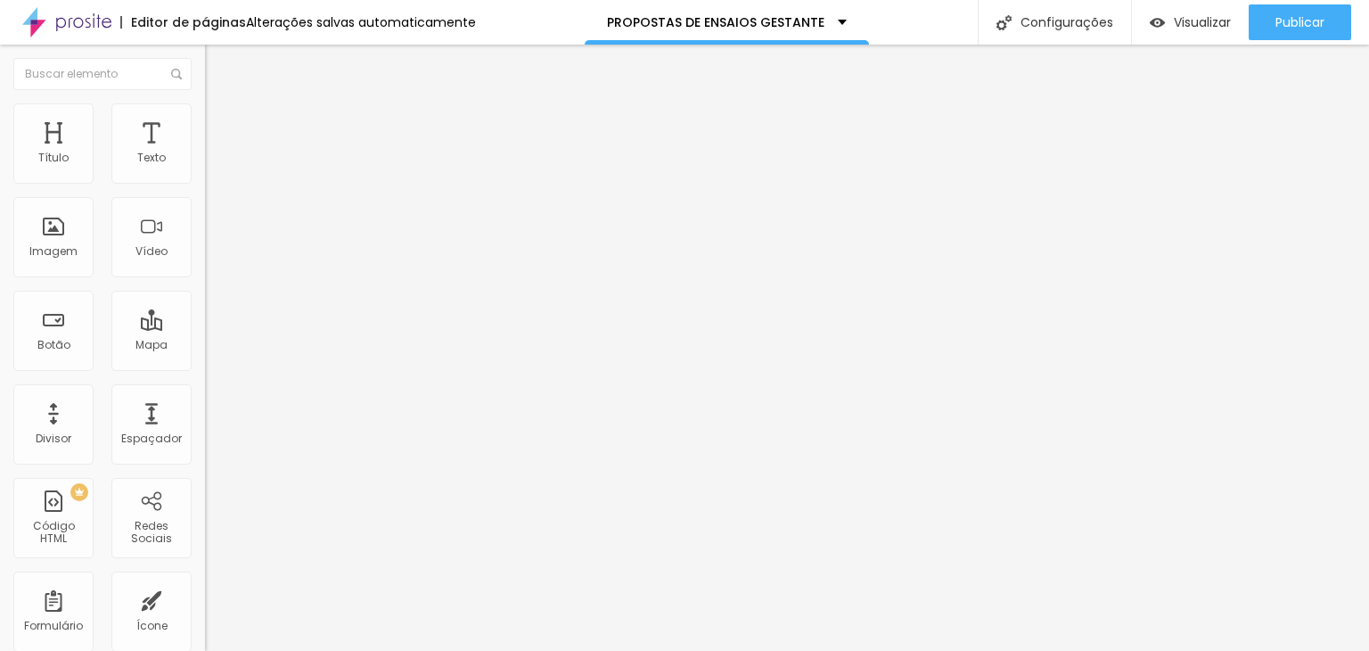
click at [205, 179] on div "Tipografia Voltar ao padrão Sombra DESATIVADO Voltar ao padrão" at bounding box center [307, 176] width 205 height 110
click at [205, 171] on button "button" at bounding box center [217, 161] width 25 height 19
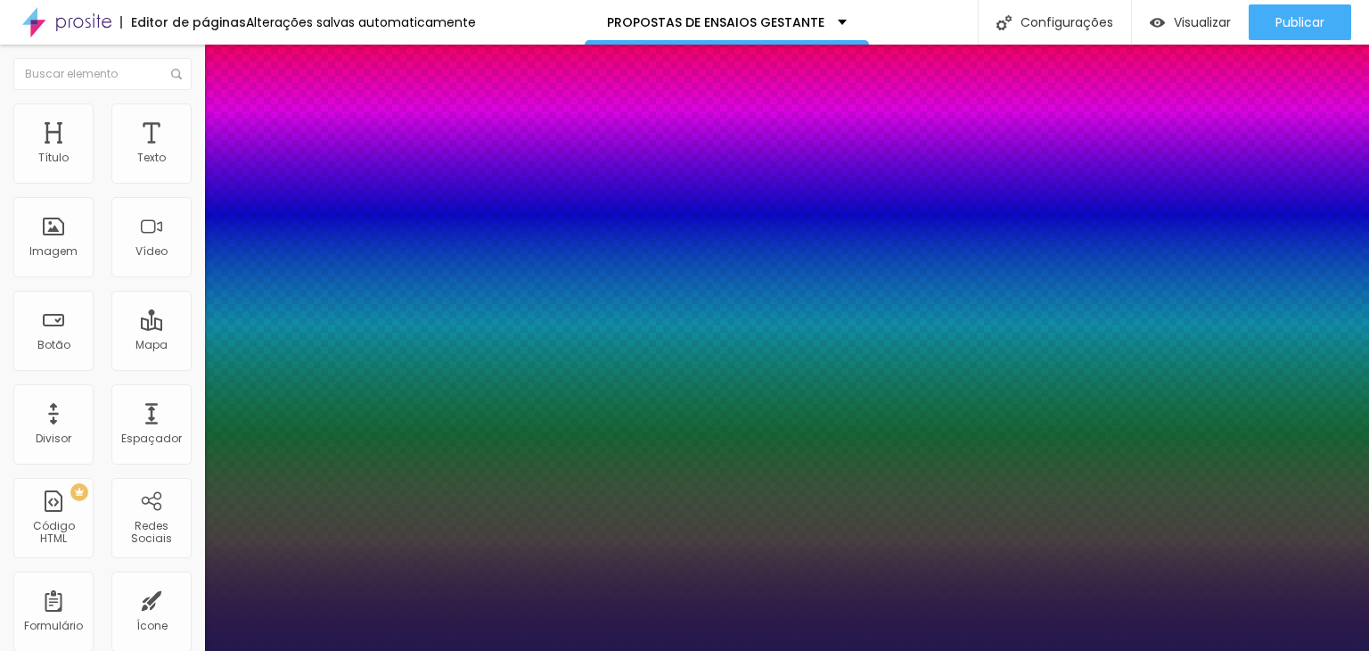
click at [646, 650] on div at bounding box center [684, 651] width 1369 height 0
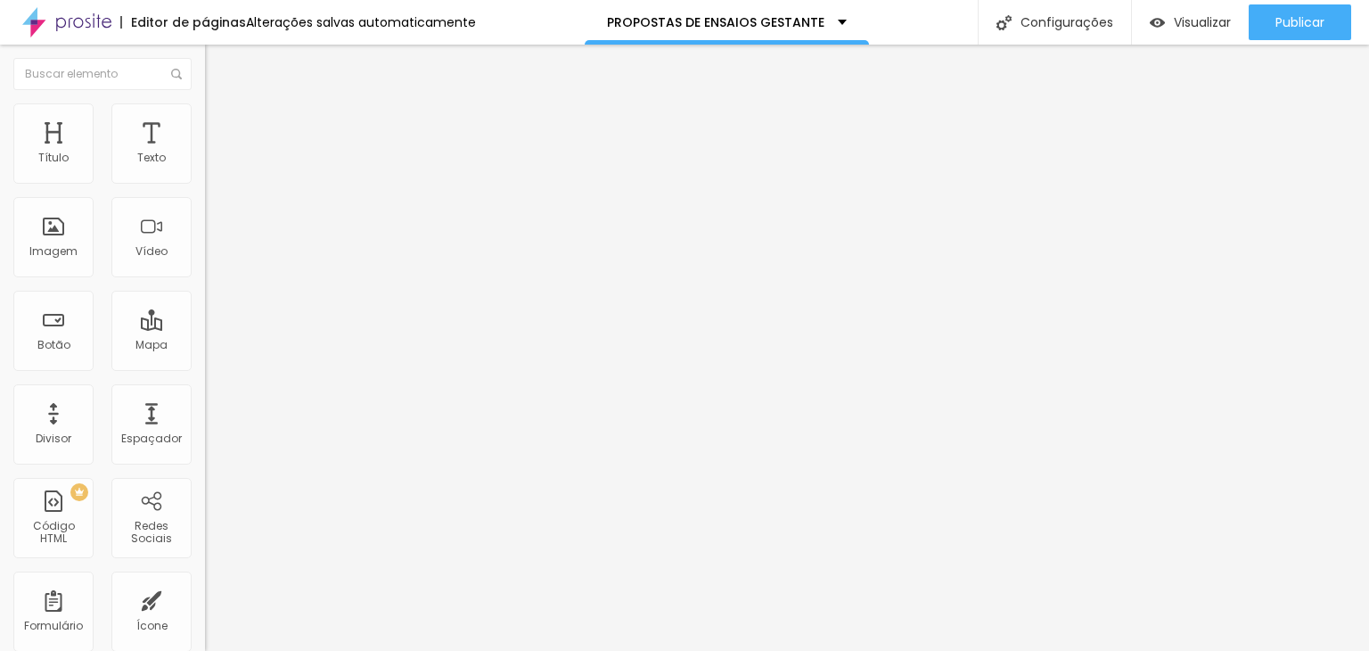
click at [212, 166] on icon "button" at bounding box center [217, 160] width 11 height 11
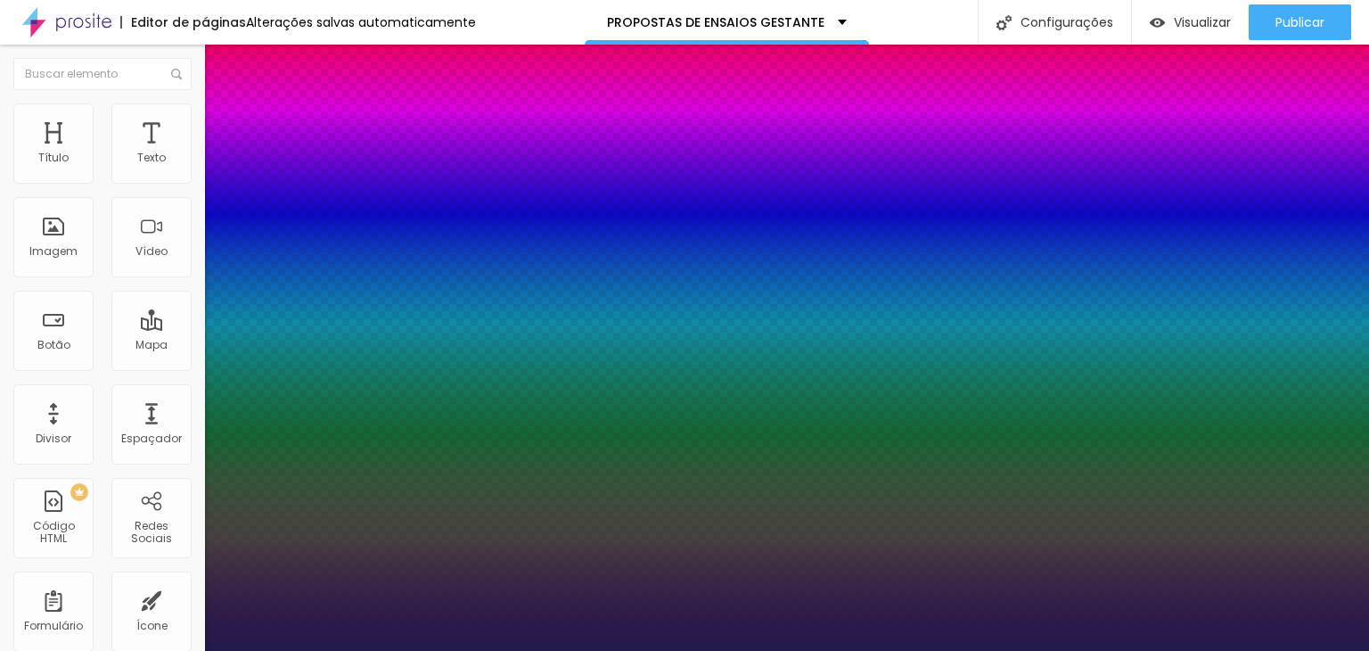
click at [518, 650] on div at bounding box center [684, 651] width 1369 height 0
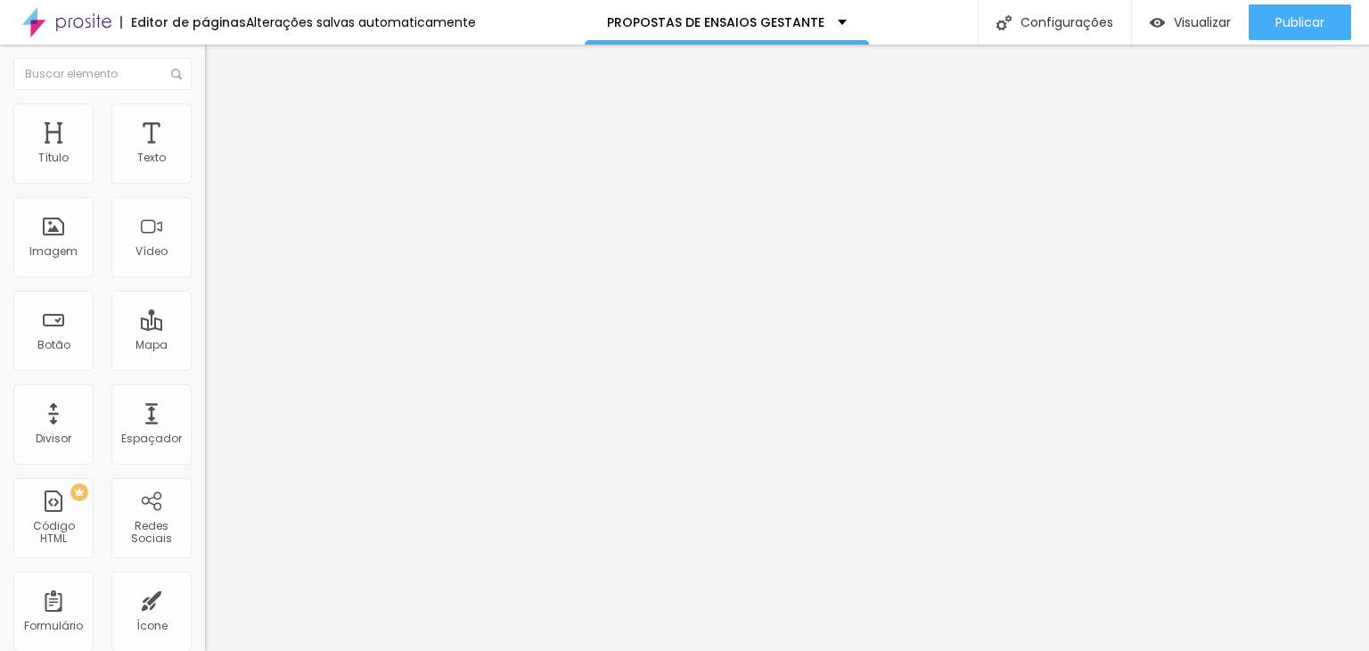
click at [214, 164] on icon "button" at bounding box center [217, 160] width 7 height 7
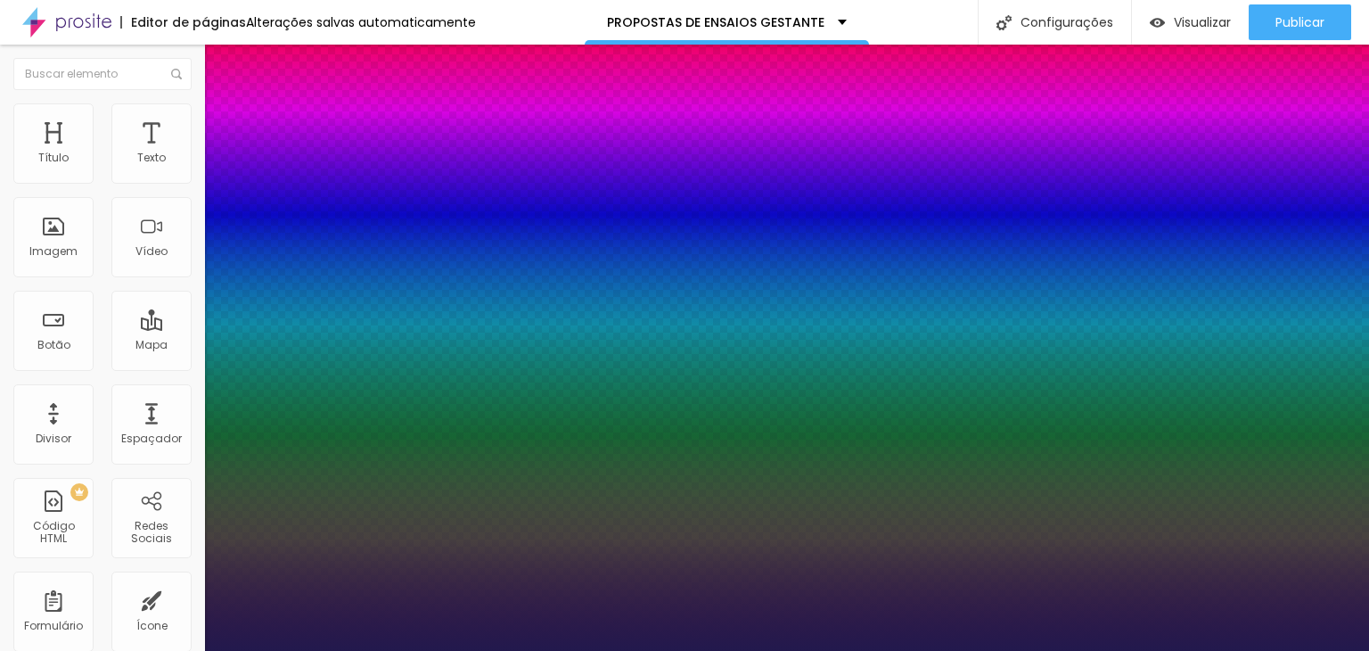
drag, startPoint x: 250, startPoint y: 306, endPoint x: 259, endPoint y: 304, distance: 10.0
click at [552, 650] on div at bounding box center [684, 651] width 1369 height 0
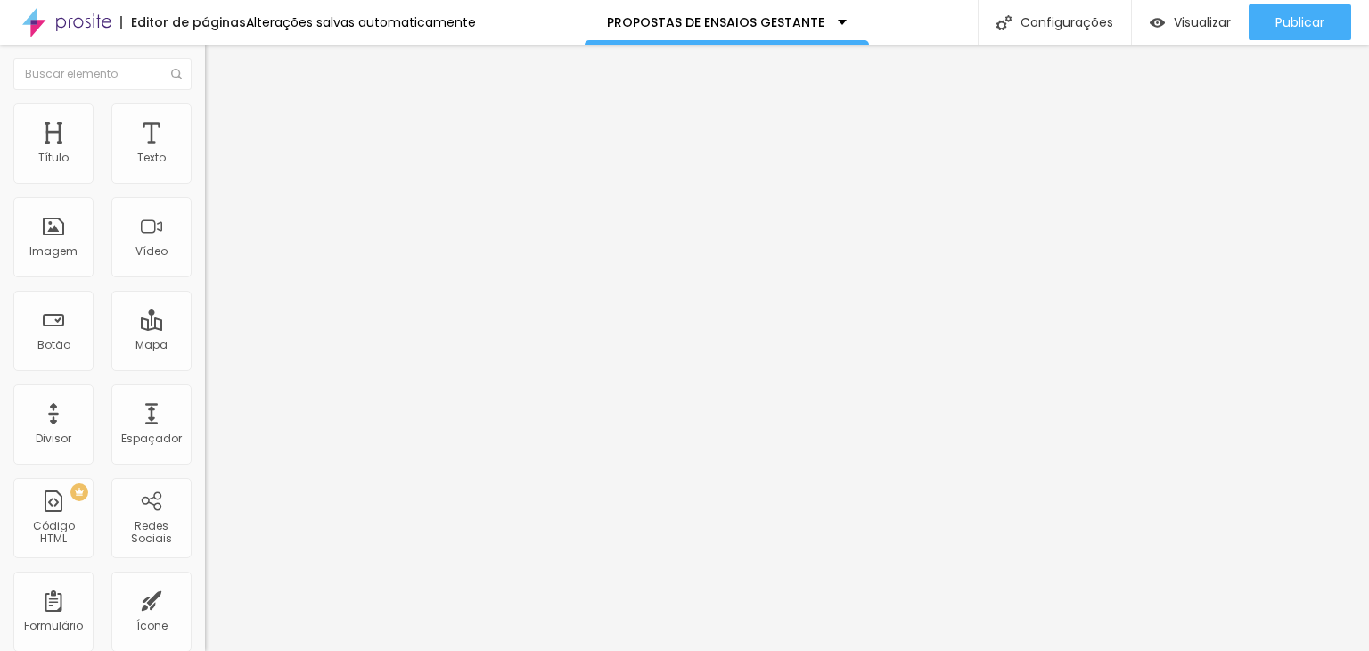
click at [214, 164] on icon "button" at bounding box center [217, 160] width 7 height 7
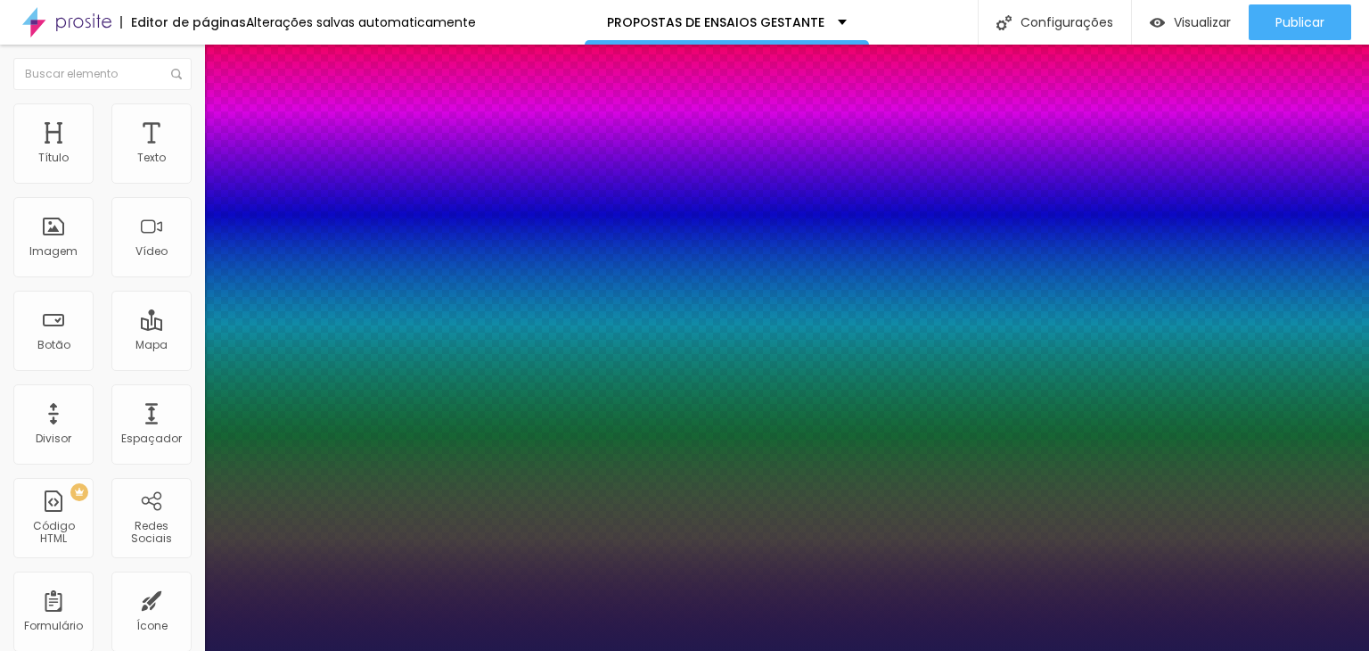
click at [704, 650] on div at bounding box center [684, 651] width 1369 height 0
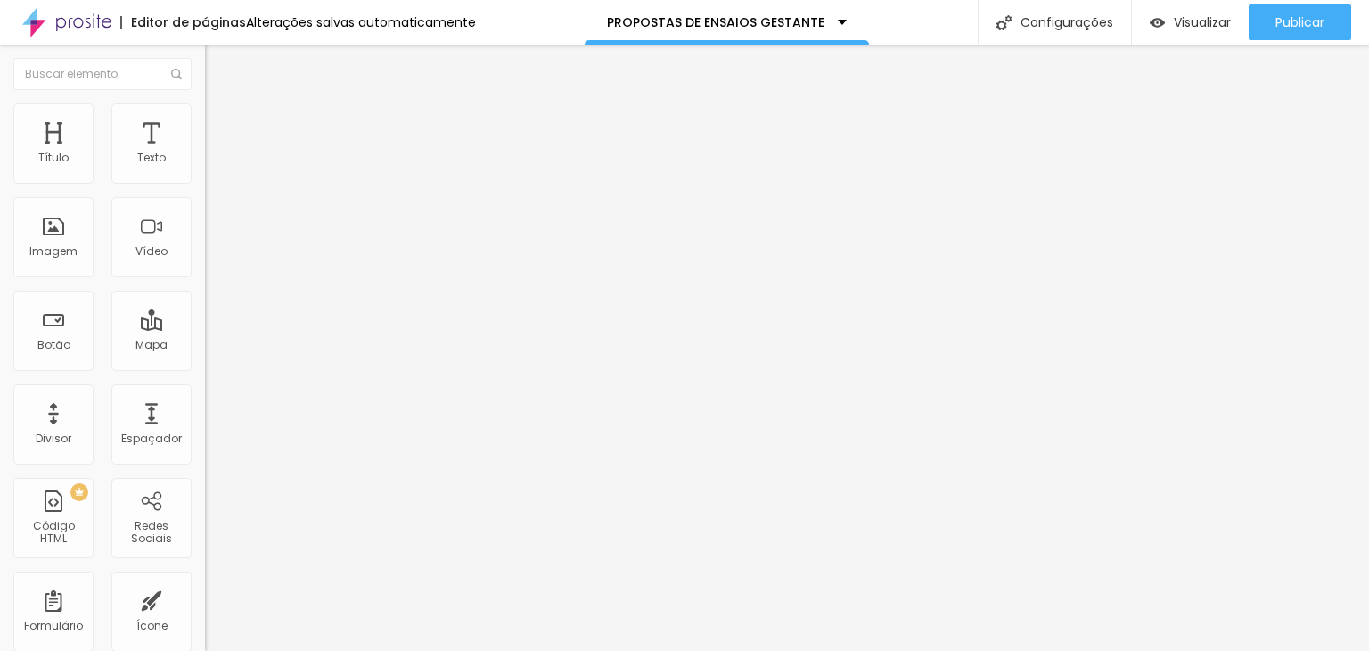
click at [214, 164] on icon "button" at bounding box center [217, 160] width 7 height 7
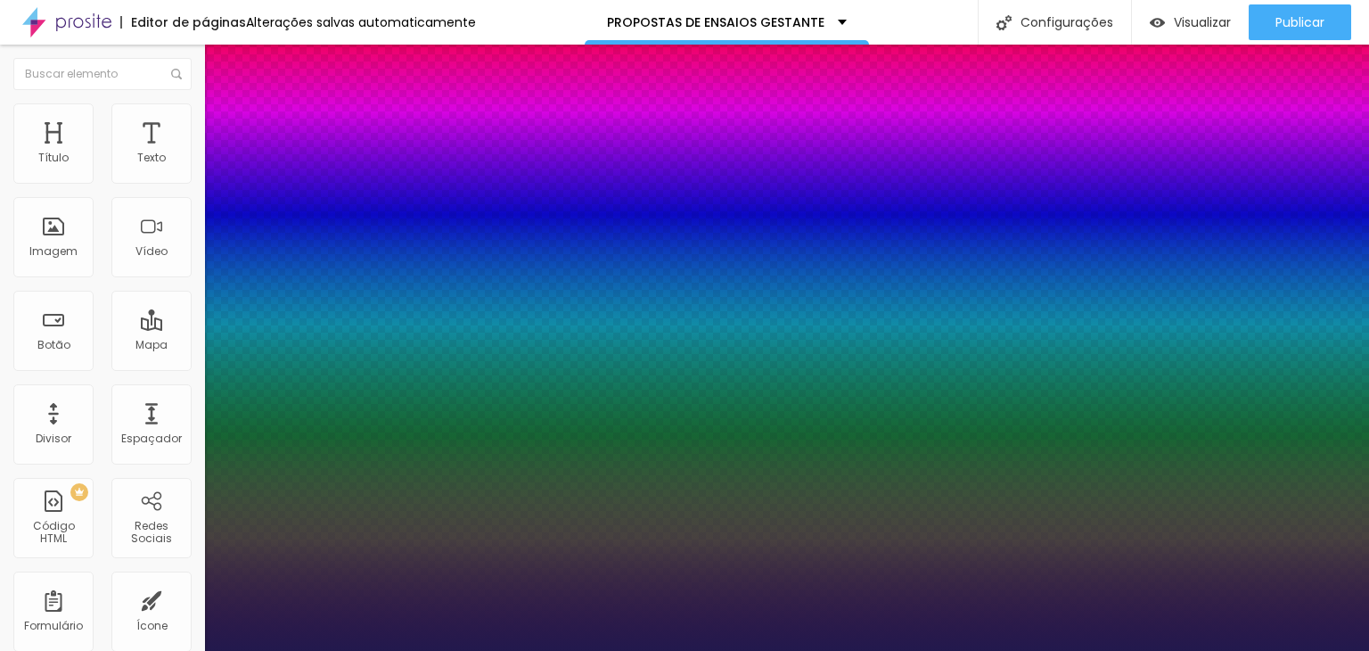
click at [741, 650] on div at bounding box center [684, 651] width 1369 height 0
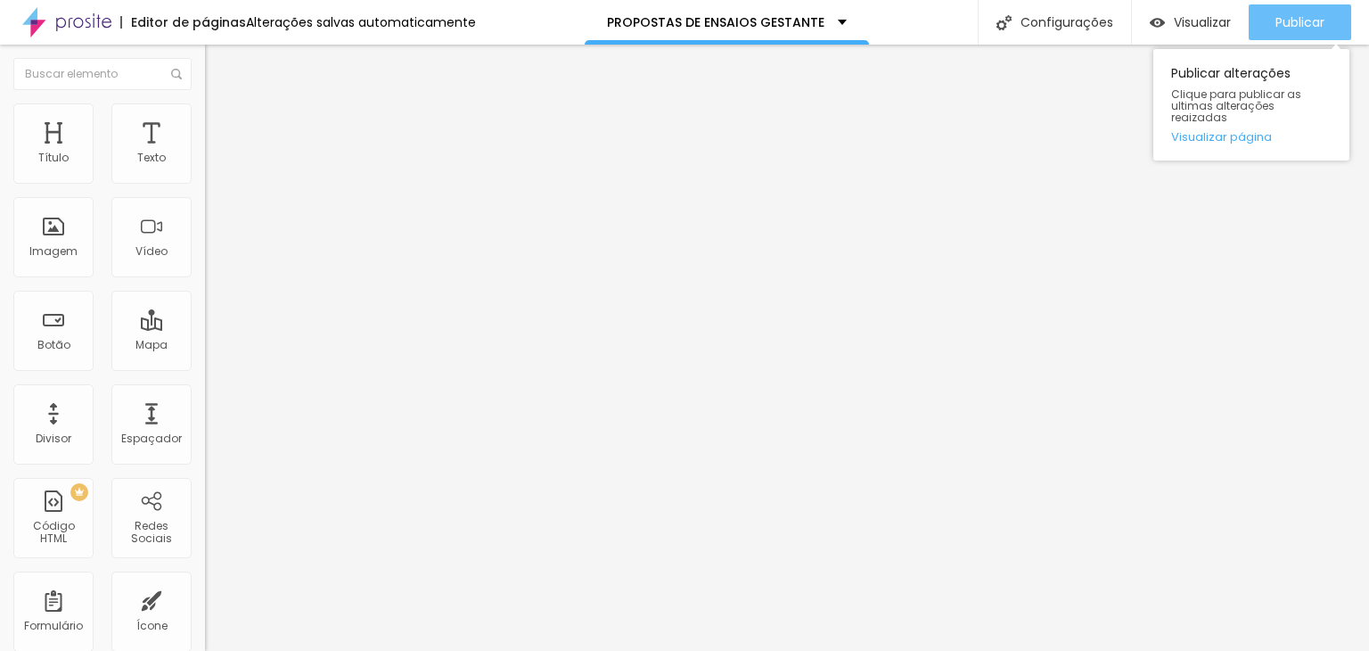
click at [1280, 21] on span "Publicar" at bounding box center [1299, 22] width 49 height 14
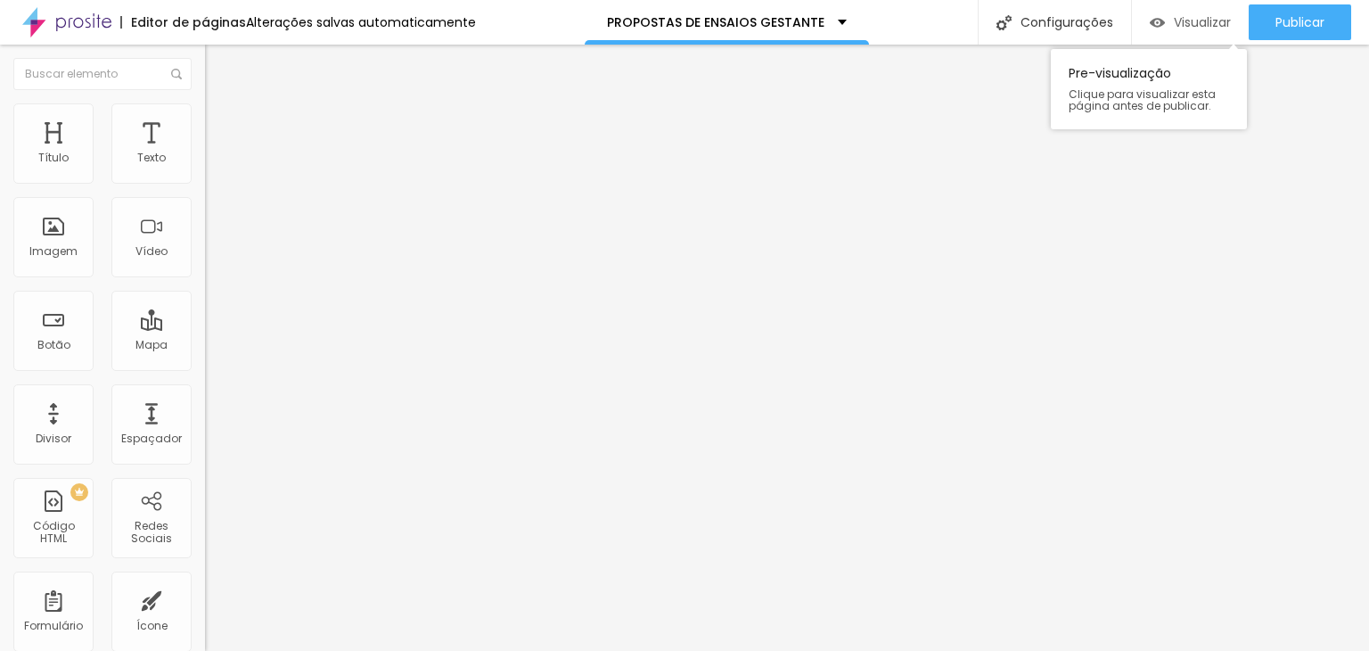
click at [1194, 19] on span "Visualizar" at bounding box center [1202, 22] width 57 height 14
